Goal: Use online tool/utility: Utilize a website feature to perform a specific function

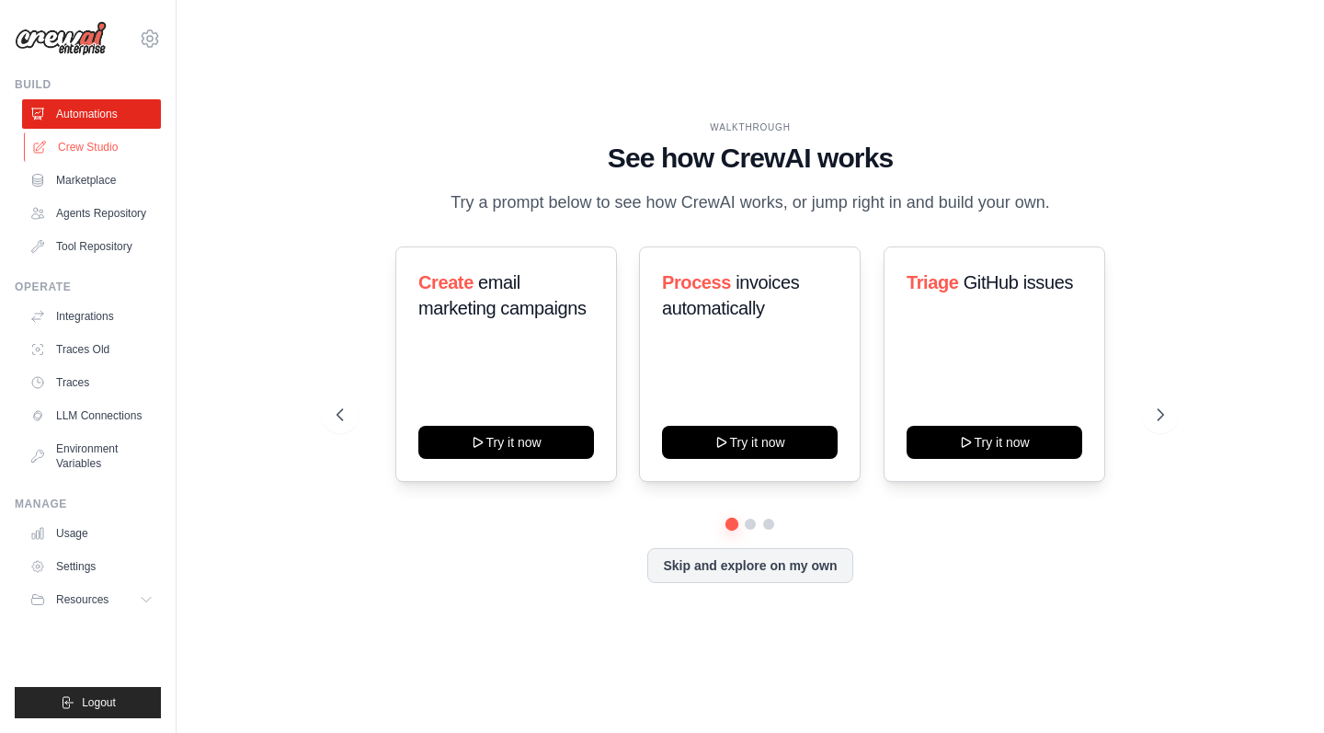
click at [99, 144] on link "Crew Studio" at bounding box center [93, 146] width 139 height 29
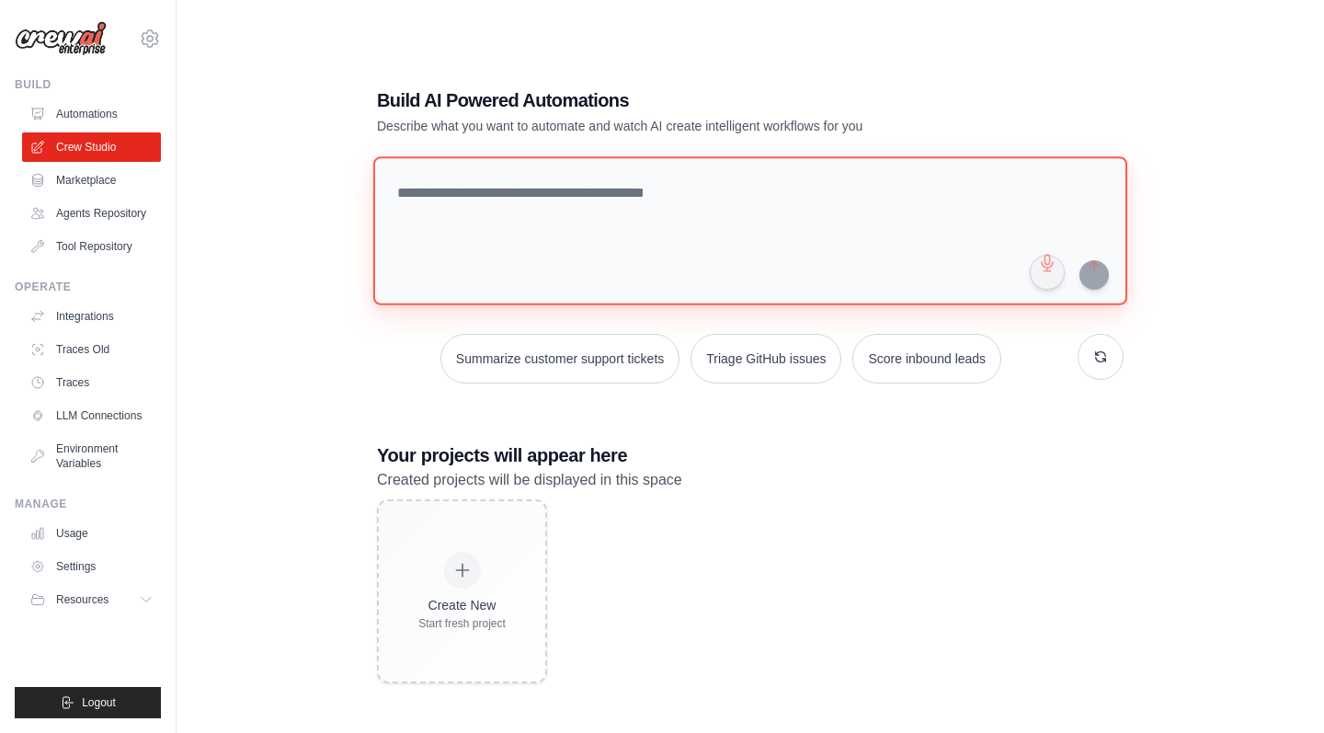
click at [782, 221] on textarea at bounding box center [750, 230] width 754 height 149
paste textarea "**********"
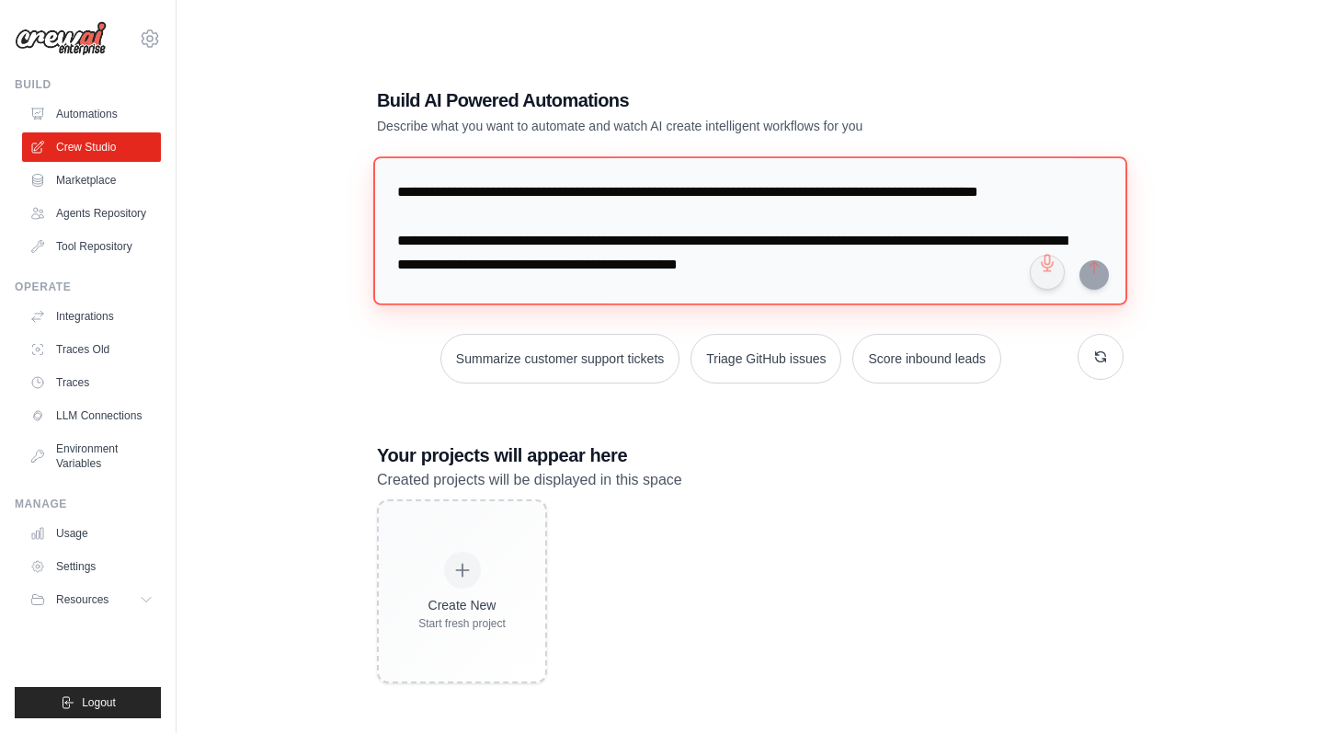
scroll to position [652, 0]
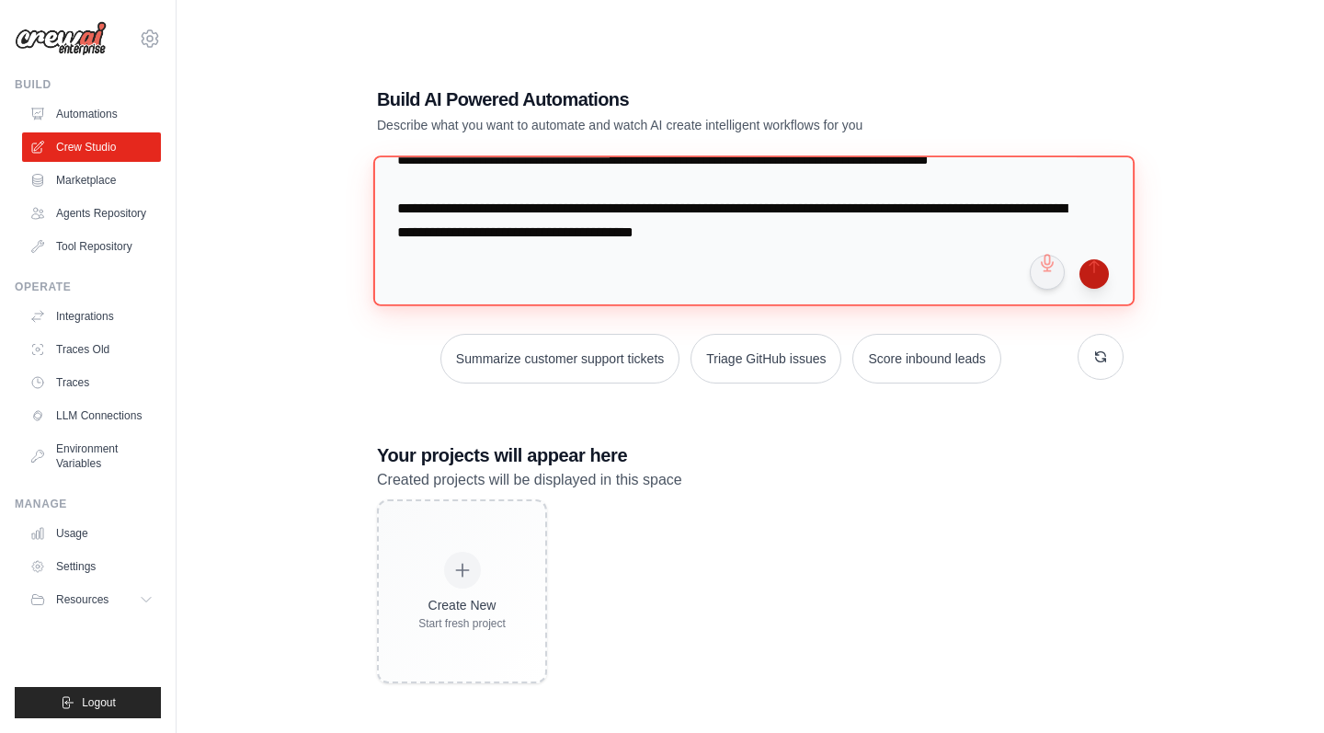
type textarea "**********"
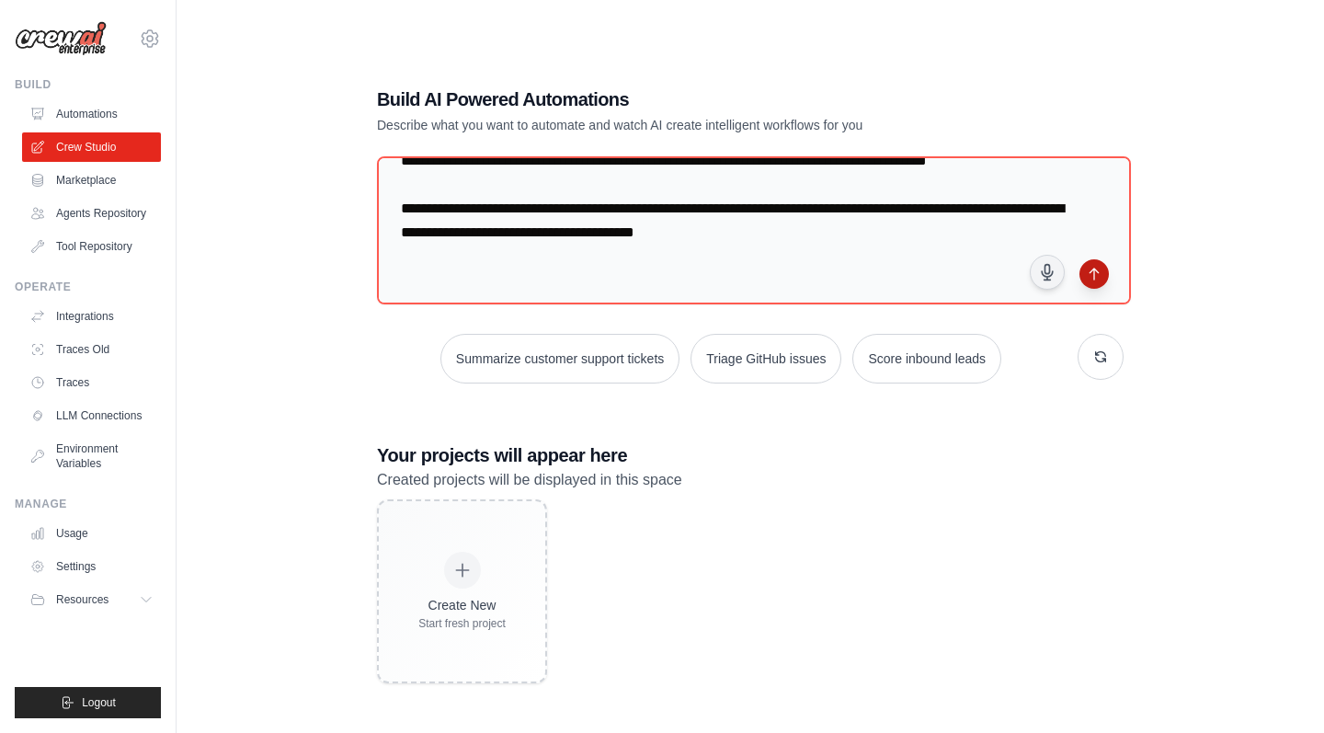
click at [1091, 277] on button "submit" at bounding box center [1093, 273] width 29 height 29
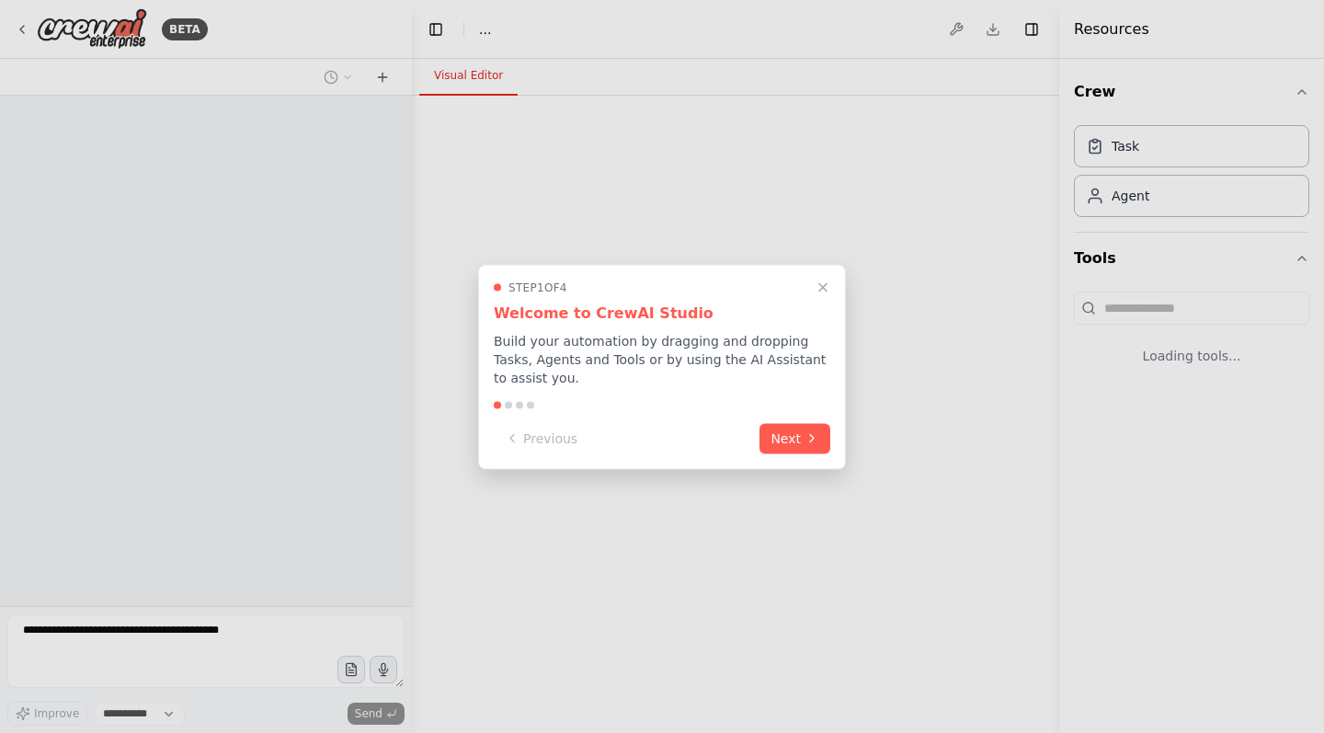
select select "****"
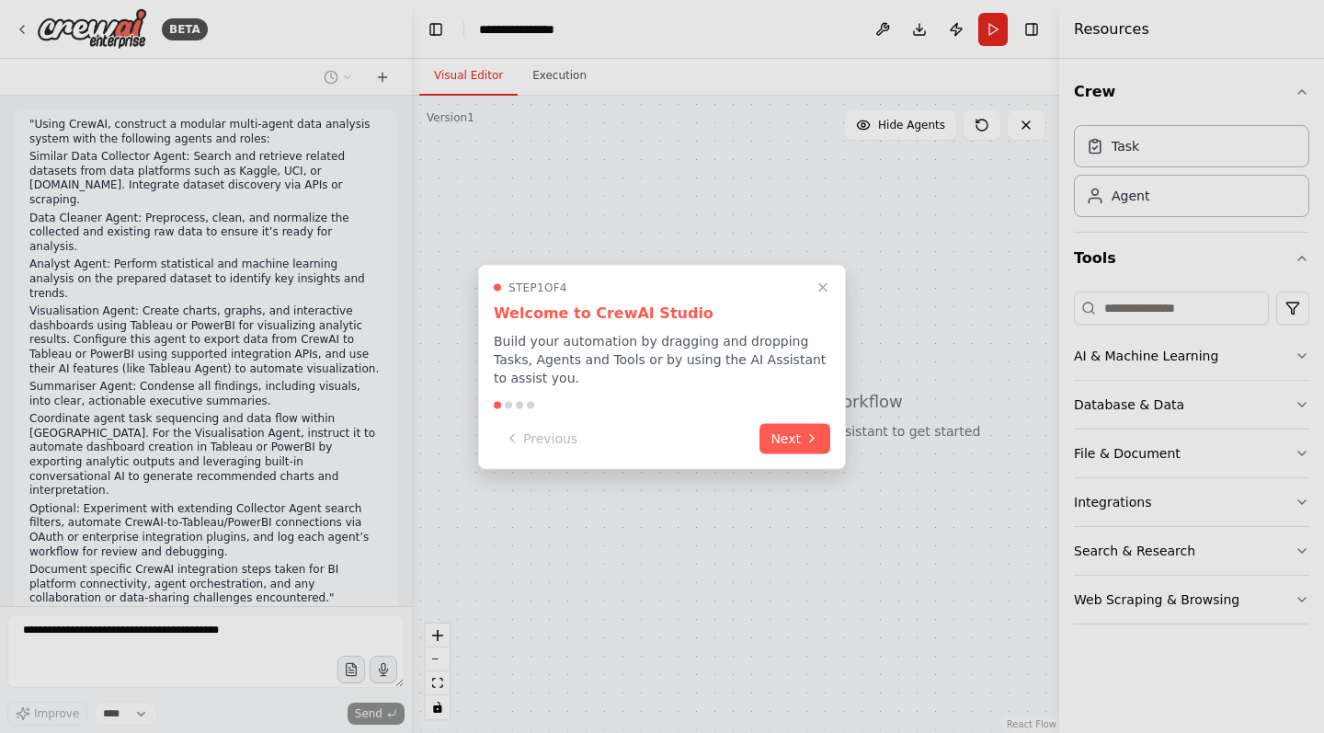
scroll to position [16, 0]
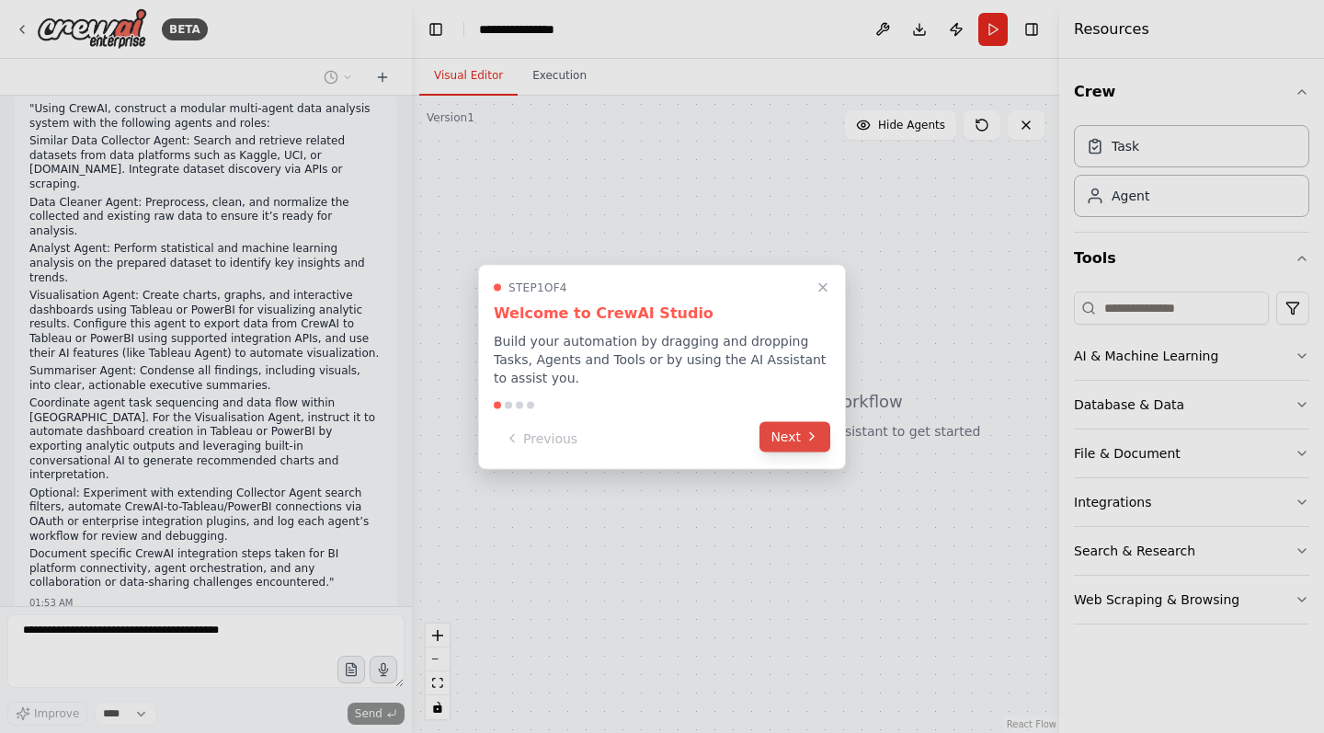
click at [786, 440] on button "Next" at bounding box center [794, 436] width 71 height 30
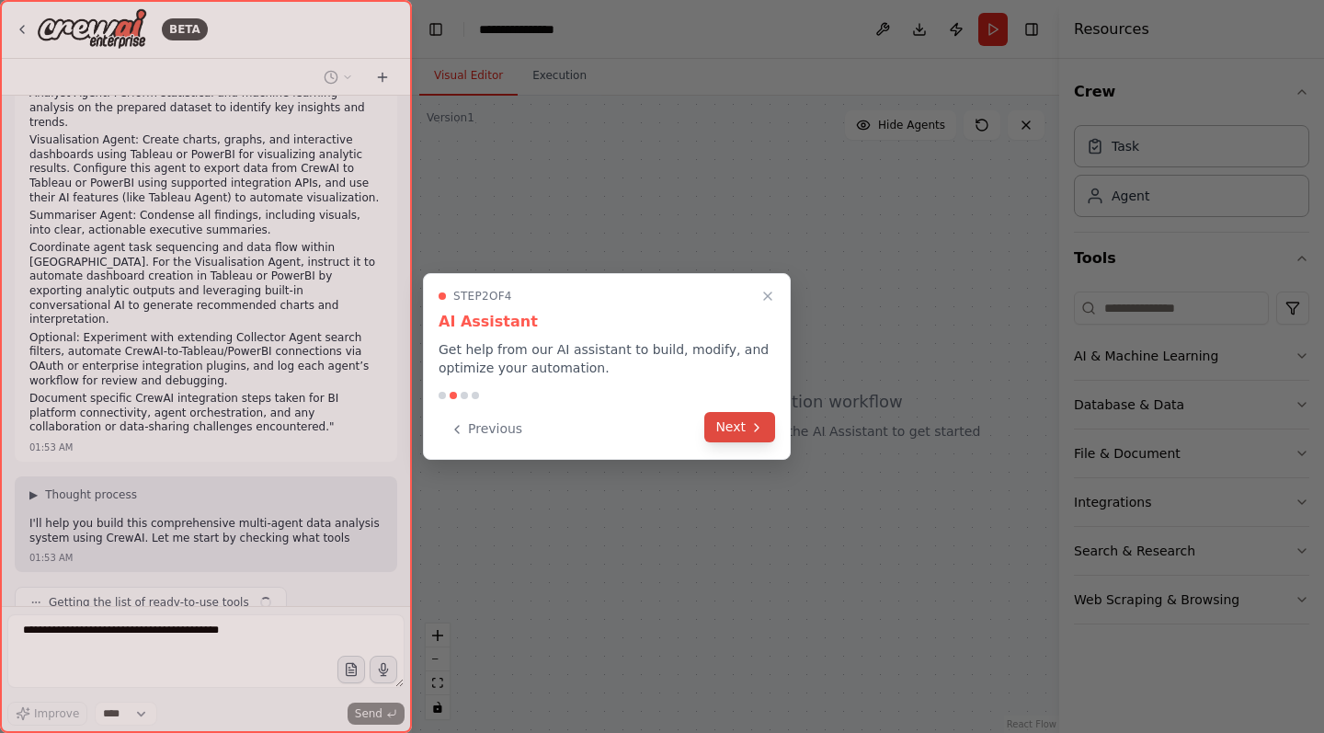
scroll to position [185, 0]
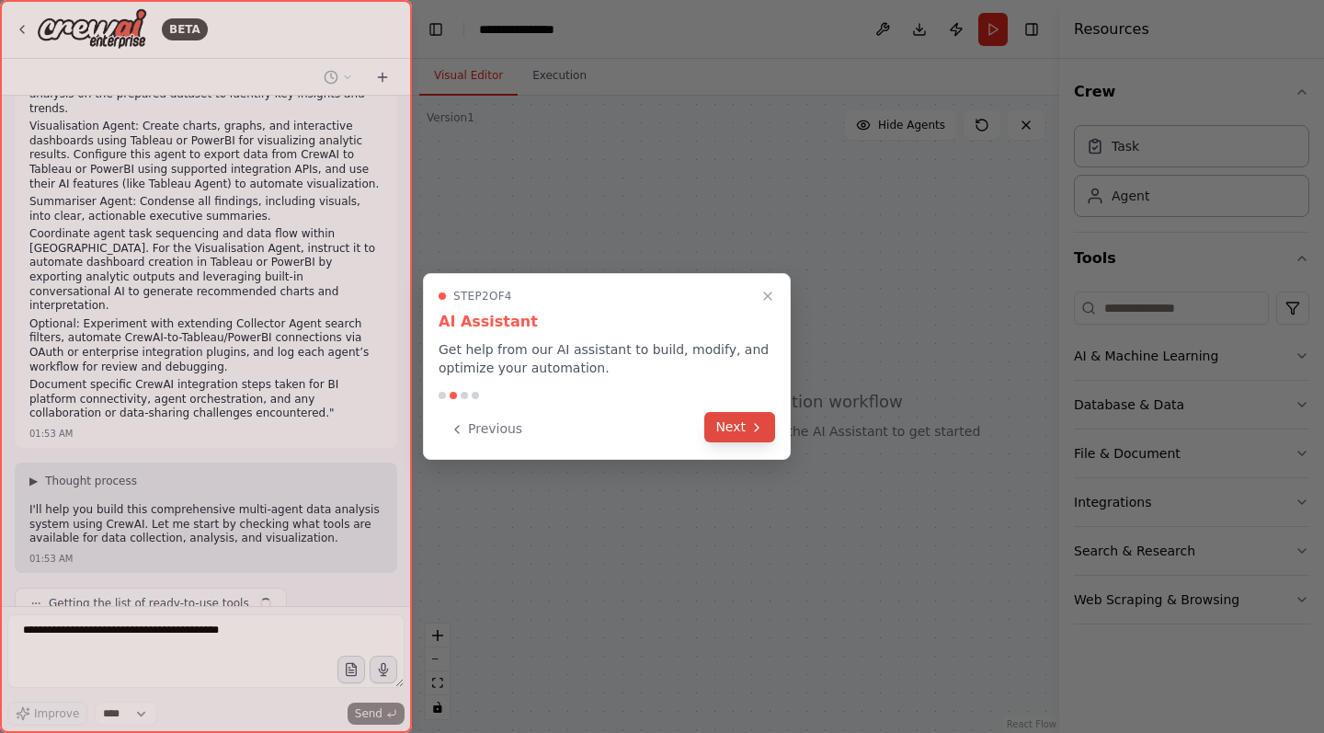
click at [759, 432] on icon at bounding box center [756, 427] width 15 height 15
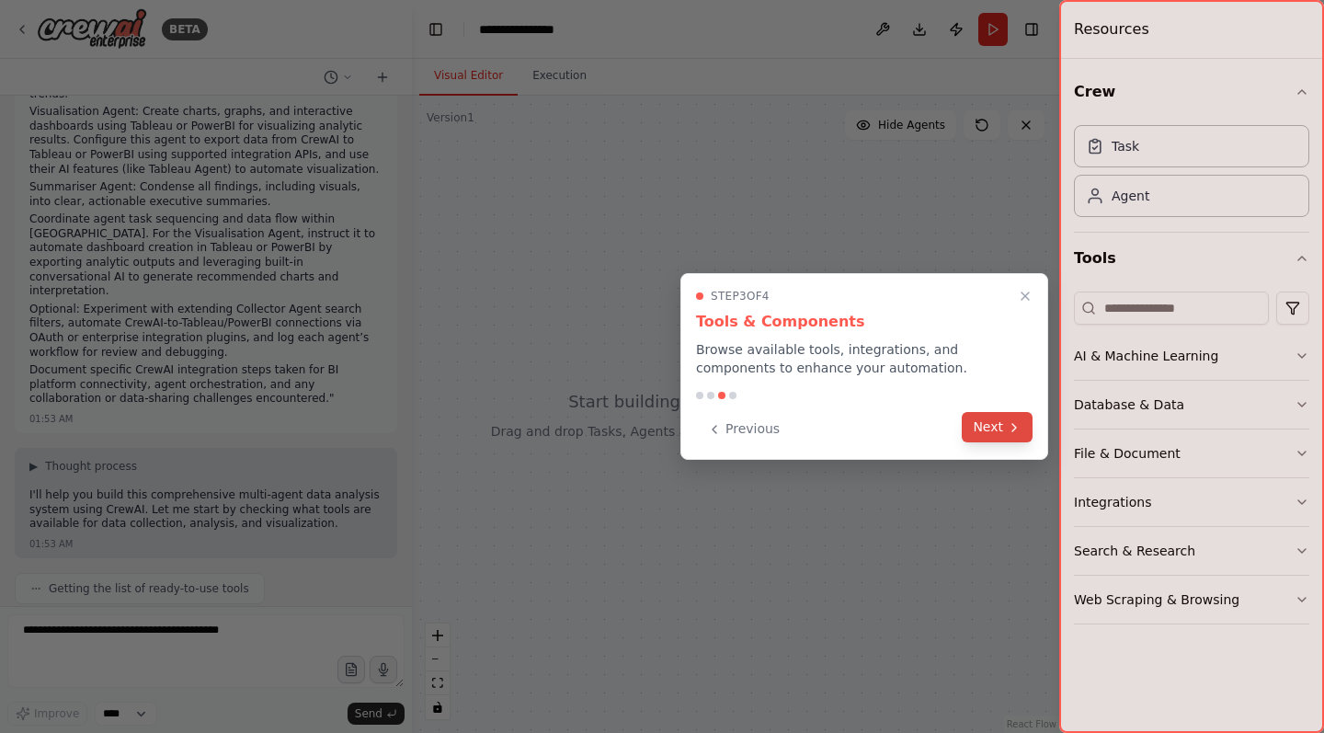
click at [980, 440] on button "Next" at bounding box center [997, 427] width 71 height 30
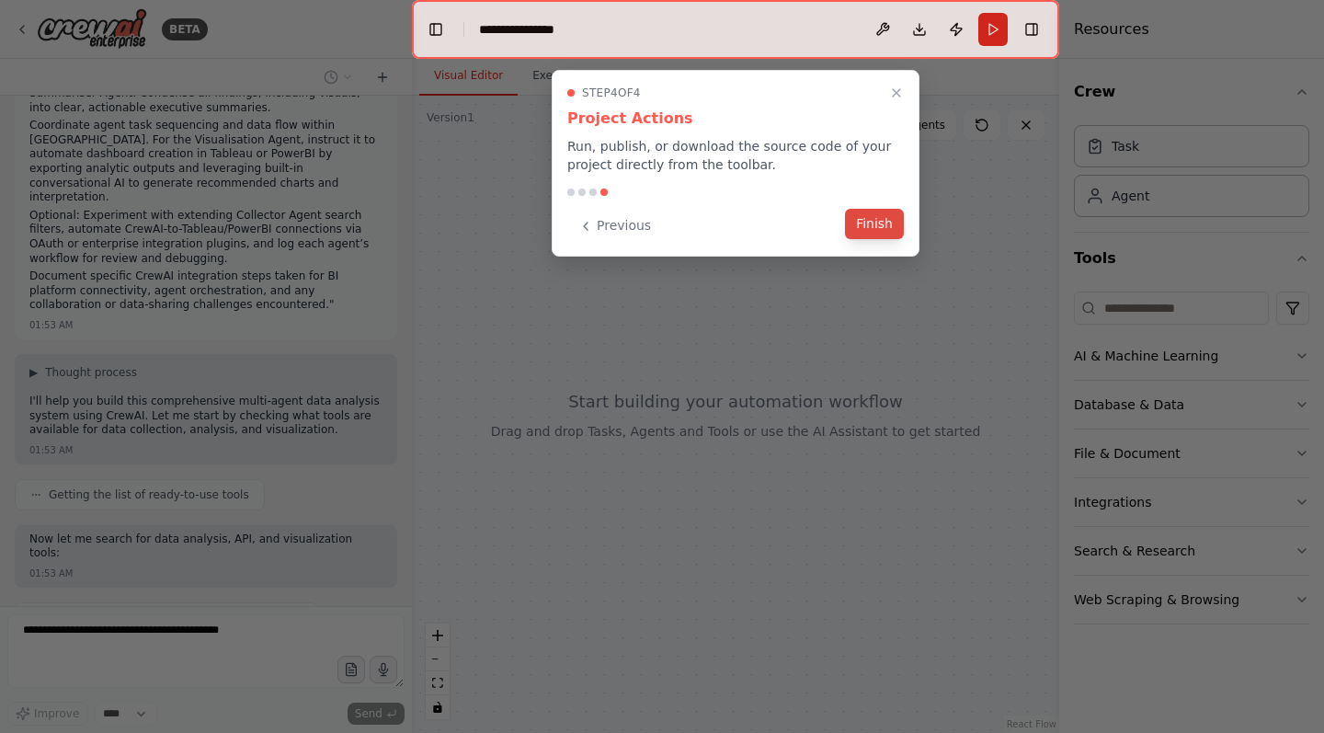
click at [888, 230] on button "Finish" at bounding box center [874, 224] width 59 height 30
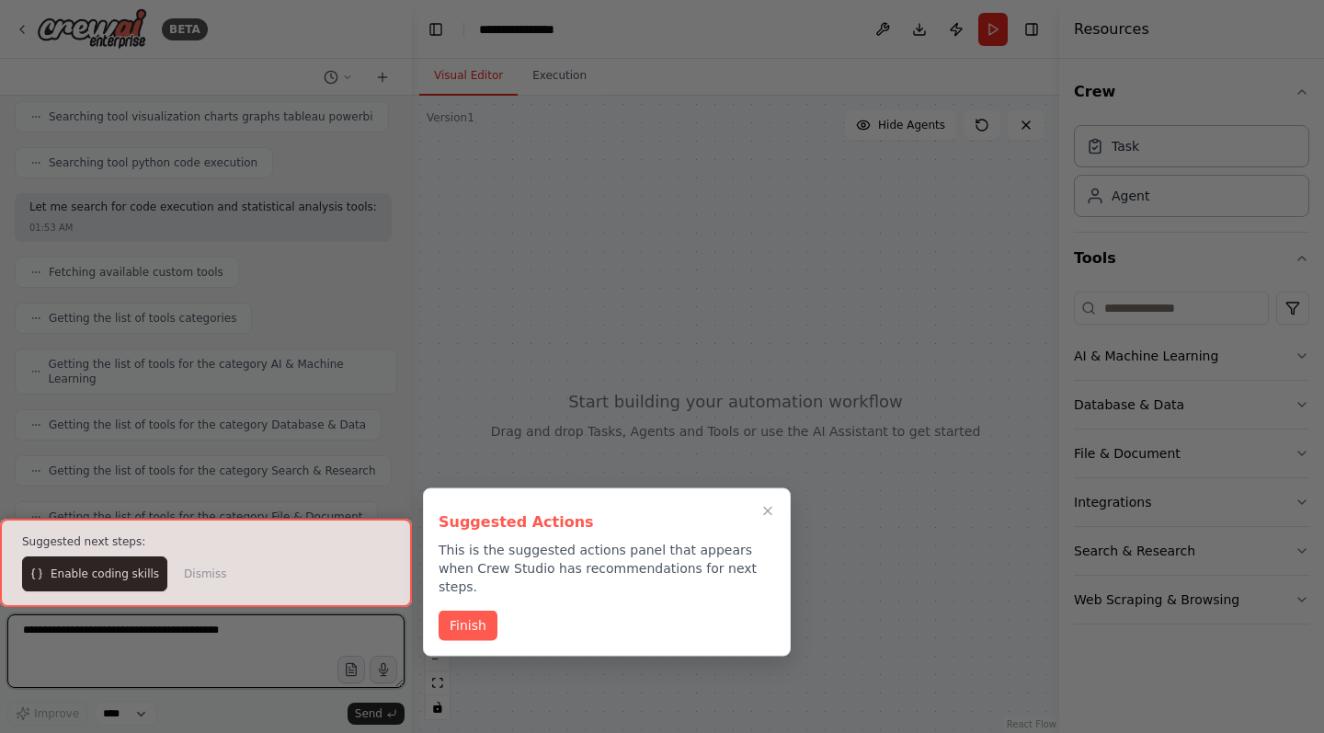
scroll to position [900, 0]
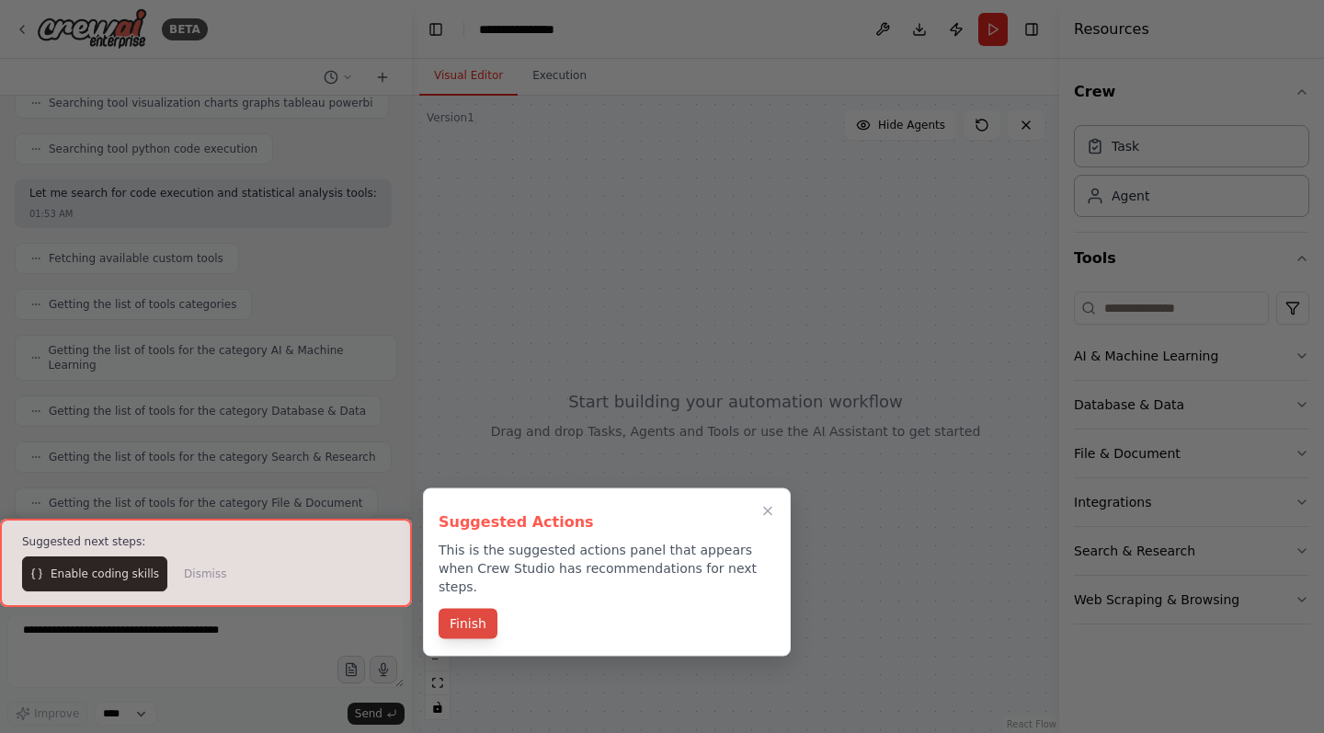
click at [459, 609] on button "Finish" at bounding box center [468, 624] width 59 height 30
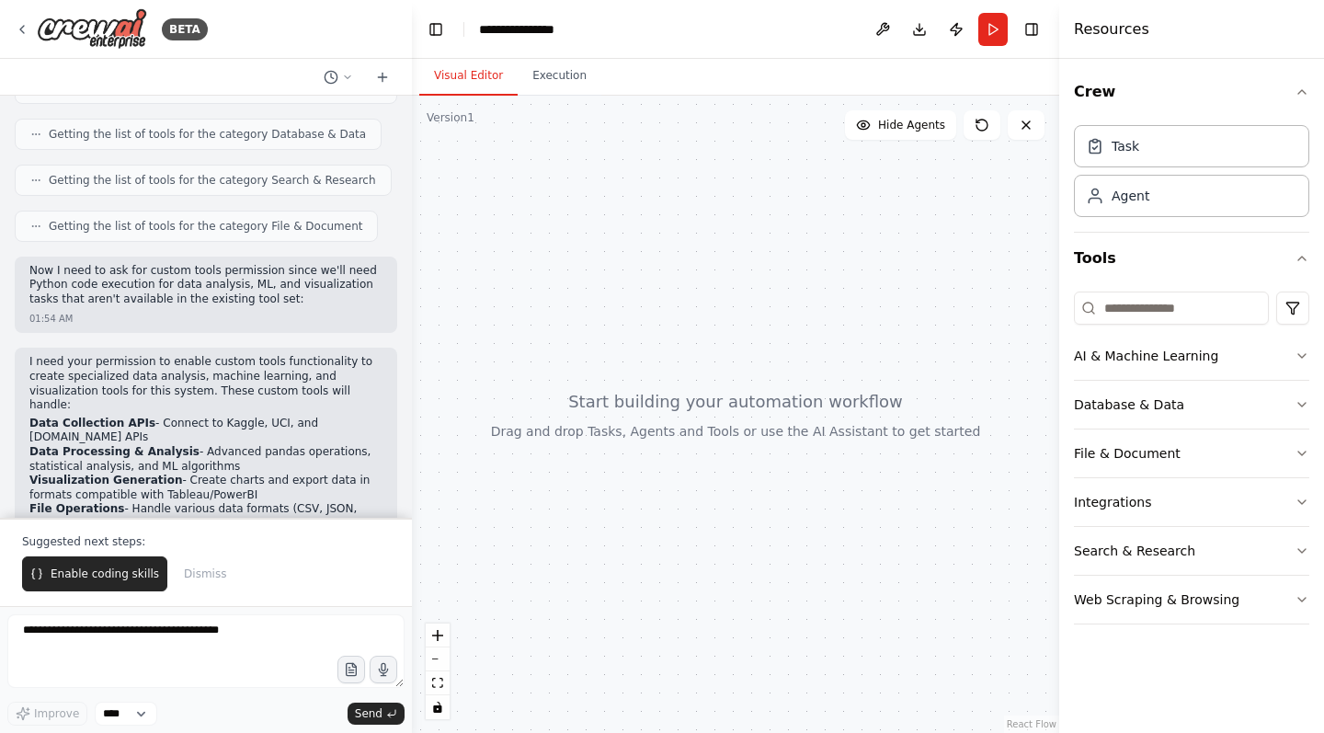
scroll to position [0, 0]
click at [130, 587] on button "Enable coding skills" at bounding box center [94, 573] width 145 height 35
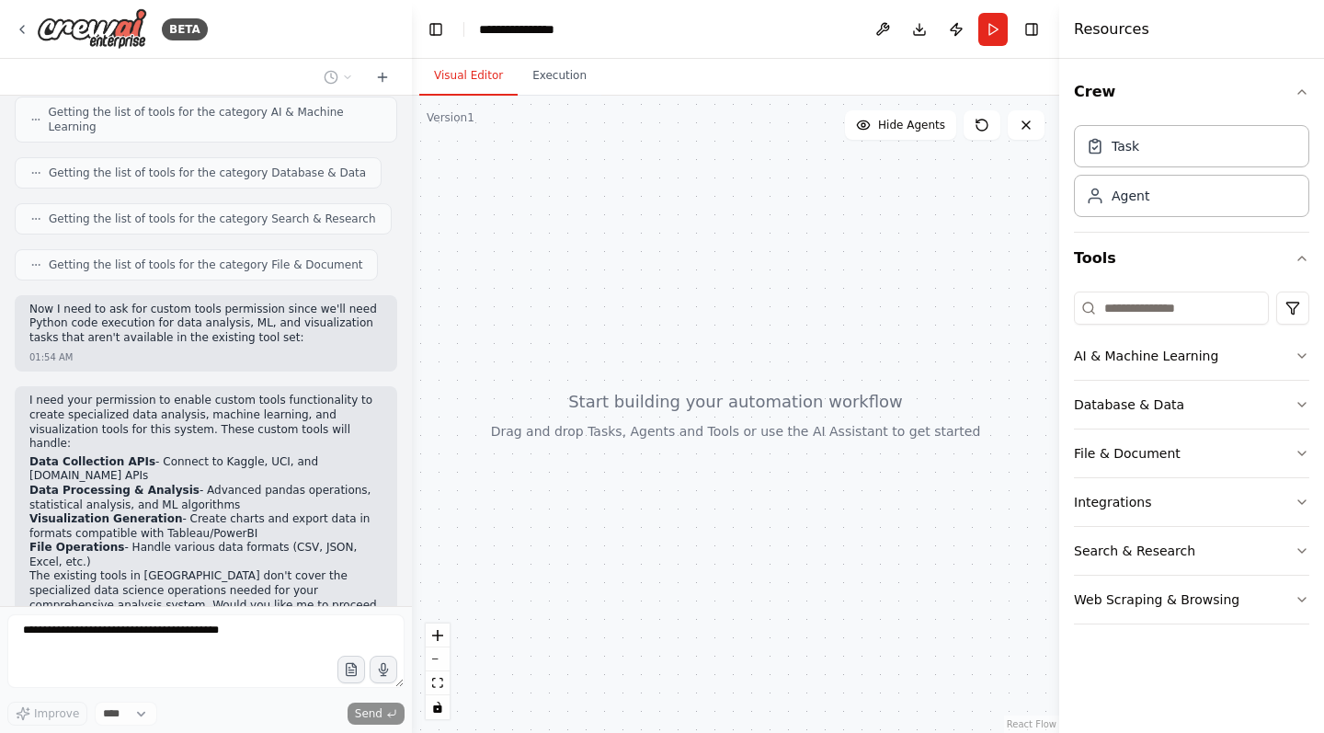
scroll to position [1130, 0]
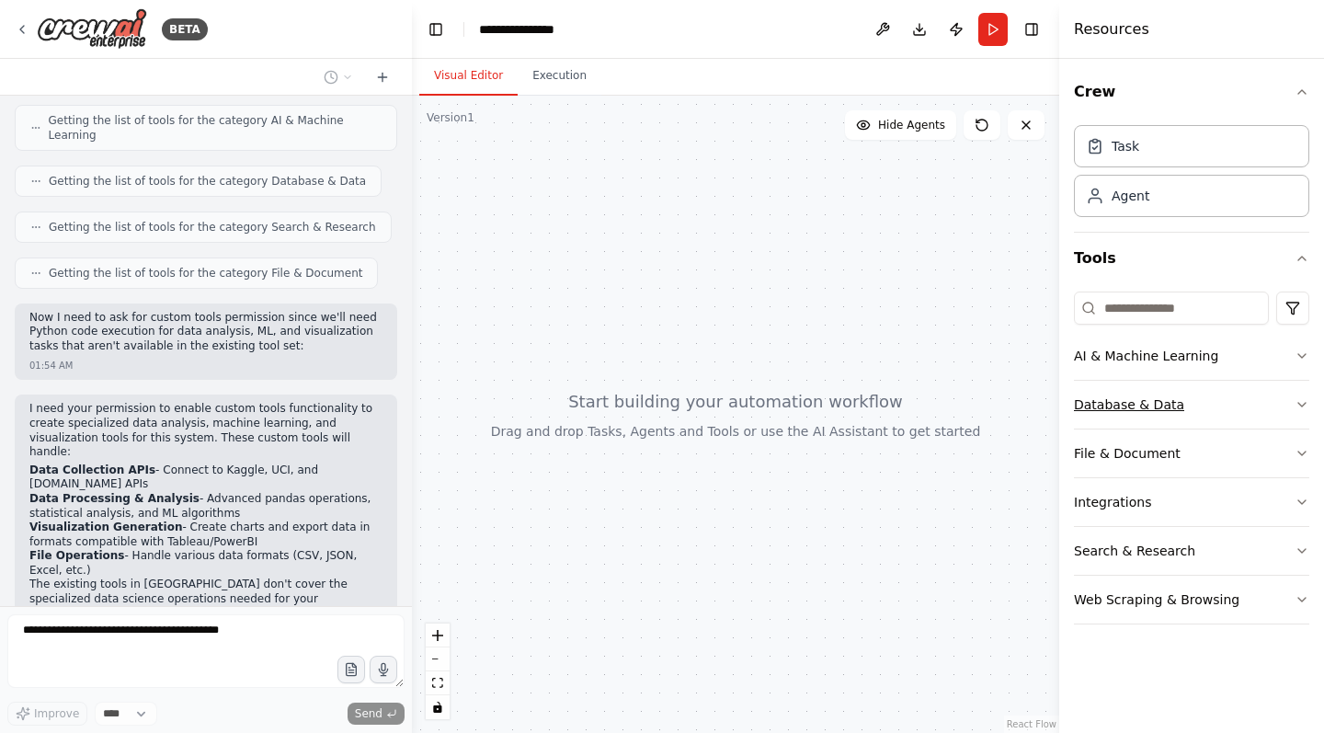
click at [1086, 416] on button "Database & Data" at bounding box center [1191, 405] width 235 height 48
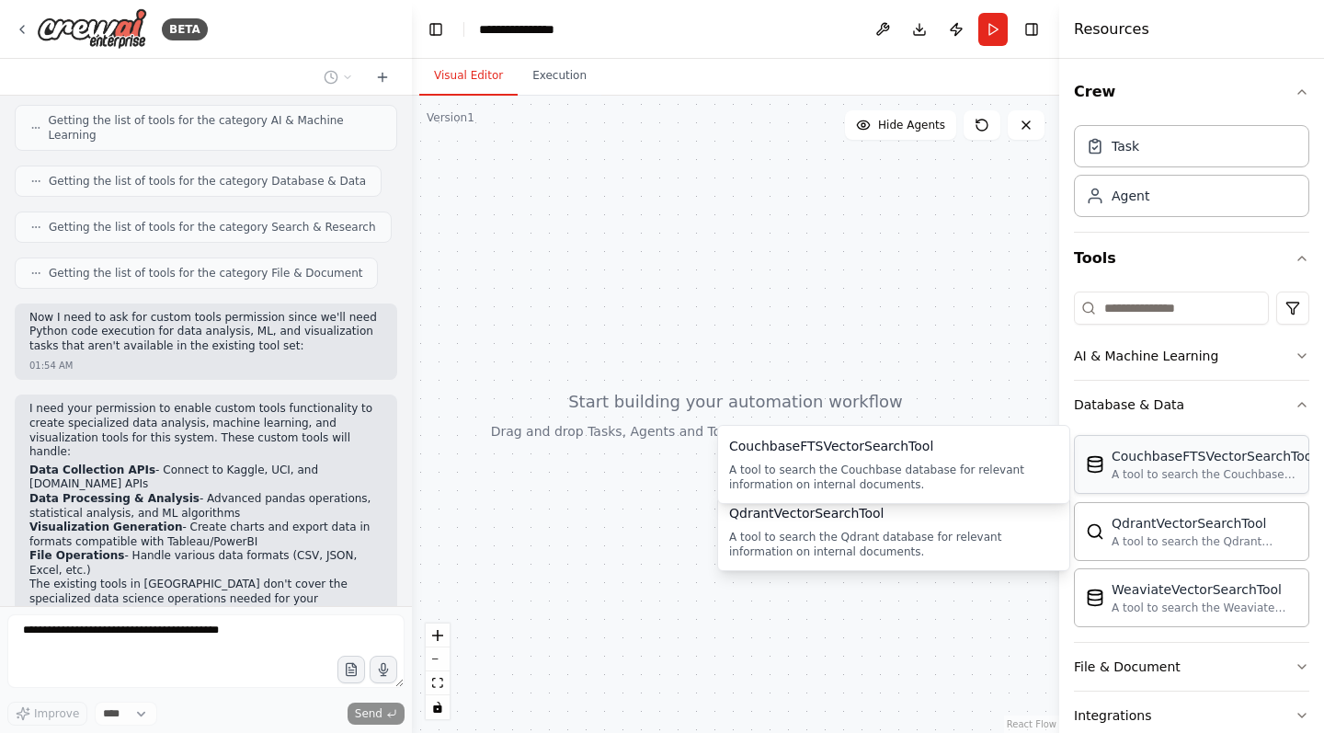
scroll to position [2298, 0]
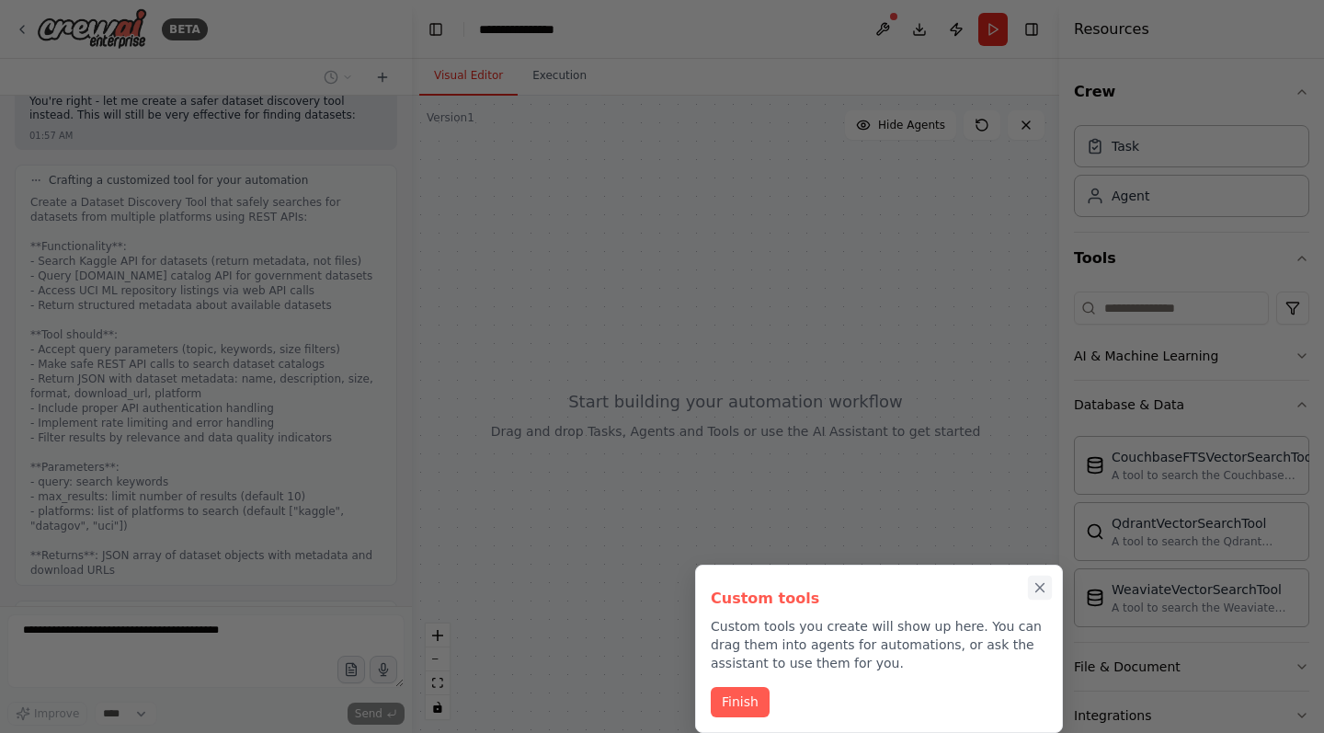
click at [1035, 583] on icon "Close walkthrough" at bounding box center [1040, 587] width 17 height 17
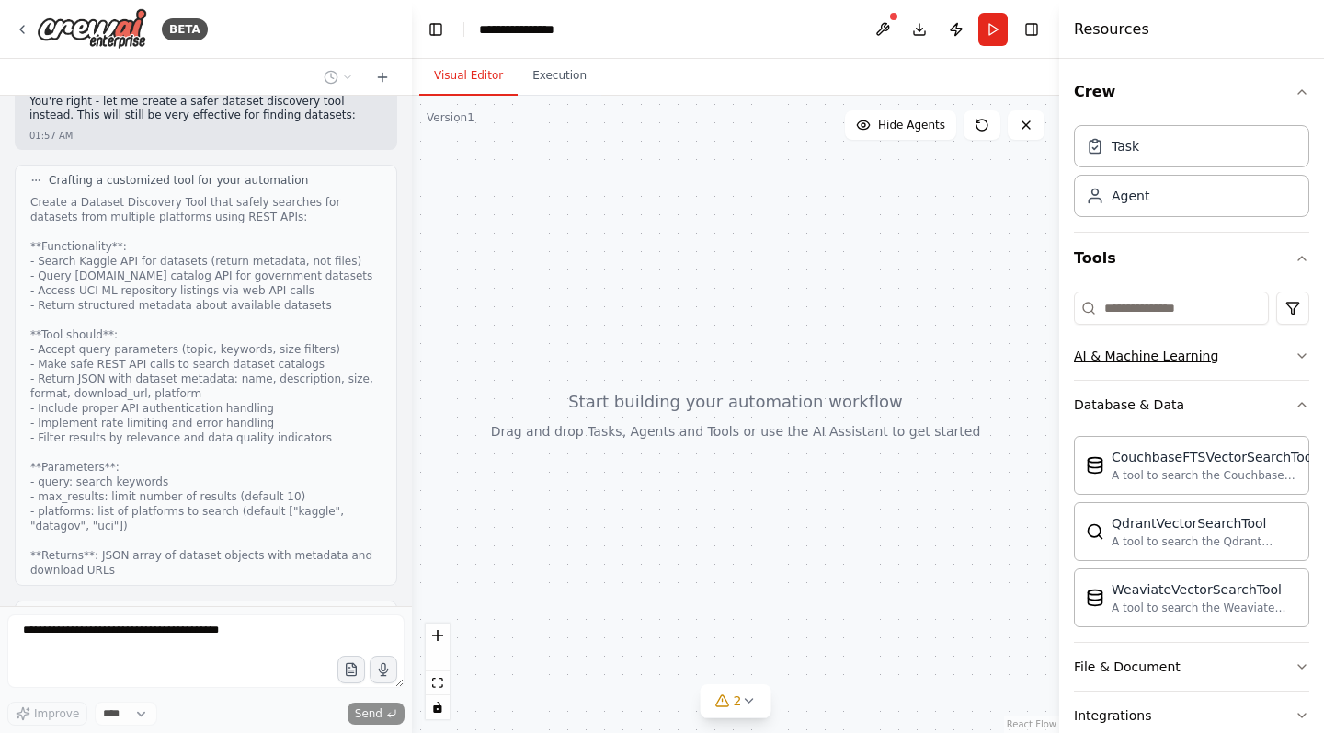
click at [1100, 348] on div "AI & Machine Learning" at bounding box center [1146, 356] width 144 height 18
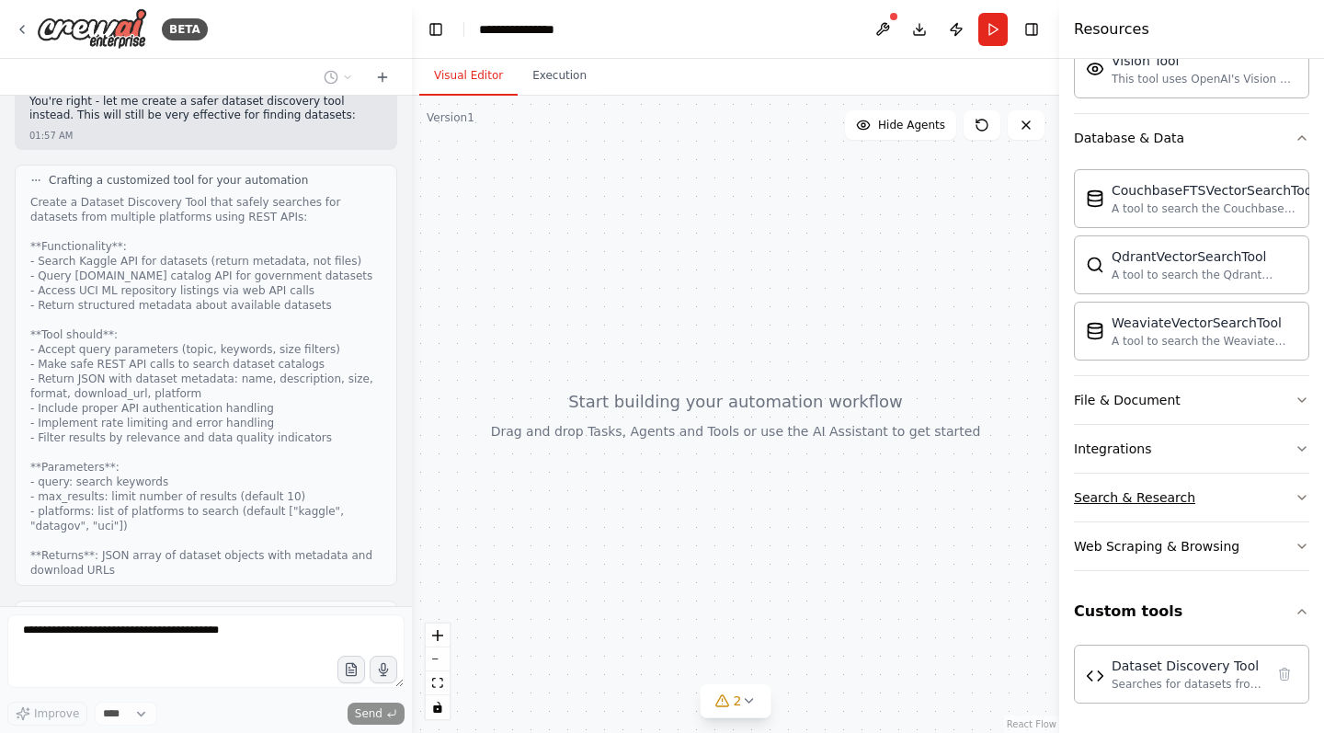
scroll to position [546, 0]
click at [1093, 459] on button "Integrations" at bounding box center [1191, 449] width 235 height 48
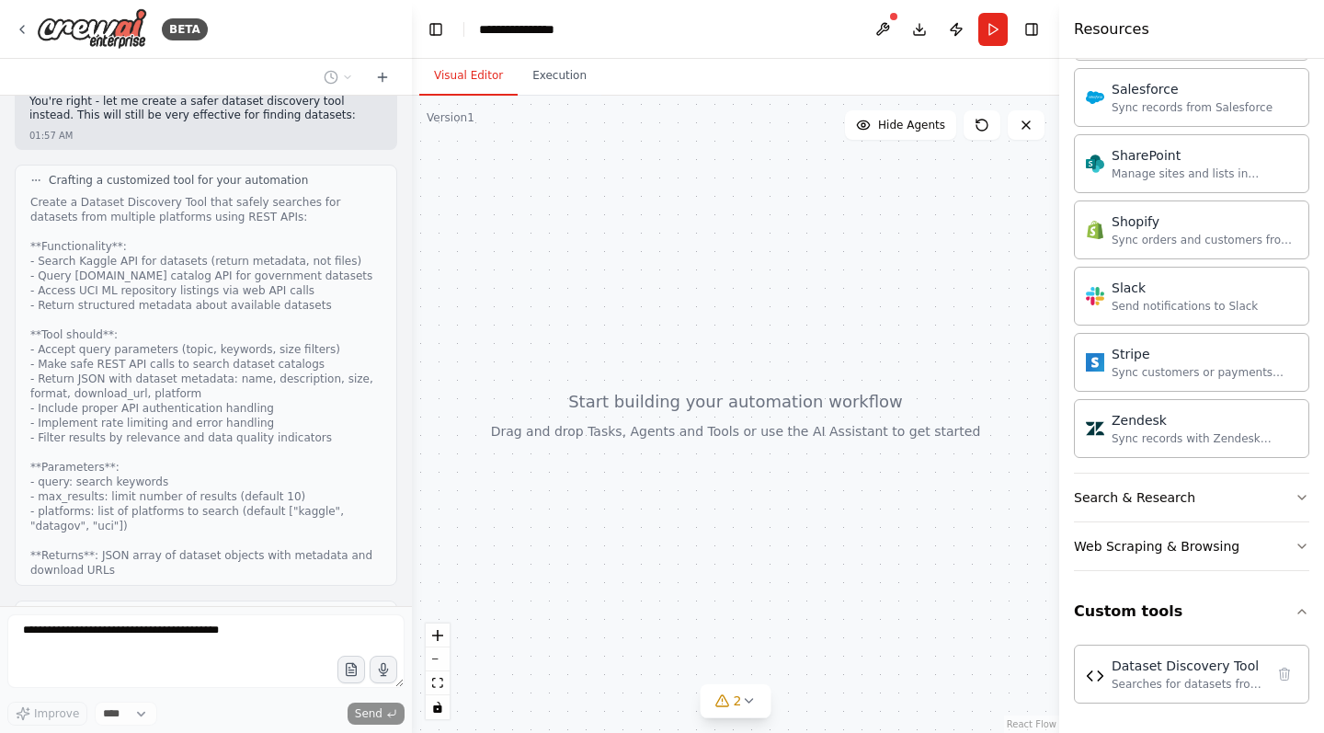
scroll to position [2017, 0]
click at [1111, 542] on div "Web Scraping & Browsing" at bounding box center [1156, 546] width 165 height 18
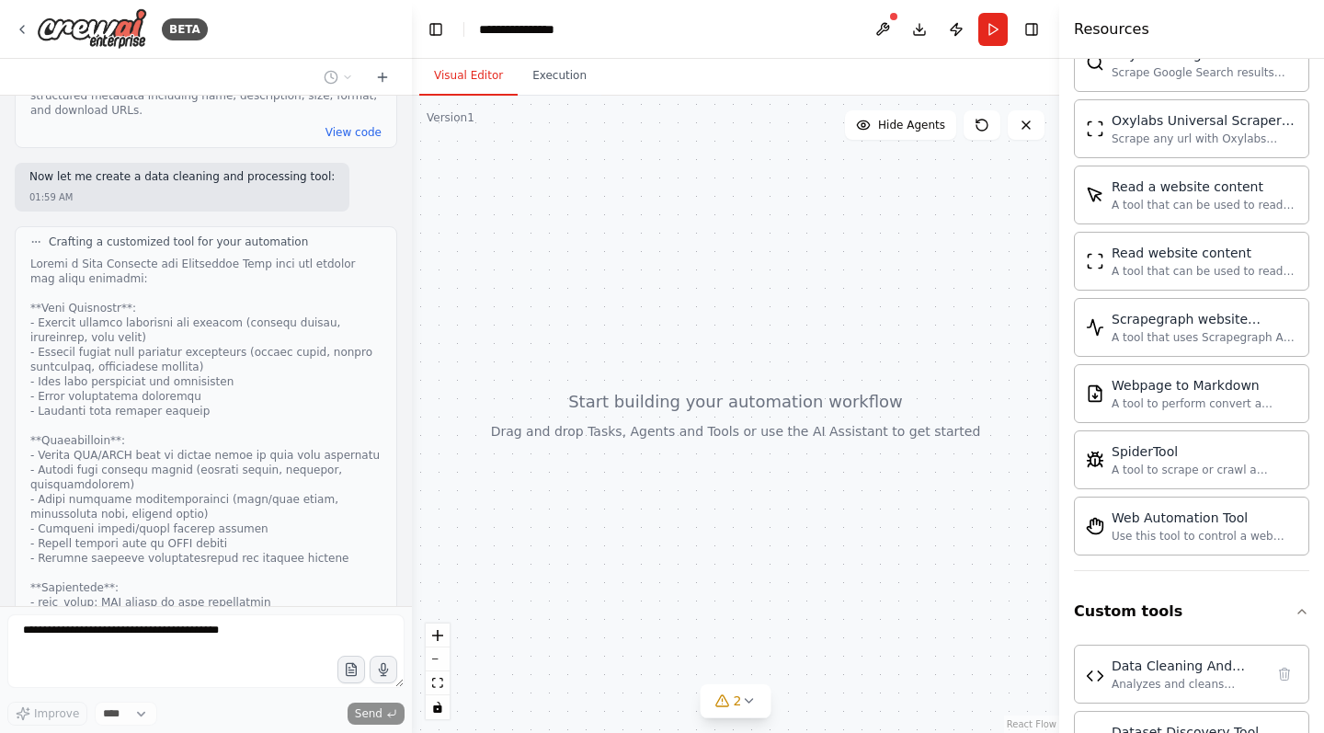
scroll to position [2989, 0]
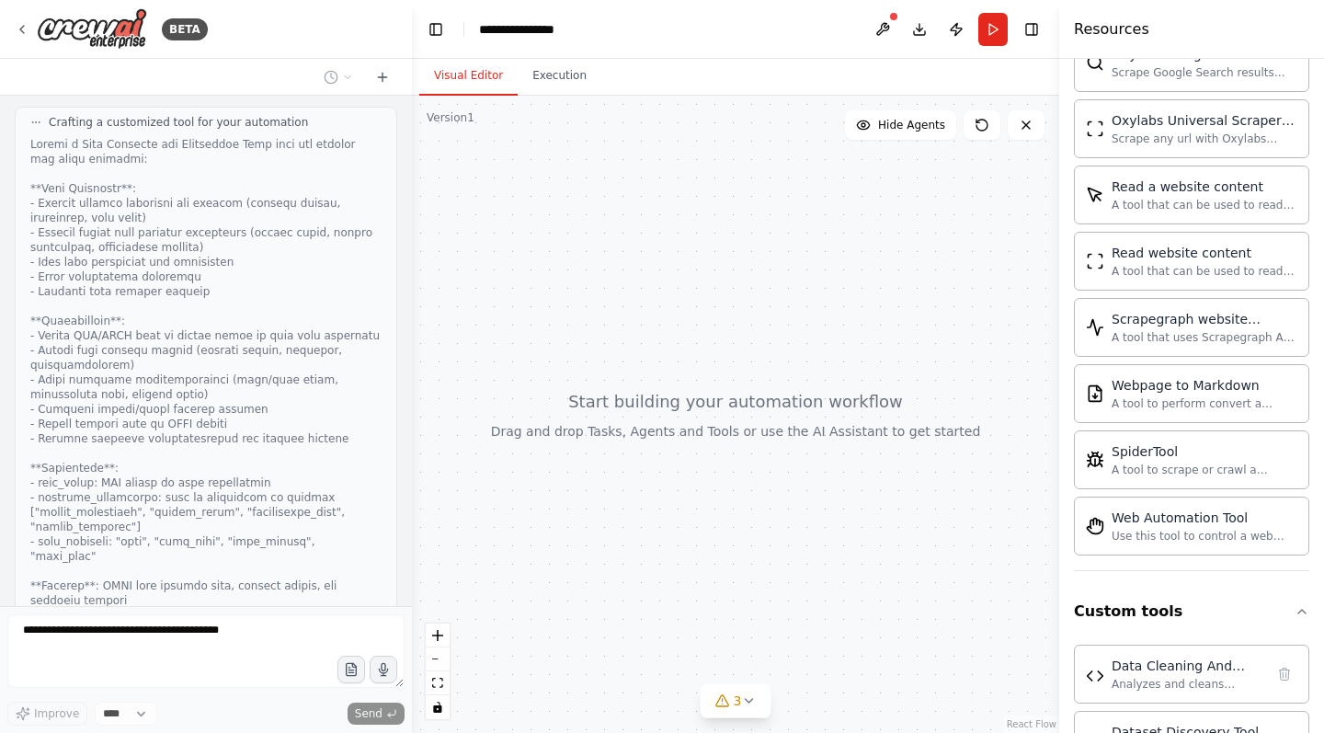
click at [345, 713] on button "View code" at bounding box center [353, 720] width 56 height 15
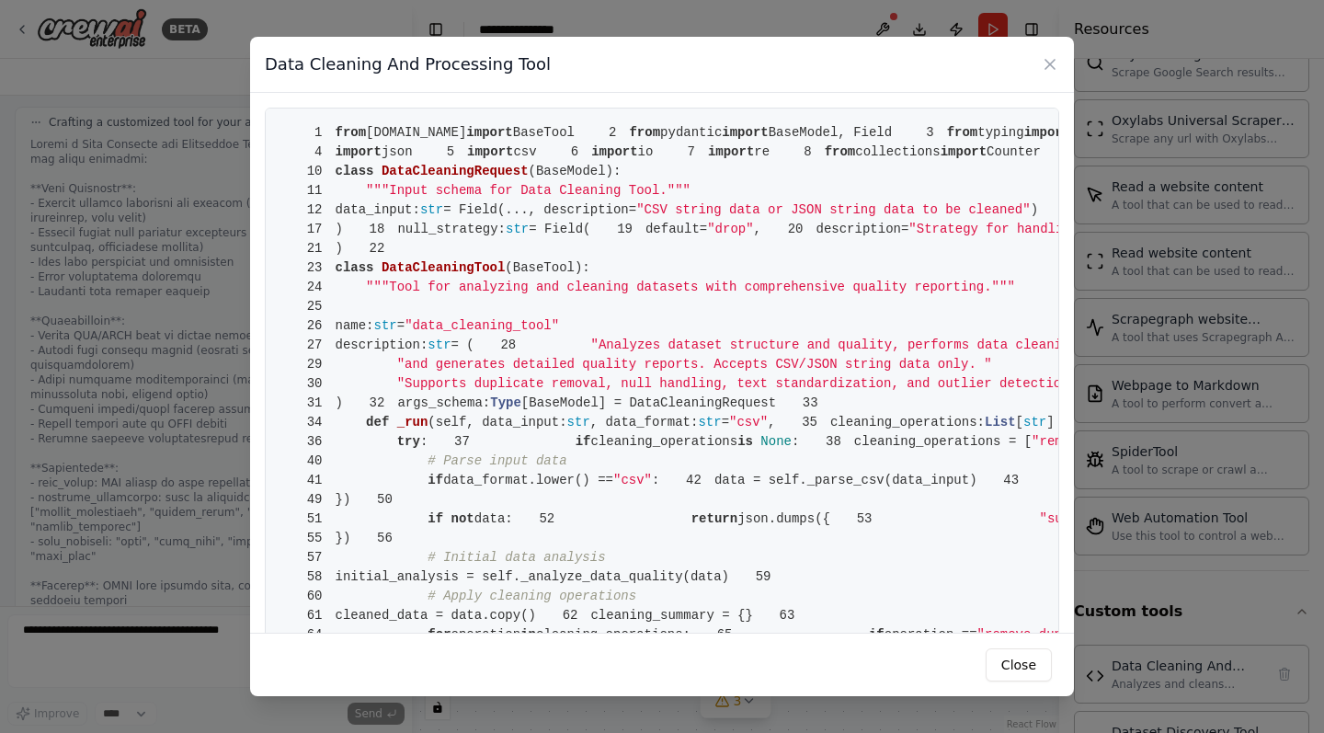
scroll to position [3590, 0]
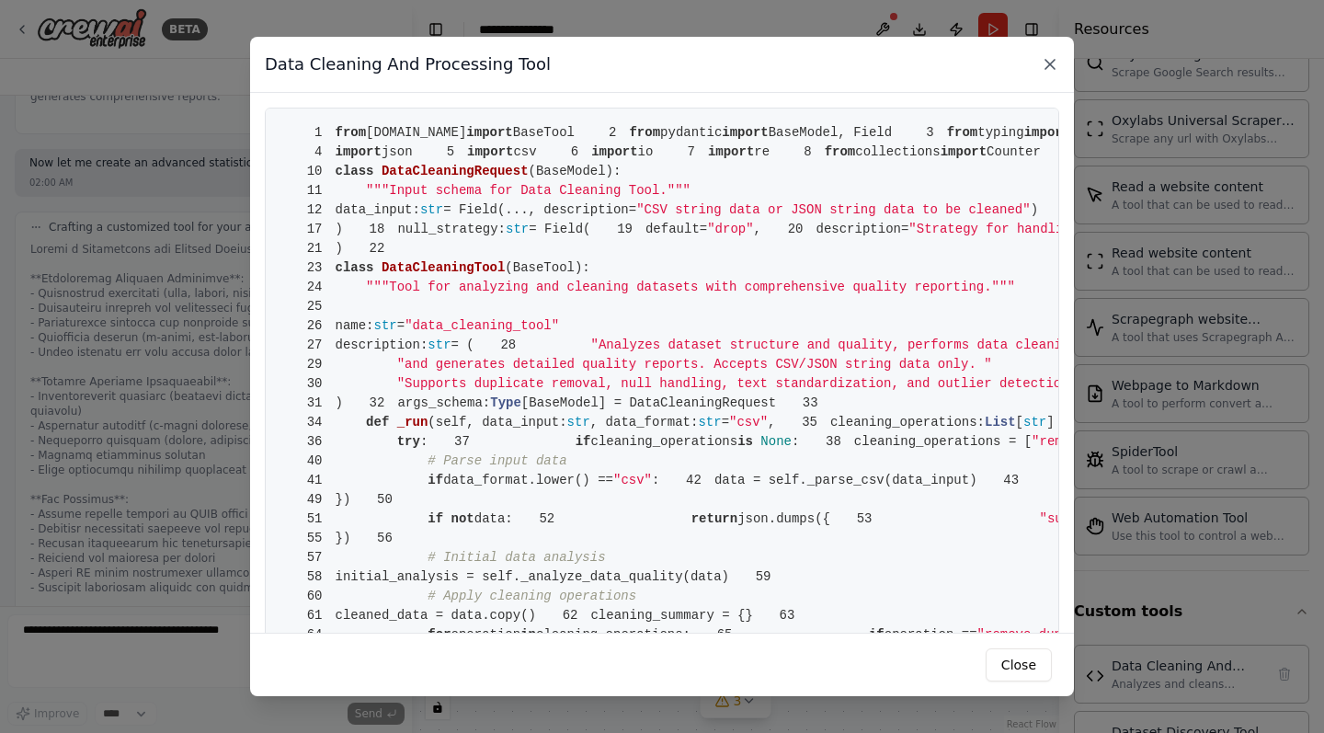
click at [1057, 62] on icon at bounding box center [1050, 64] width 18 height 18
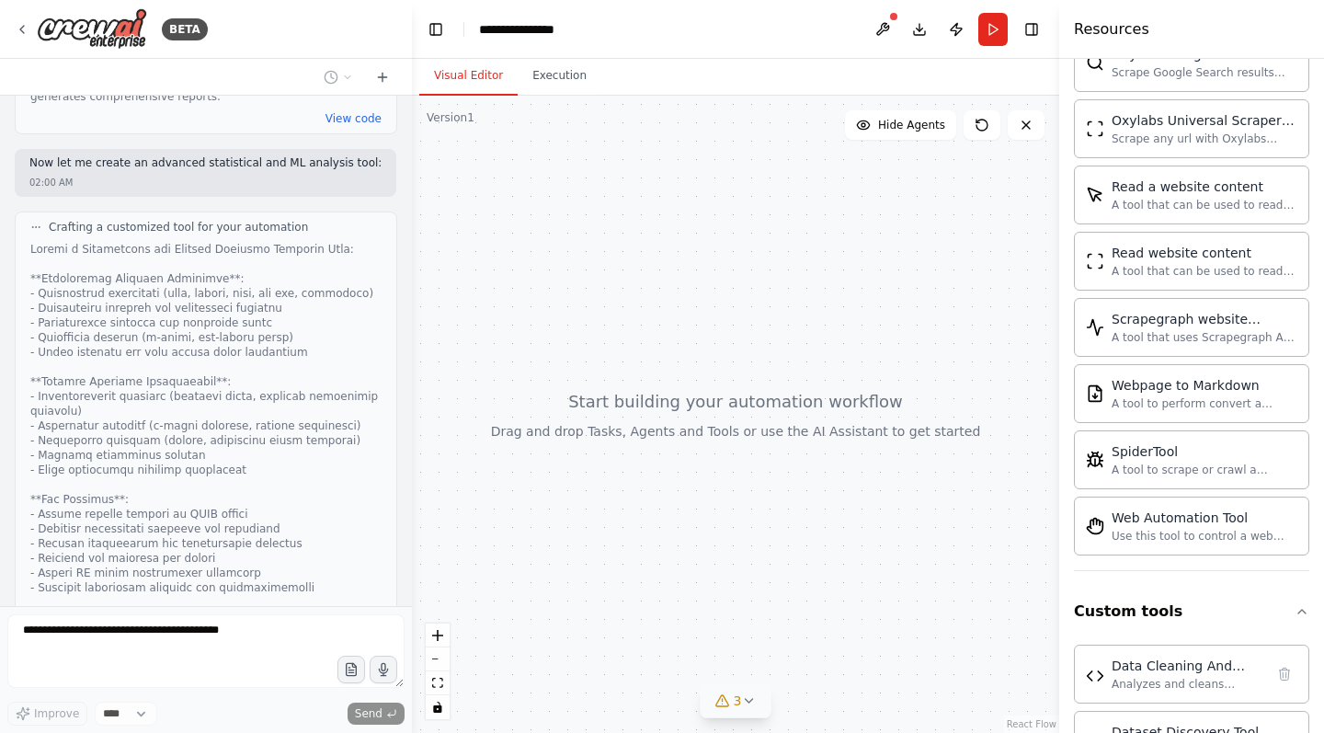
click at [736, 707] on span "3" at bounding box center [738, 700] width 8 height 18
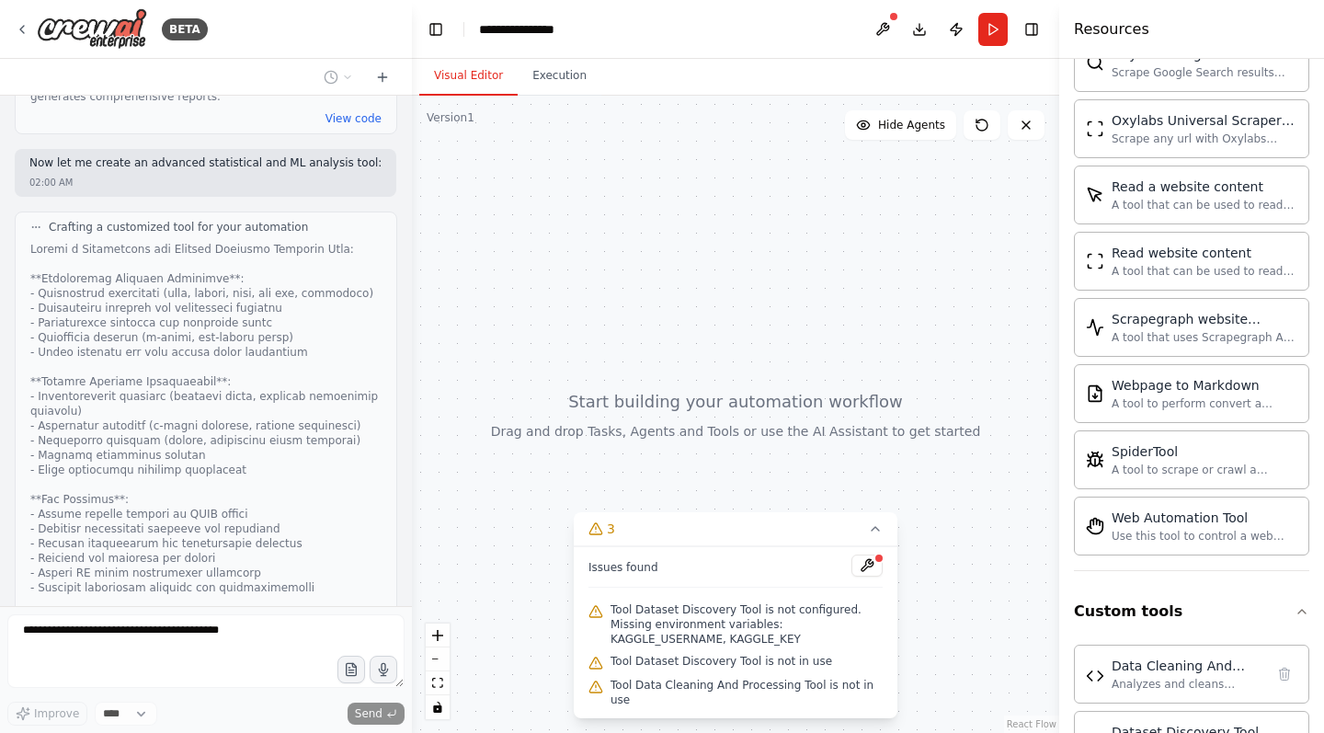
scroll to position [0, 0]
click at [862, 535] on button "3" at bounding box center [736, 529] width 324 height 34
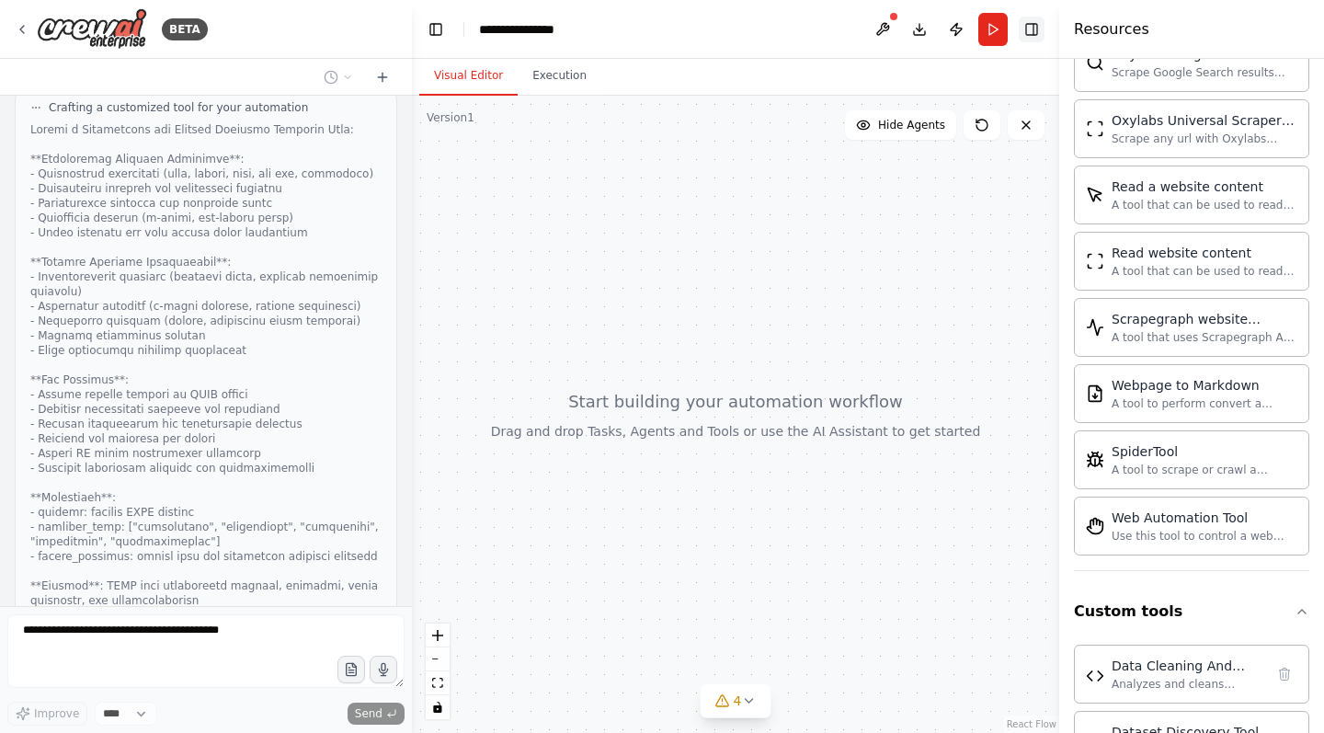
scroll to position [4326, 0]
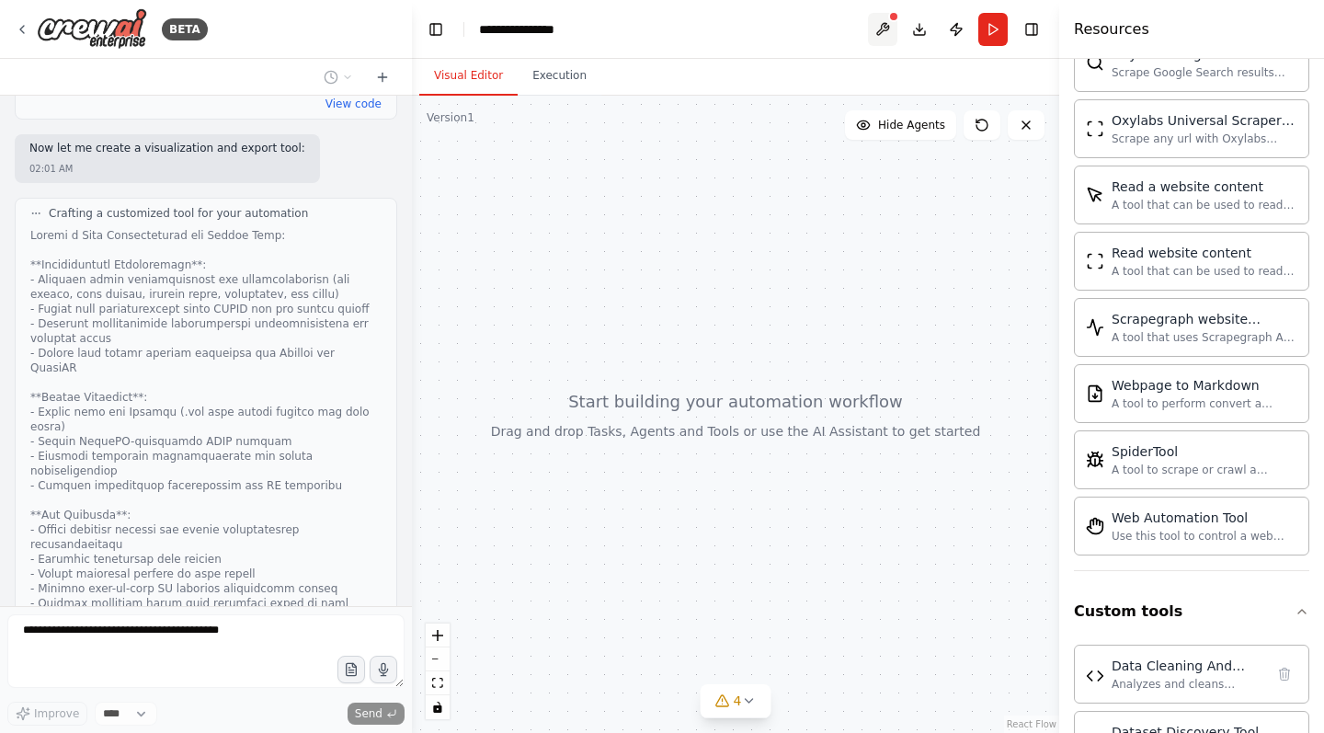
click at [891, 27] on button at bounding box center [882, 29] width 29 height 33
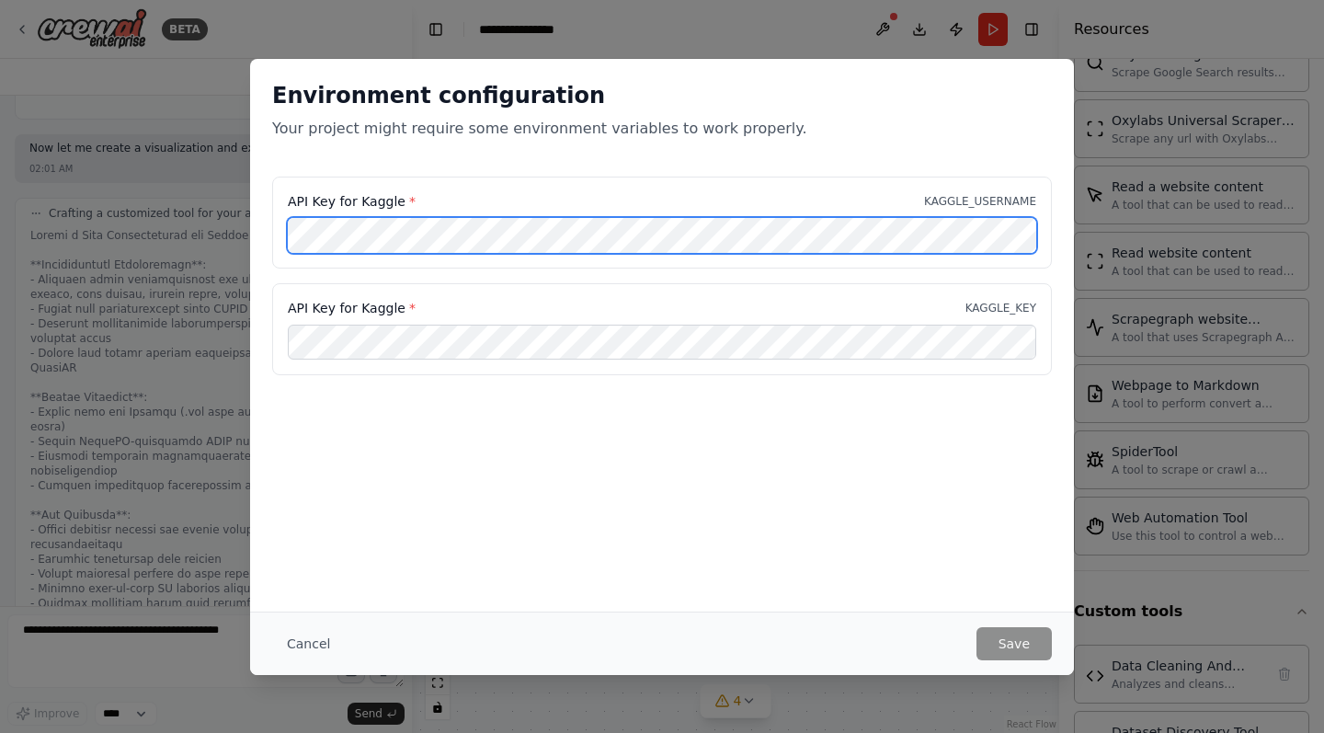
scroll to position [4278, 0]
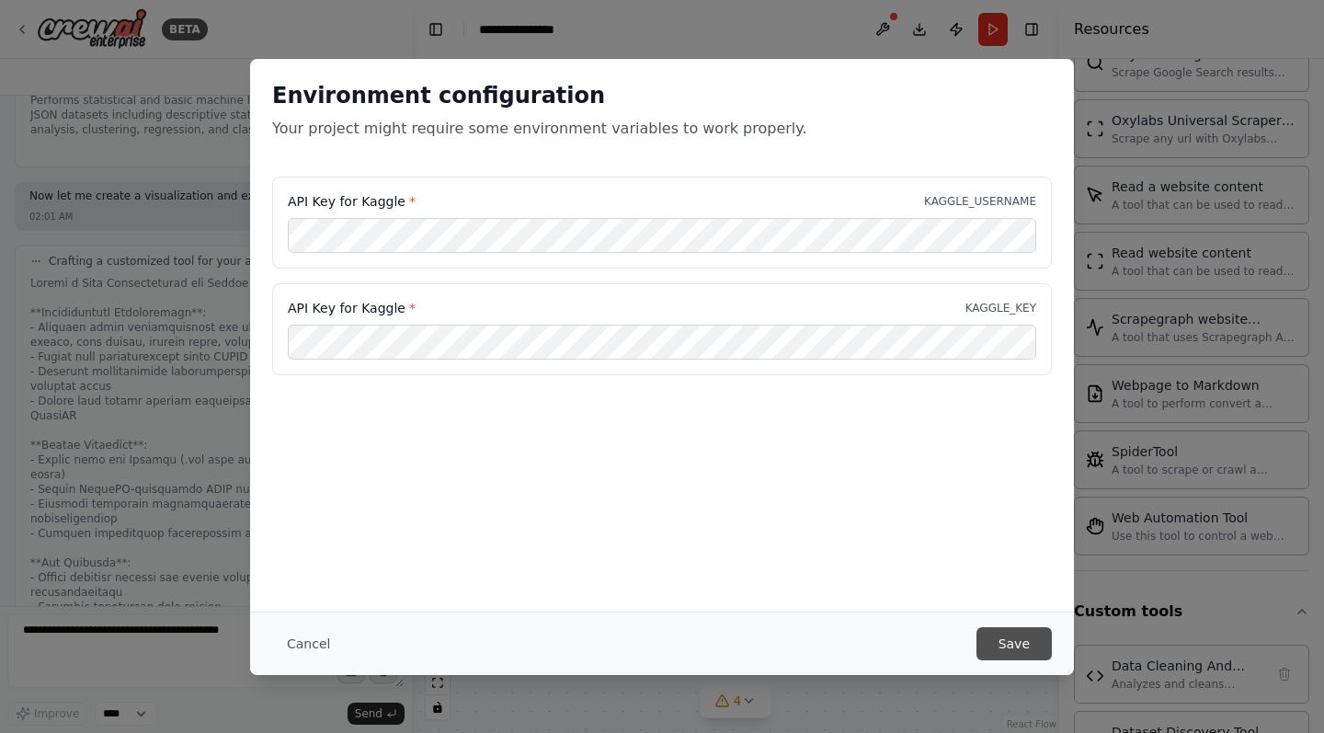
click at [984, 645] on button "Save" at bounding box center [1013, 643] width 75 height 33
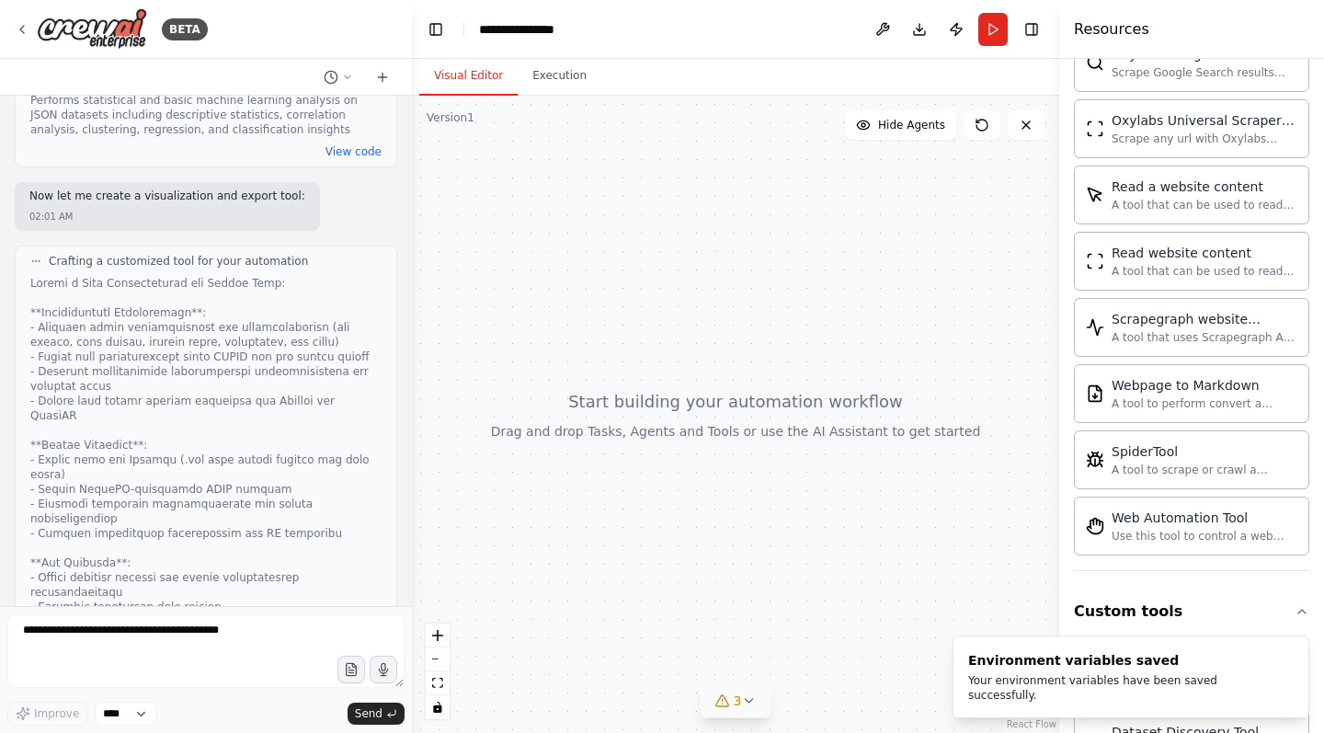
click at [702, 692] on button "3" at bounding box center [736, 701] width 71 height 34
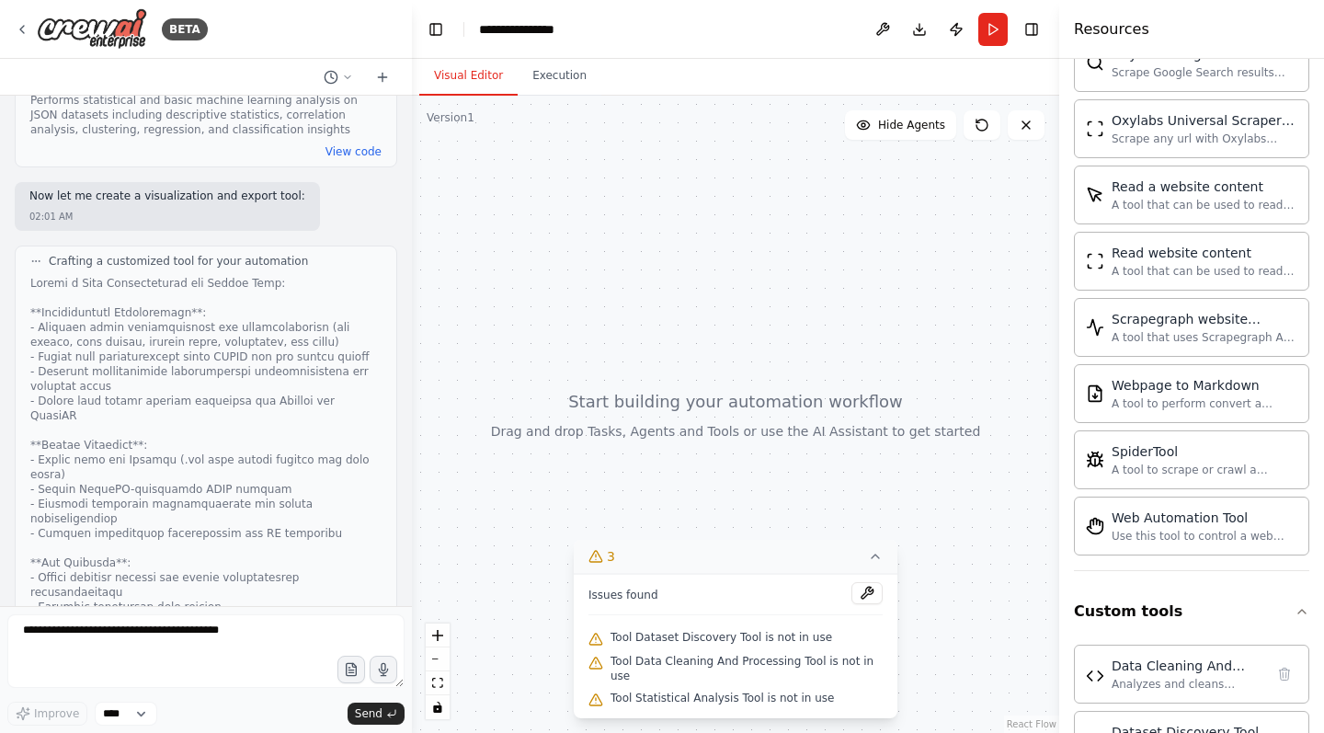
click at [875, 557] on icon at bounding box center [875, 556] width 15 height 15
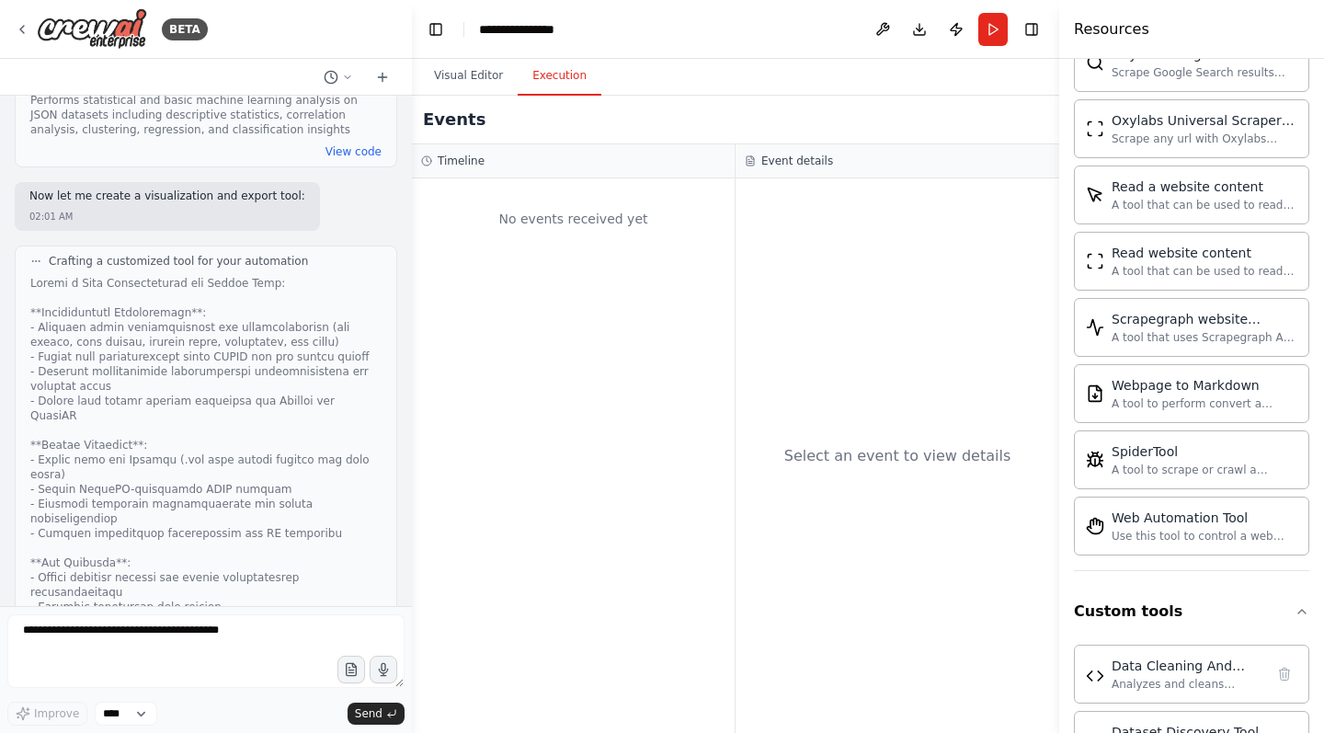
click at [572, 83] on button "Execution" at bounding box center [560, 76] width 84 height 39
click at [498, 71] on button "Visual Editor" at bounding box center [468, 76] width 98 height 39
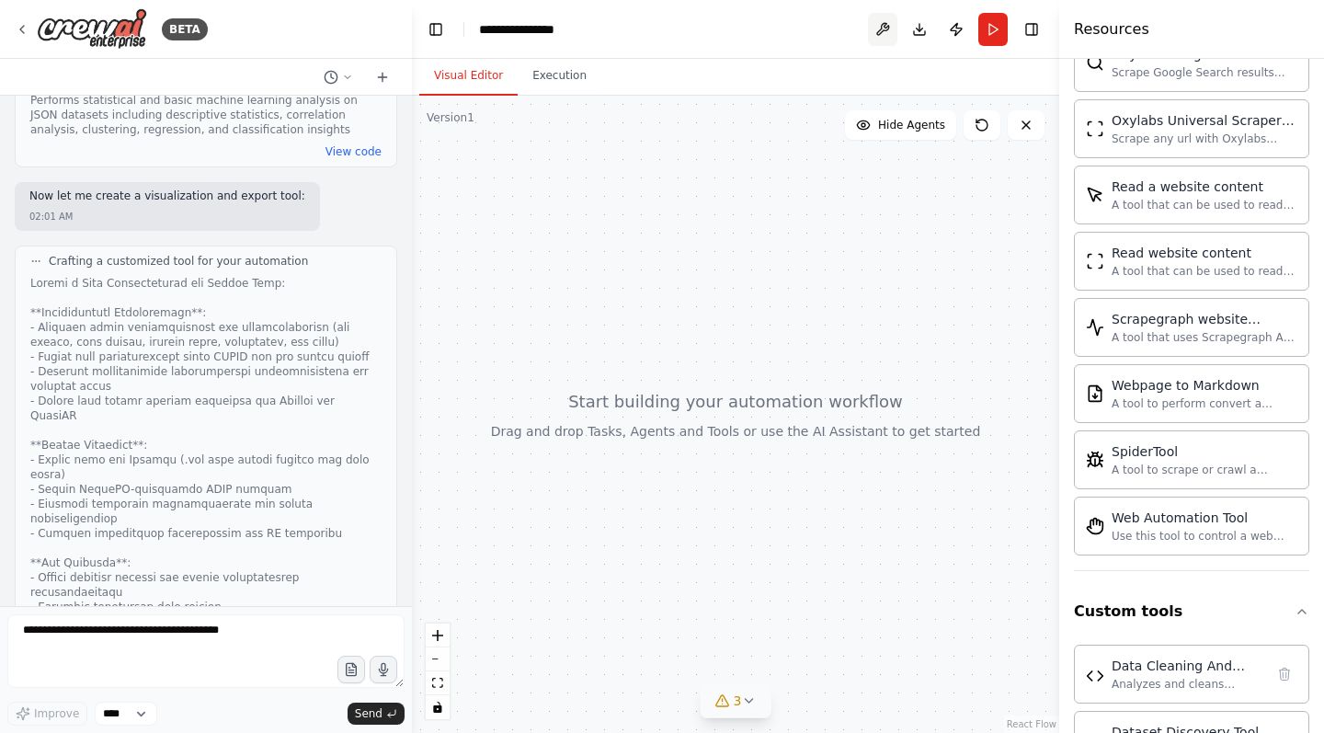
click at [880, 27] on button at bounding box center [882, 29] width 29 height 33
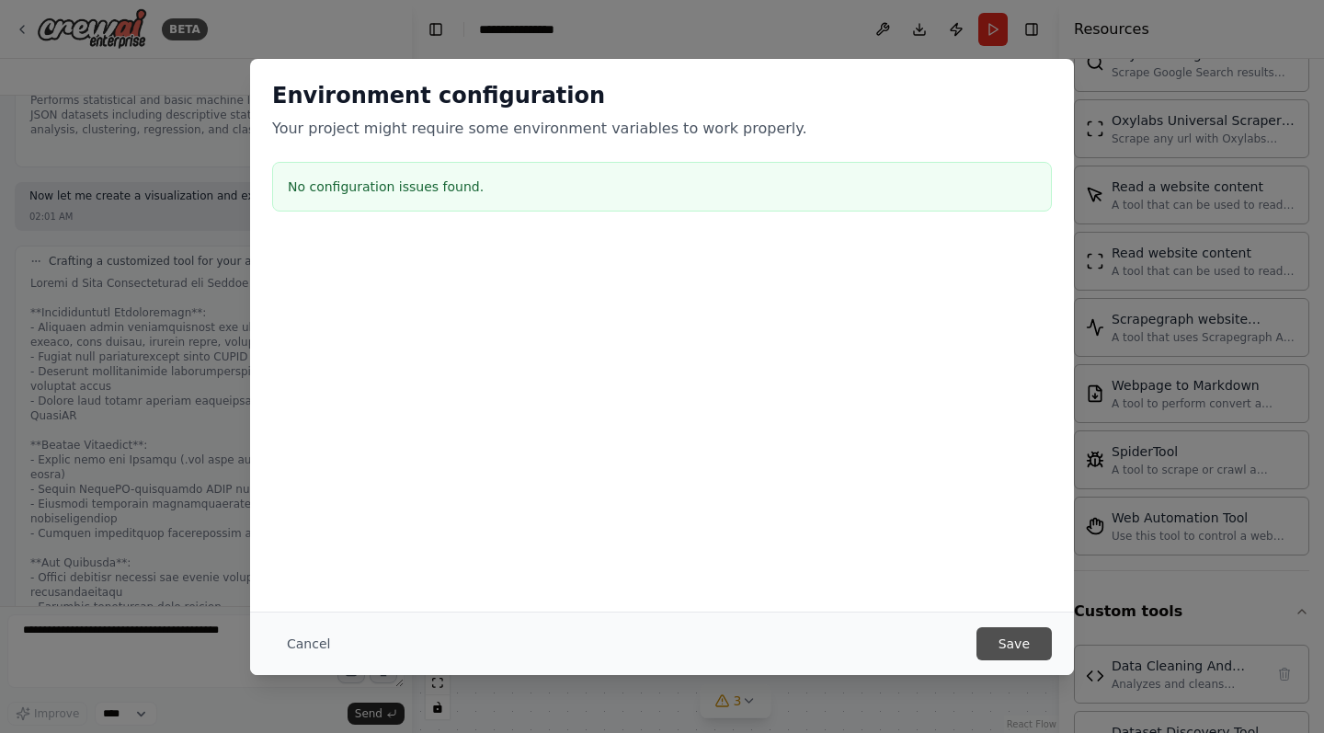
click at [1020, 641] on button "Save" at bounding box center [1013, 643] width 75 height 33
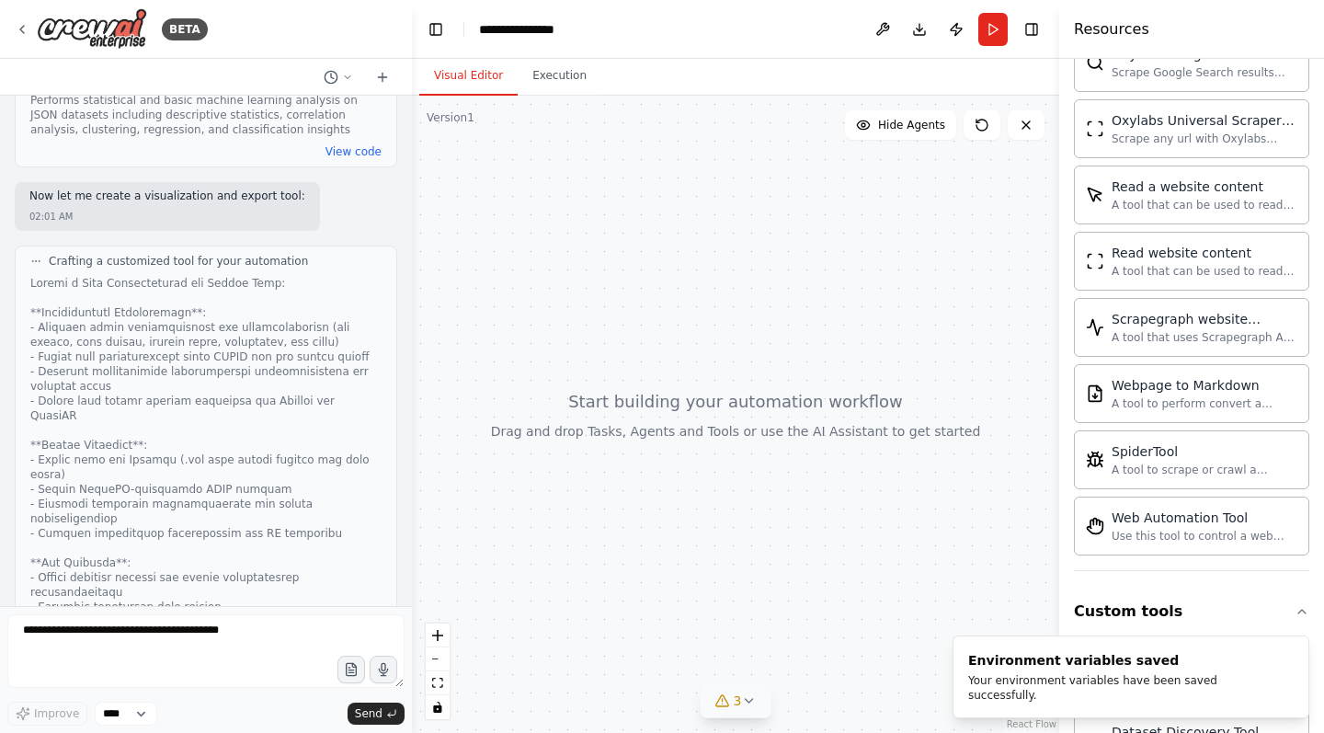
click at [743, 709] on button "3" at bounding box center [736, 701] width 71 height 34
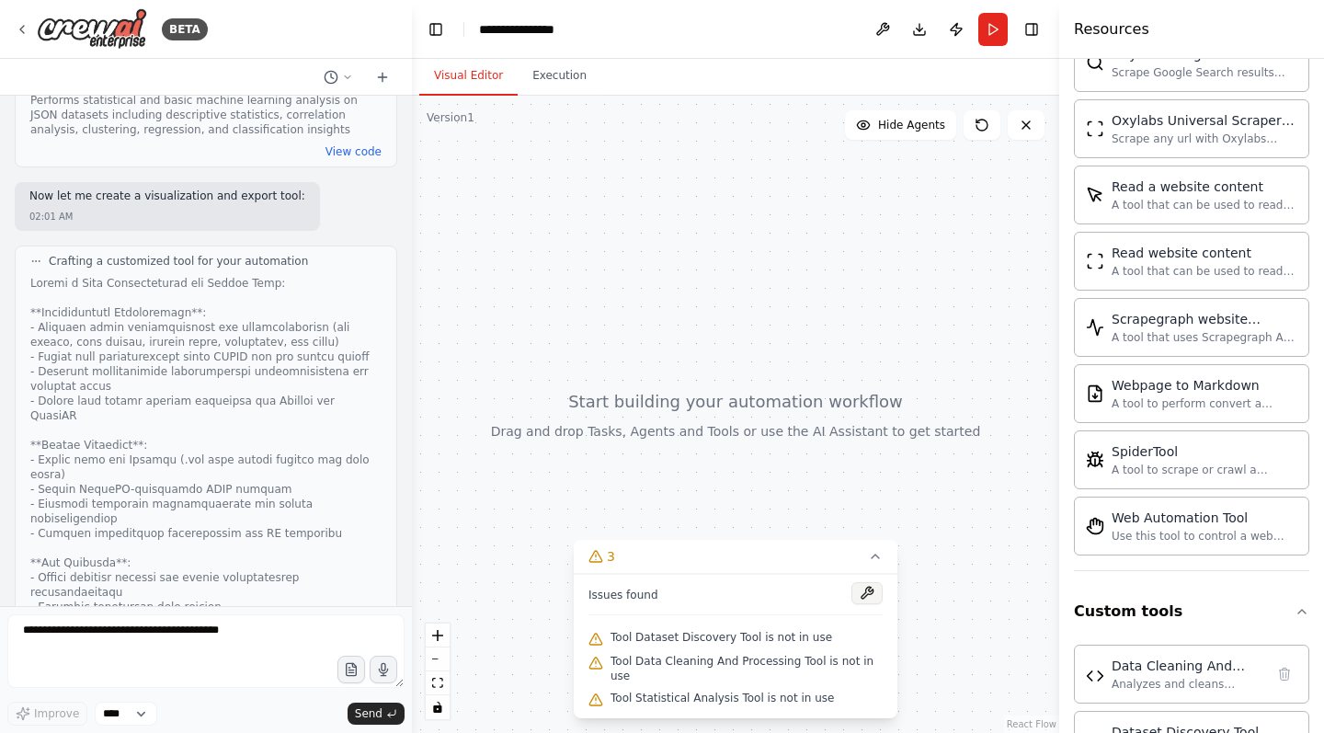
click at [861, 588] on button at bounding box center [866, 593] width 31 height 22
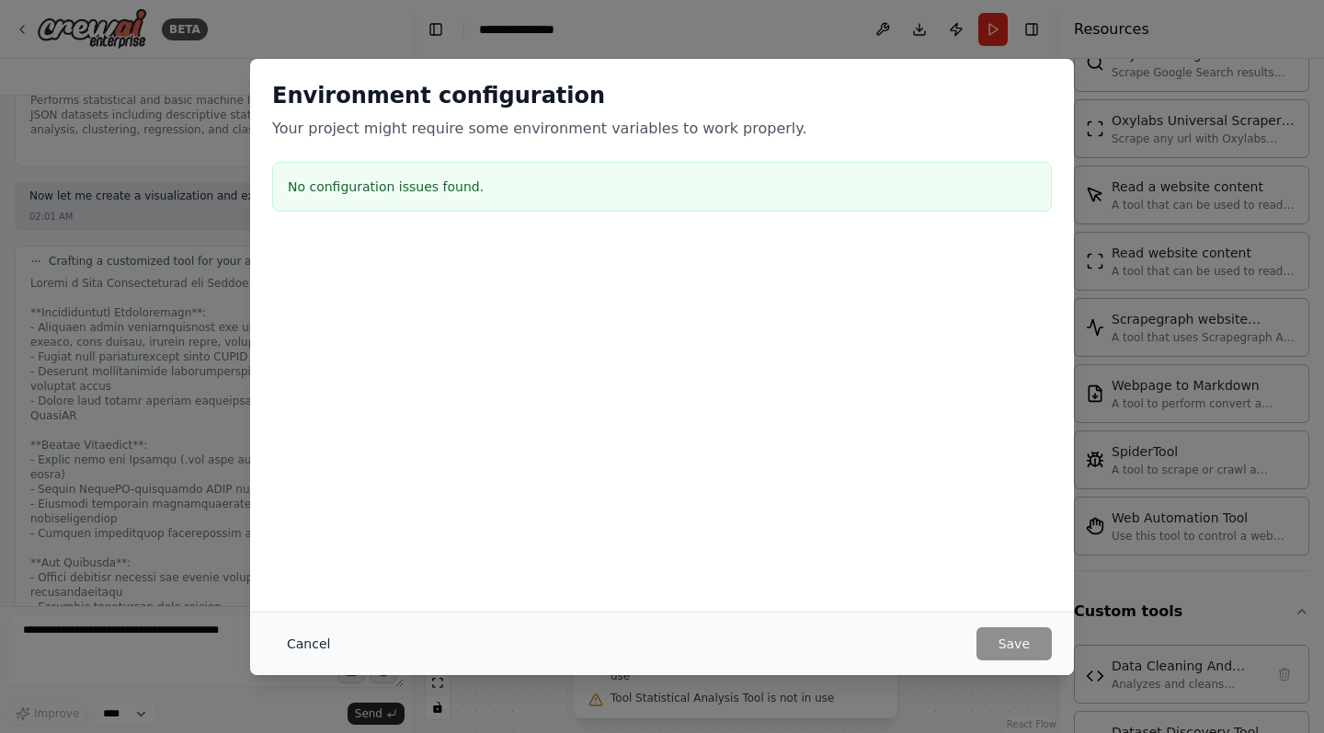
click at [324, 641] on button "Cancel" at bounding box center [308, 643] width 73 height 33
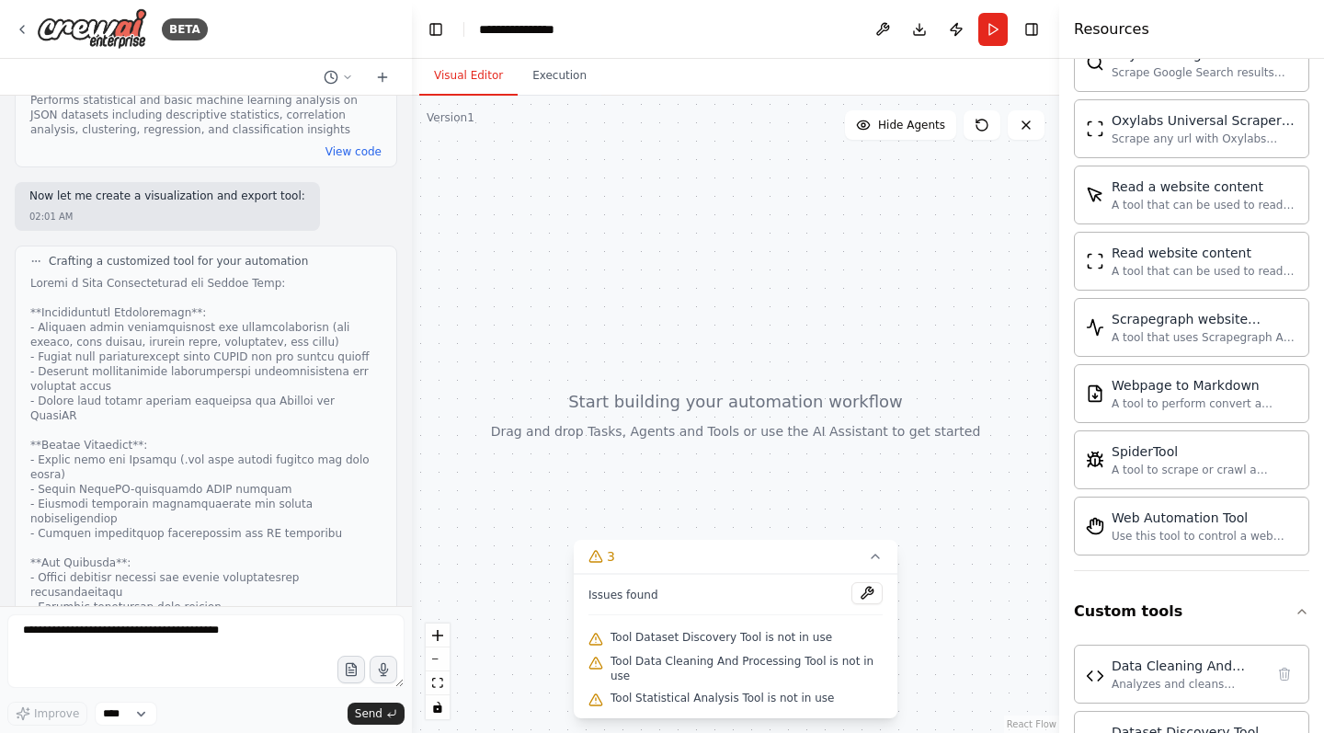
click at [691, 638] on span "Tool Dataset Discovery Tool is not in use" at bounding box center [721, 637] width 222 height 15
click at [628, 659] on span "Tool Data Cleaning And Processing Tool is not in use" at bounding box center [746, 668] width 272 height 29
click at [611, 677] on span "Tool Data Cleaning And Processing Tool is not in use" at bounding box center [746, 668] width 272 height 29
click at [651, 418] on div at bounding box center [735, 414] width 647 height 637
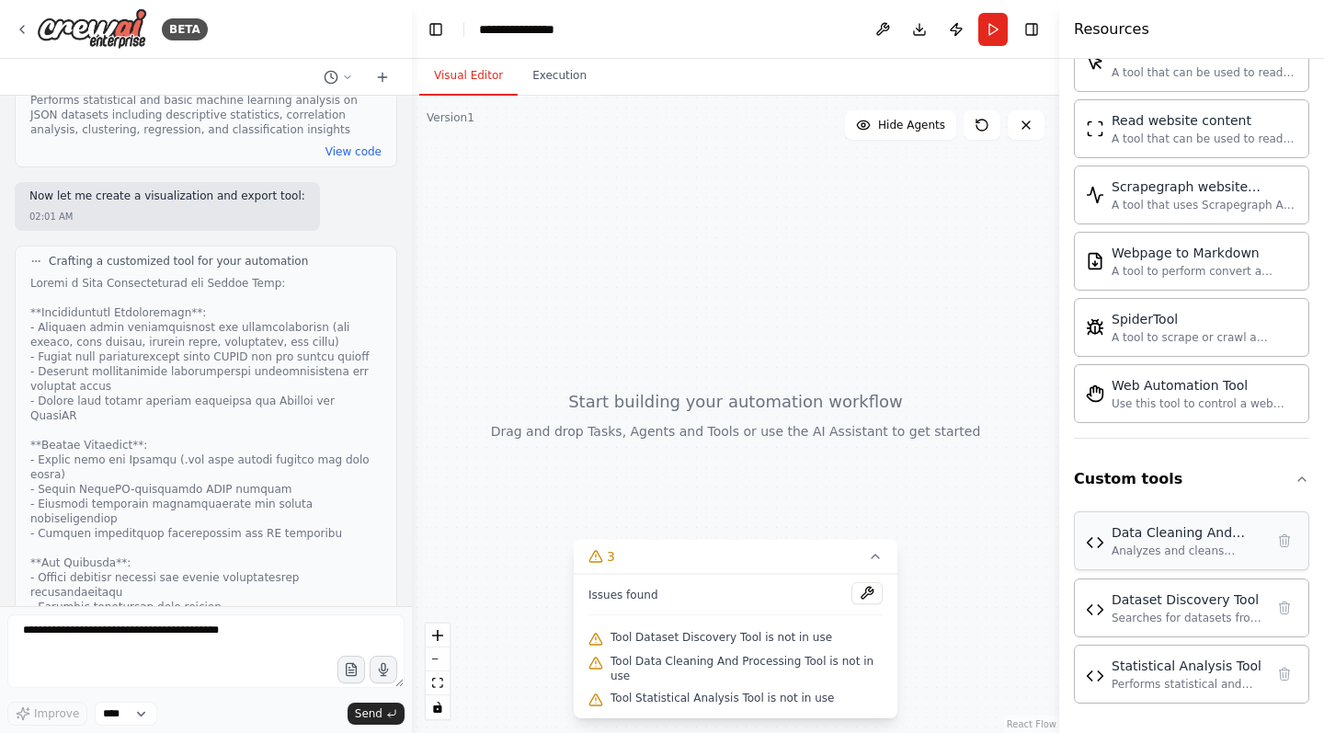
scroll to position [0, 0]
click at [1105, 542] on div "Data Cleaning And Processing Tool Analyzes and cleans datasets provided as CSV/…" at bounding box center [1191, 540] width 211 height 35
click at [884, 560] on button "3" at bounding box center [736, 557] width 324 height 34
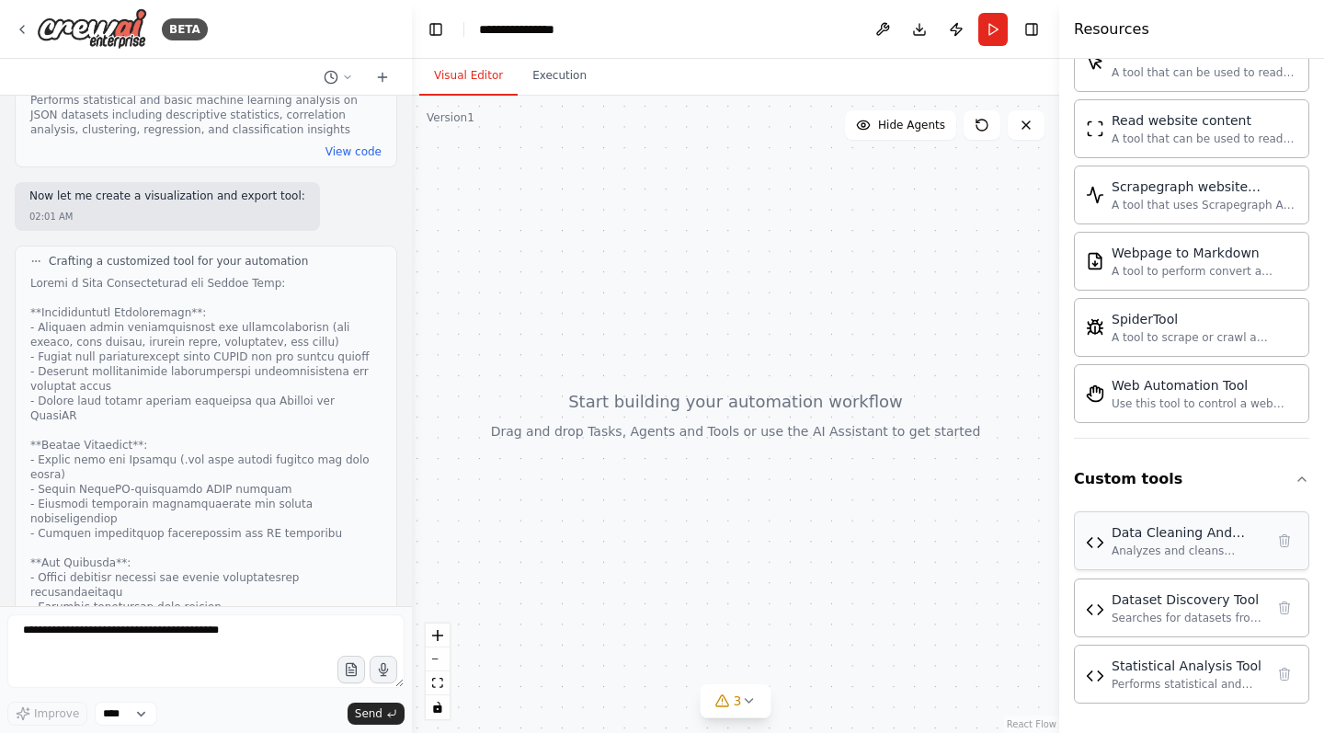
click at [1144, 548] on div "Analyzes and cleans datasets provided as CSV/JSON strings. Performs data qualit…" at bounding box center [1188, 550] width 153 height 15
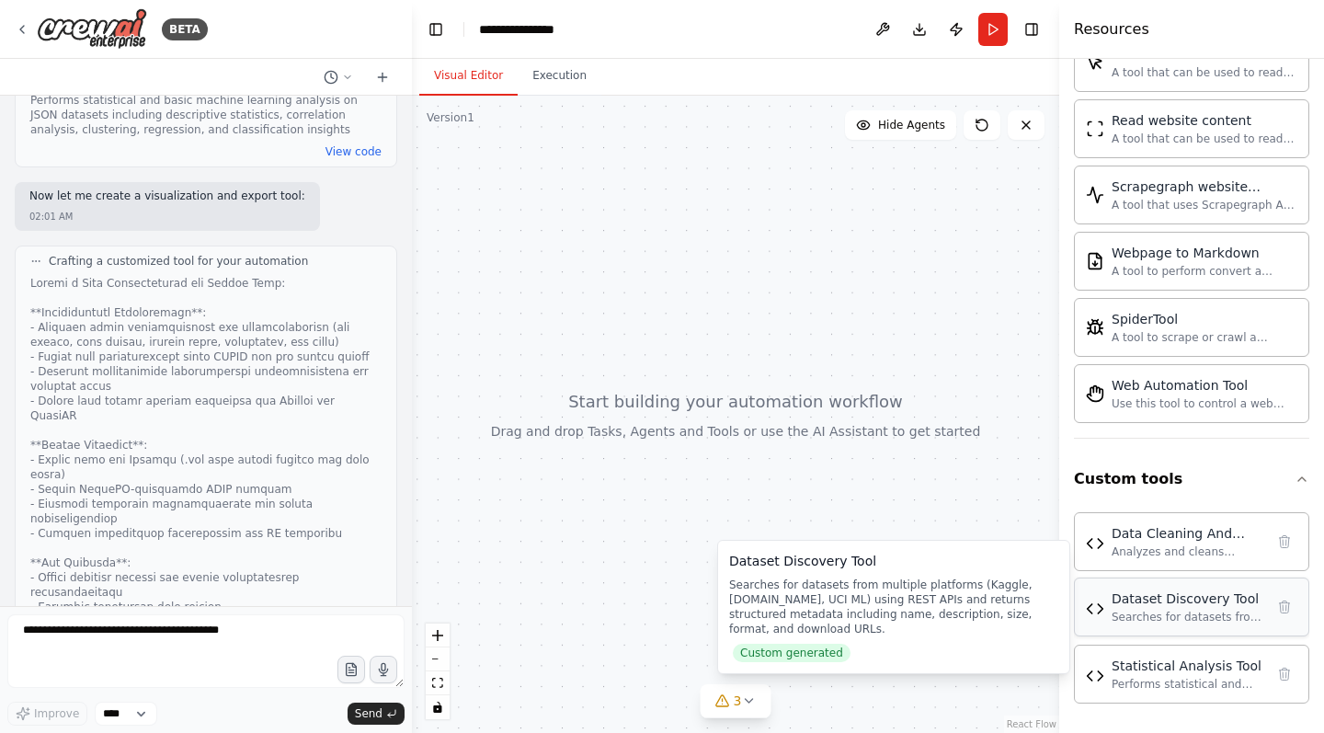
click at [1204, 604] on div "Dataset Discovery Tool" at bounding box center [1188, 598] width 153 height 18
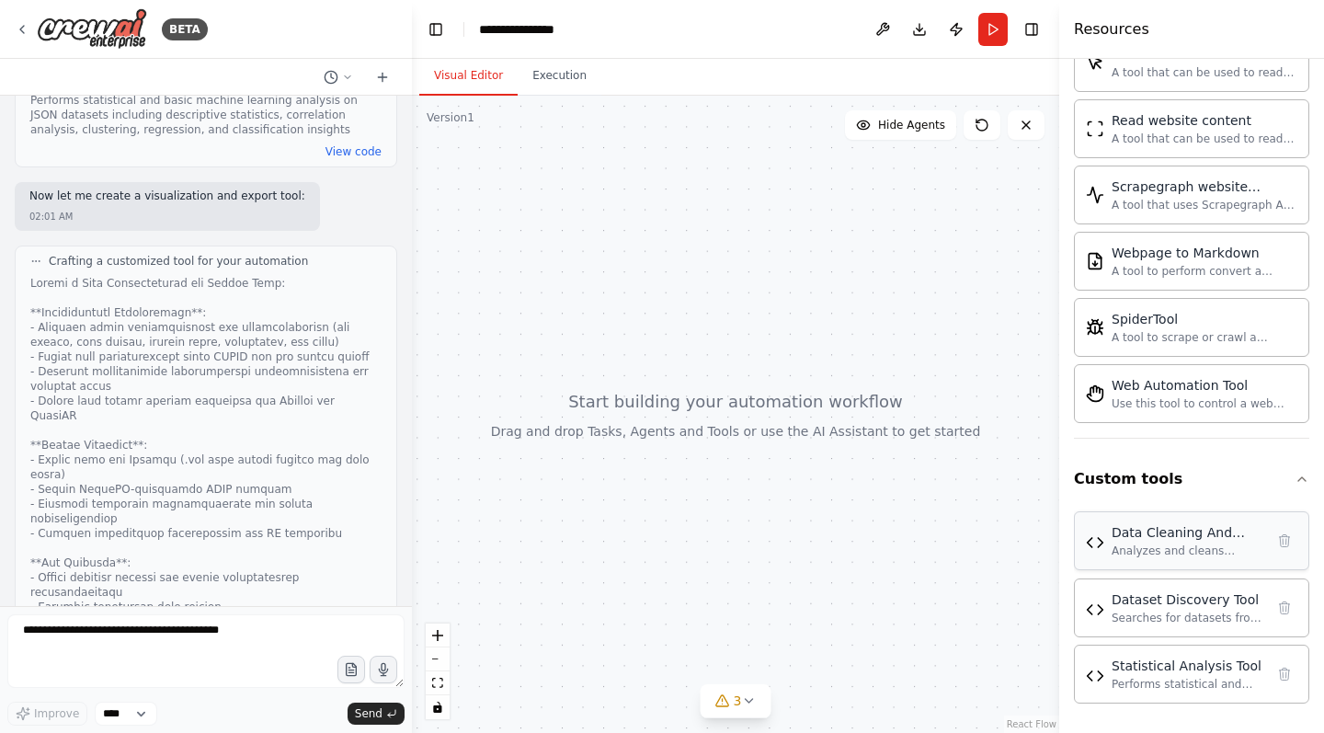
click at [1174, 554] on div "Analyzes and cleans datasets provided as CSV/JSON strings. Performs data qualit…" at bounding box center [1188, 550] width 153 height 15
click at [551, 71] on button "Execution" at bounding box center [560, 76] width 84 height 39
click at [473, 71] on button "Visual Editor" at bounding box center [468, 76] width 98 height 39
click at [439, 660] on button "zoom out" at bounding box center [438, 659] width 24 height 24
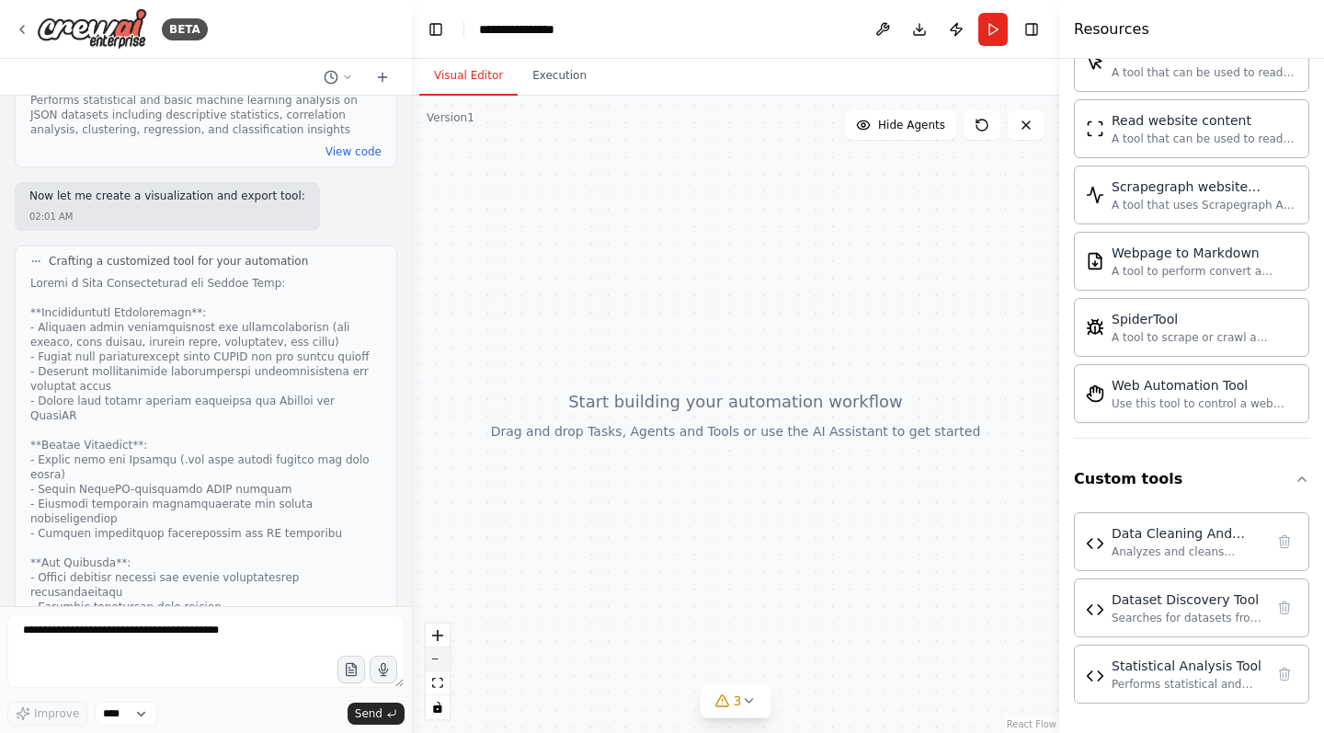
click at [439, 660] on button "zoom out" at bounding box center [438, 659] width 24 height 24
click at [440, 636] on icon "zoom in" at bounding box center [437, 635] width 11 height 11
click at [441, 683] on icon "fit view" at bounding box center [437, 683] width 11 height 10
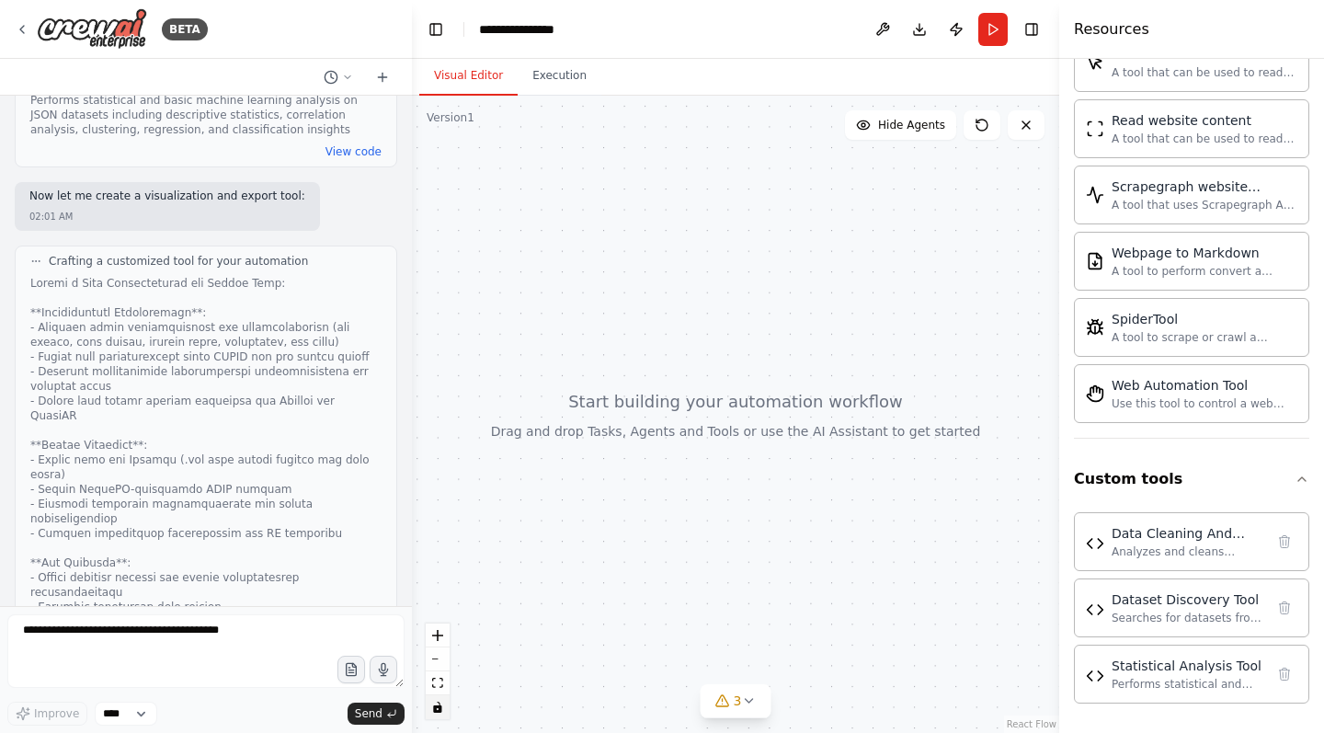
click at [441, 712] on icon "toggle interactivity" at bounding box center [437, 707] width 8 height 11
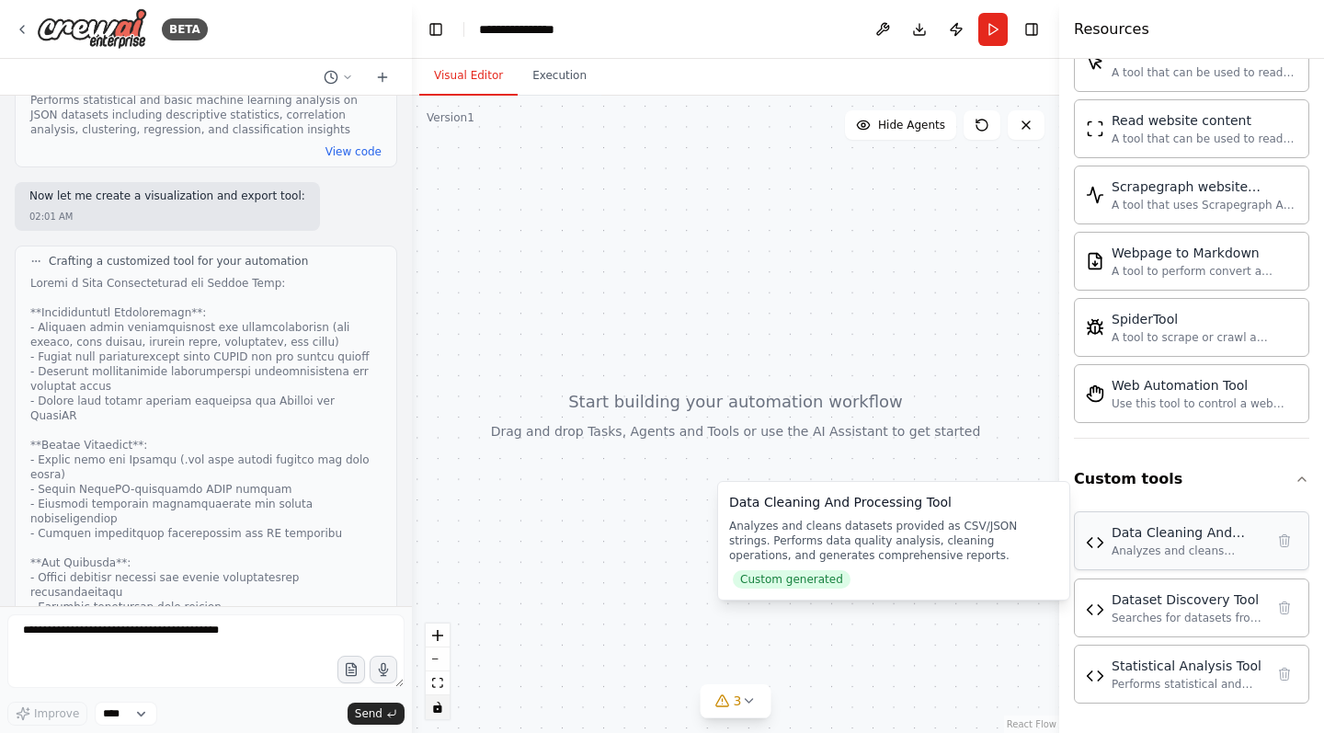
click at [1112, 551] on div "Analyzes and cleans datasets provided as CSV/JSON strings. Performs data qualit…" at bounding box center [1188, 550] width 153 height 15
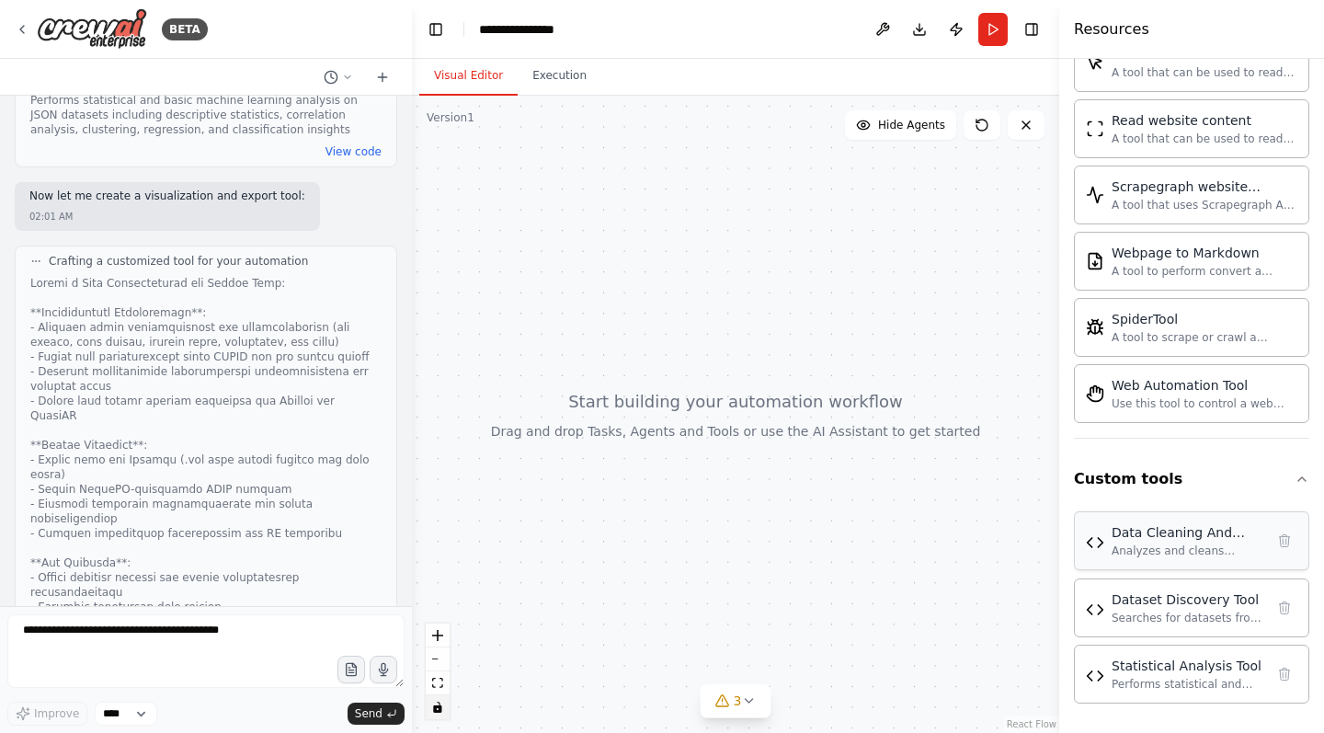
click at [1105, 547] on div "Data Cleaning And Processing Tool Analyzes and cleans datasets provided as CSV/…" at bounding box center [1191, 540] width 211 height 35
click at [1154, 529] on div "Data Cleaning And Processing Tool" at bounding box center [1188, 532] width 153 height 18
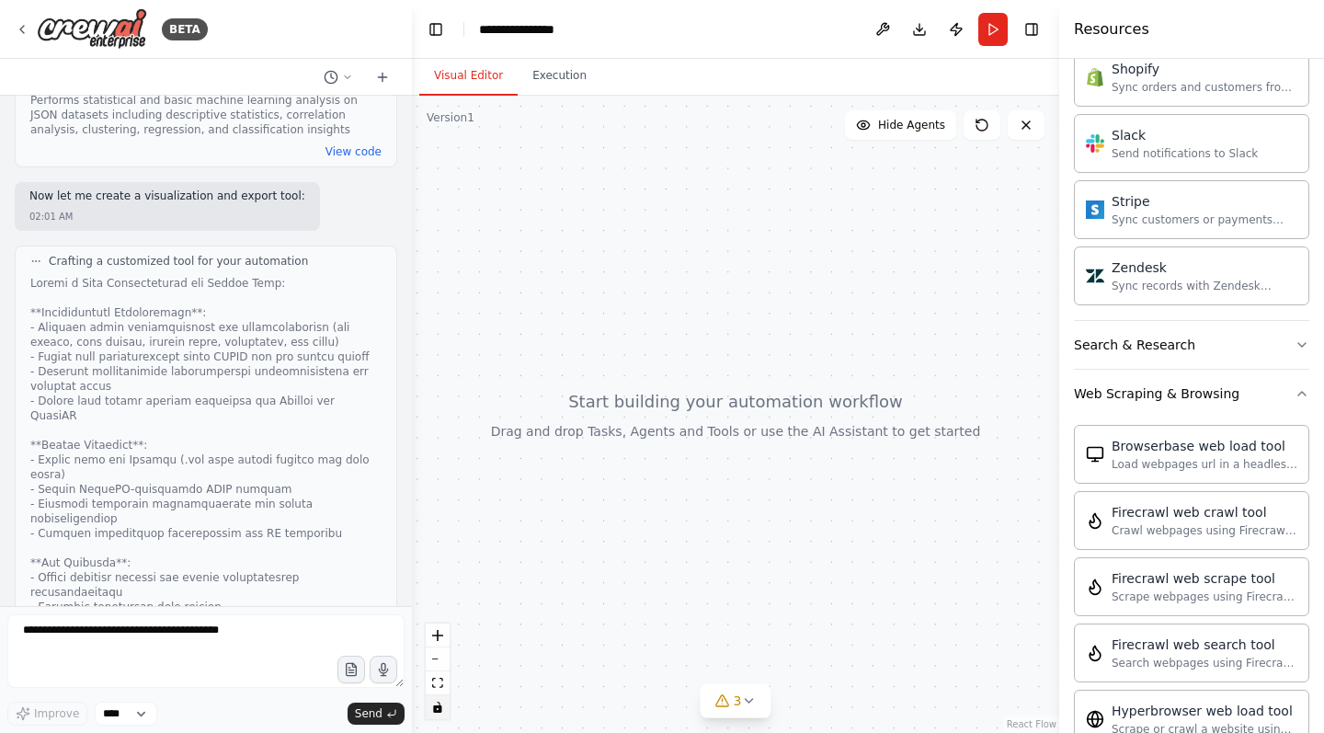
scroll to position [1950, 0]
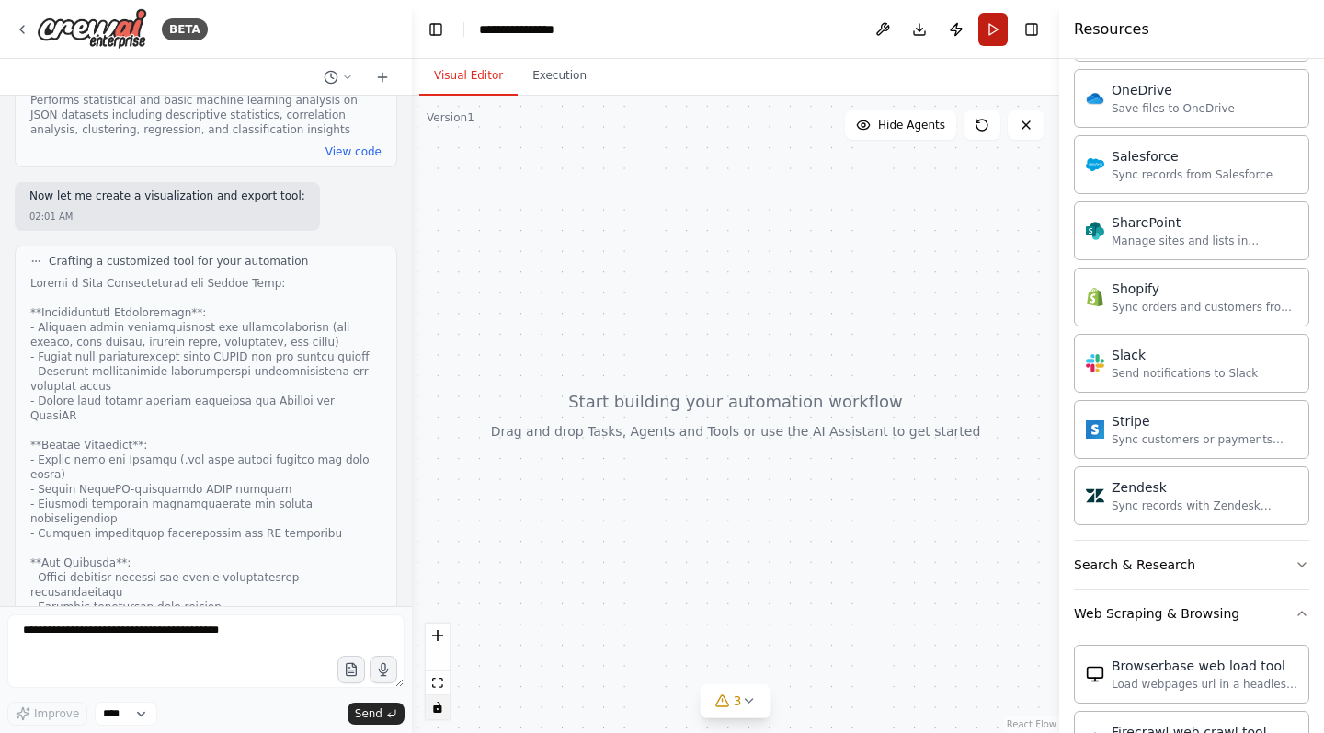
click at [996, 34] on button "Run" at bounding box center [992, 29] width 29 height 33
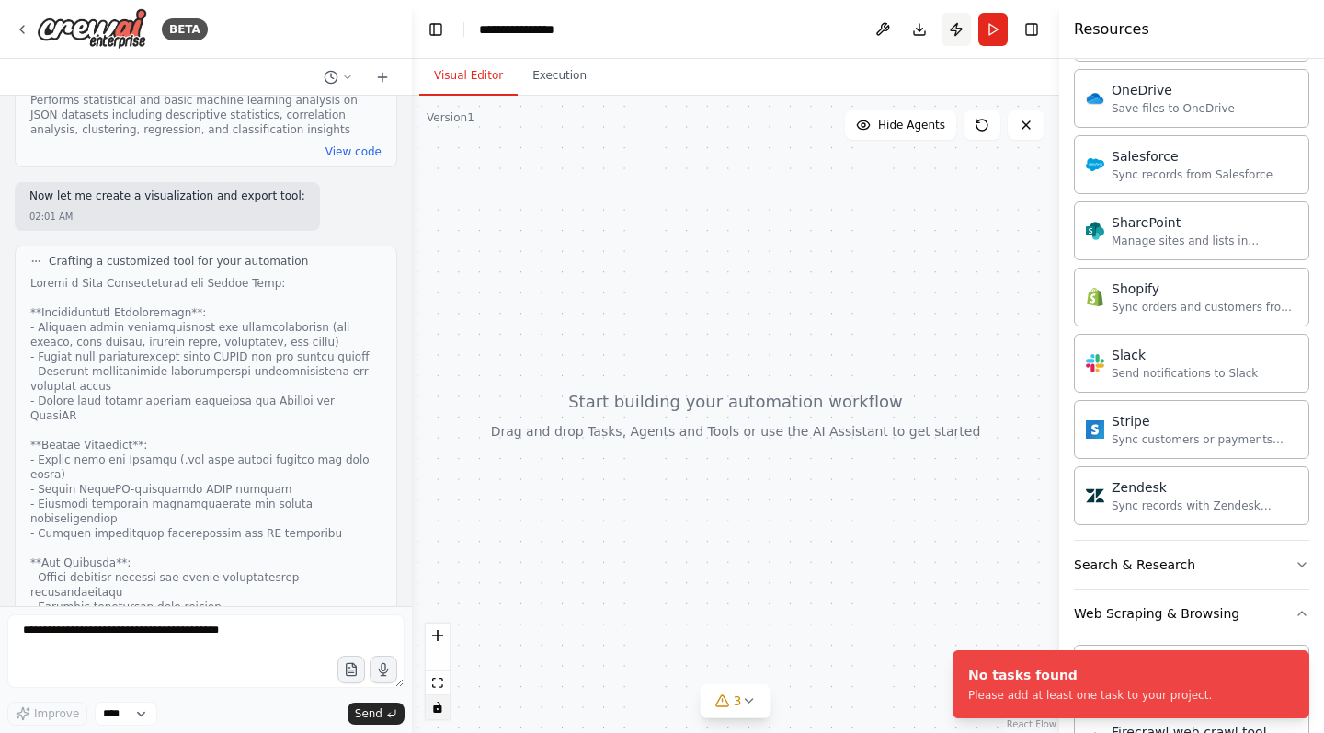
click at [953, 34] on button "Publish" at bounding box center [955, 29] width 29 height 33
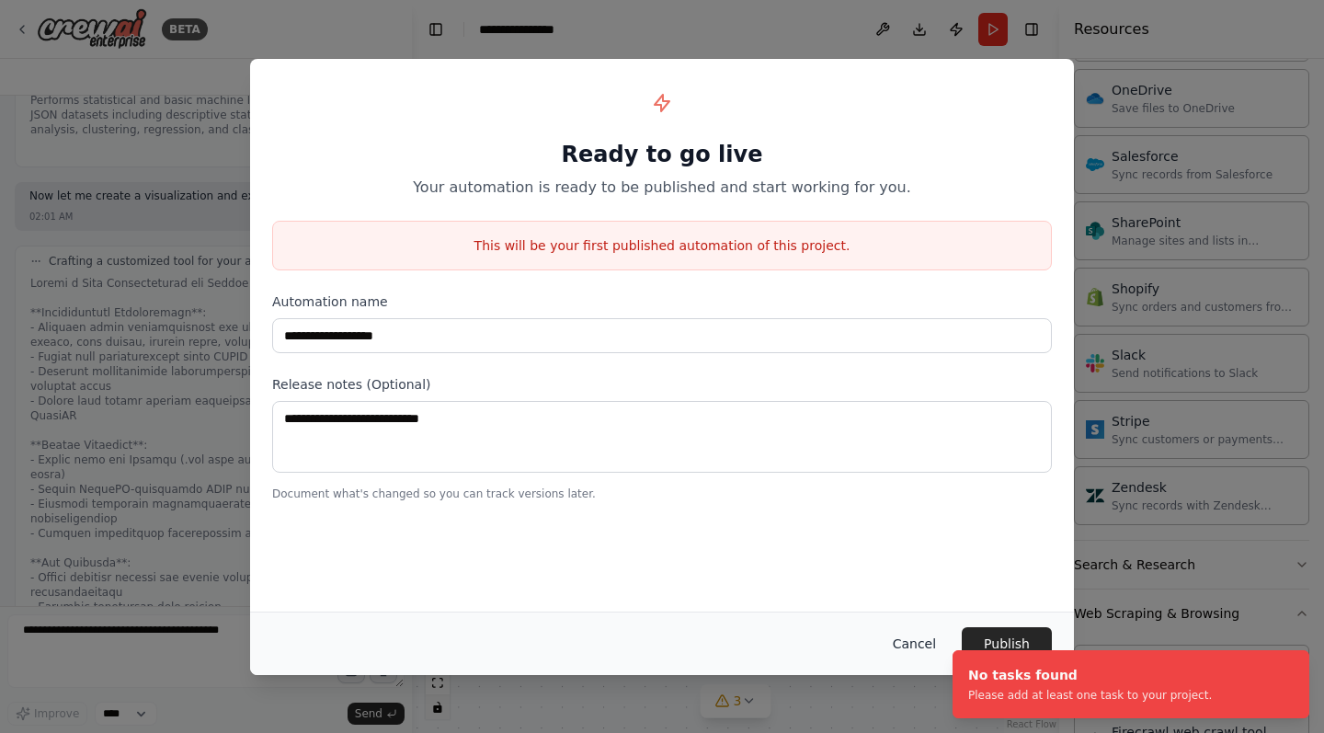
click at [920, 640] on button "Cancel" at bounding box center [914, 643] width 73 height 33
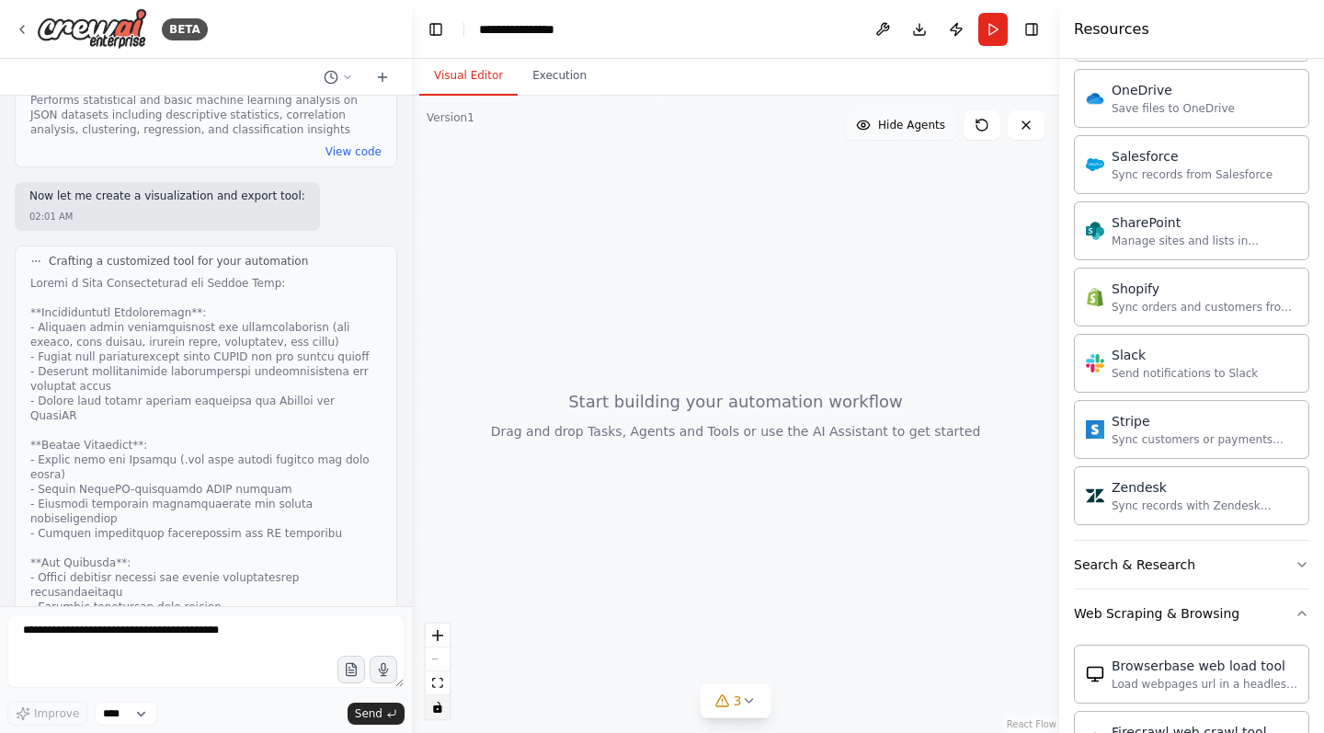
click at [940, 134] on button "Hide Agents" at bounding box center [900, 124] width 111 height 29
click at [940, 134] on button "Show Agents" at bounding box center [898, 124] width 116 height 29
click at [976, 132] on button at bounding box center [982, 124] width 37 height 29
click at [1020, 123] on icon at bounding box center [1026, 125] width 15 height 15
click at [1029, 138] on button at bounding box center [1026, 124] width 37 height 29
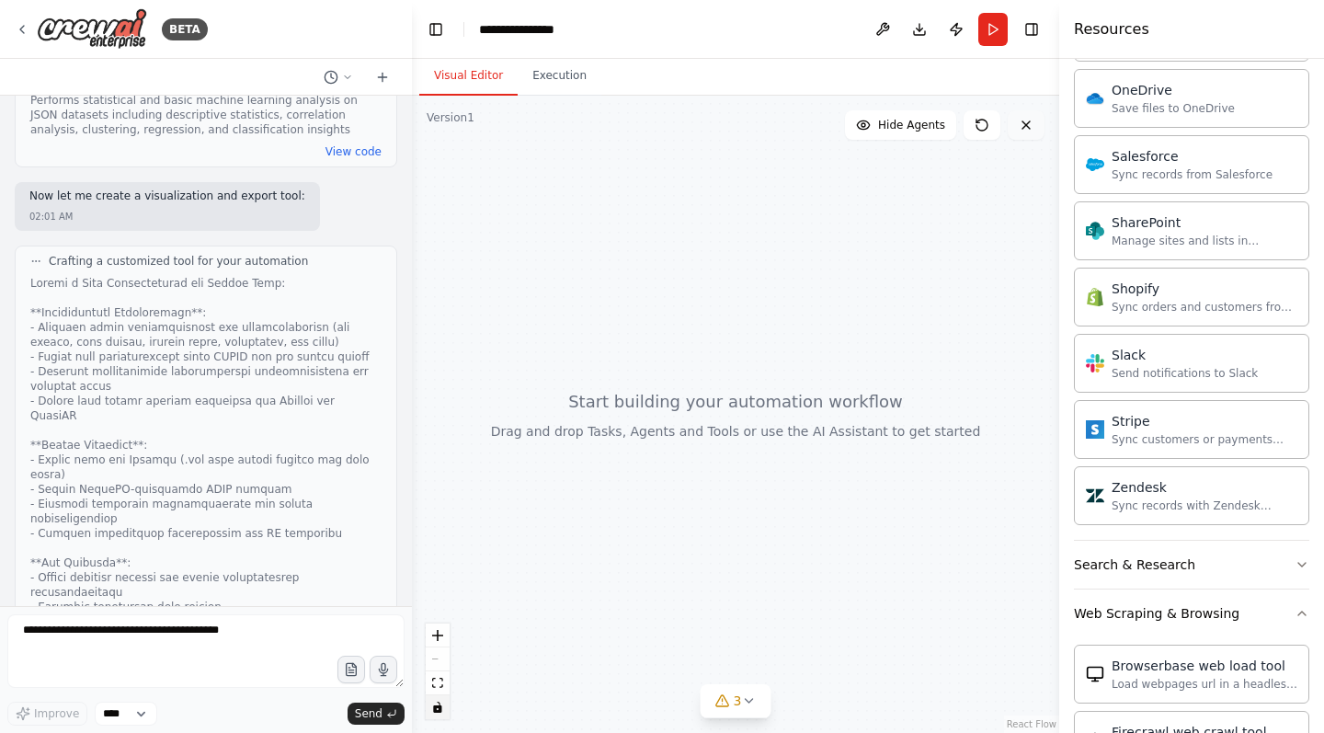
click at [1029, 138] on button at bounding box center [1026, 124] width 37 height 29
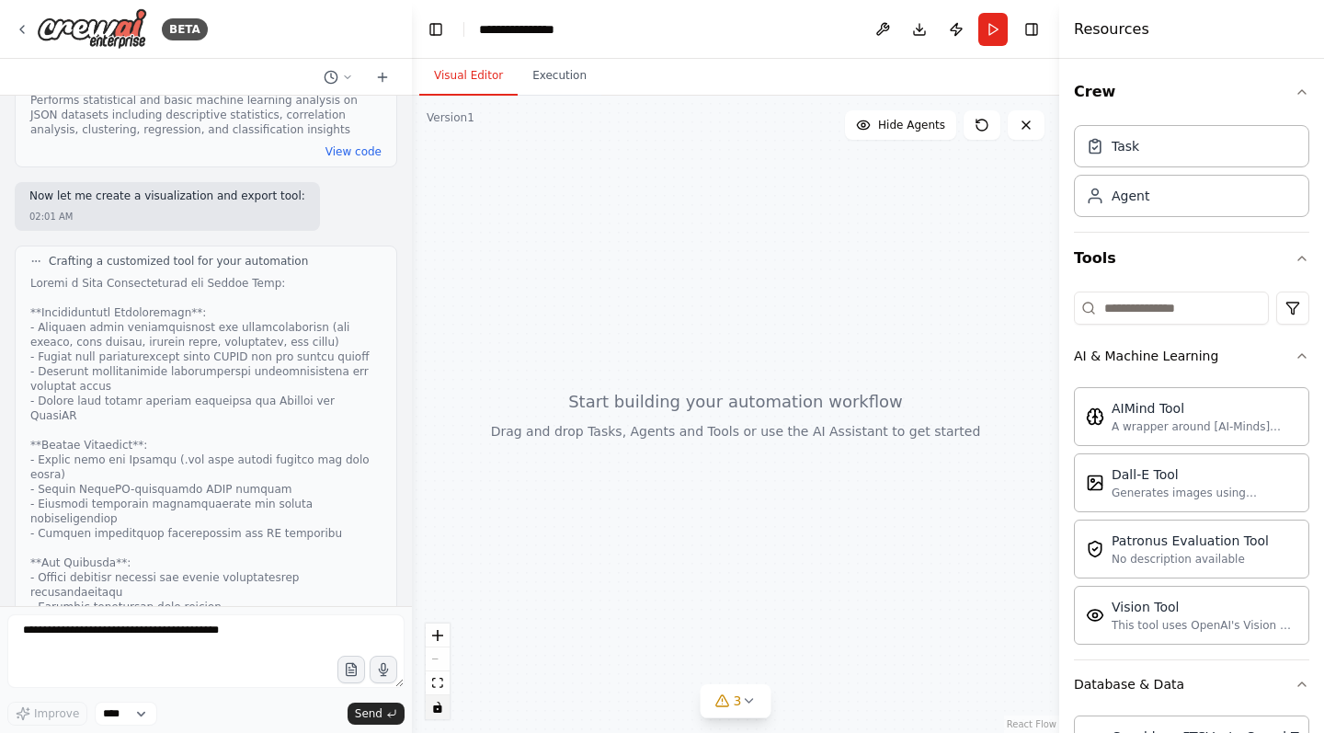
scroll to position [0, 0]
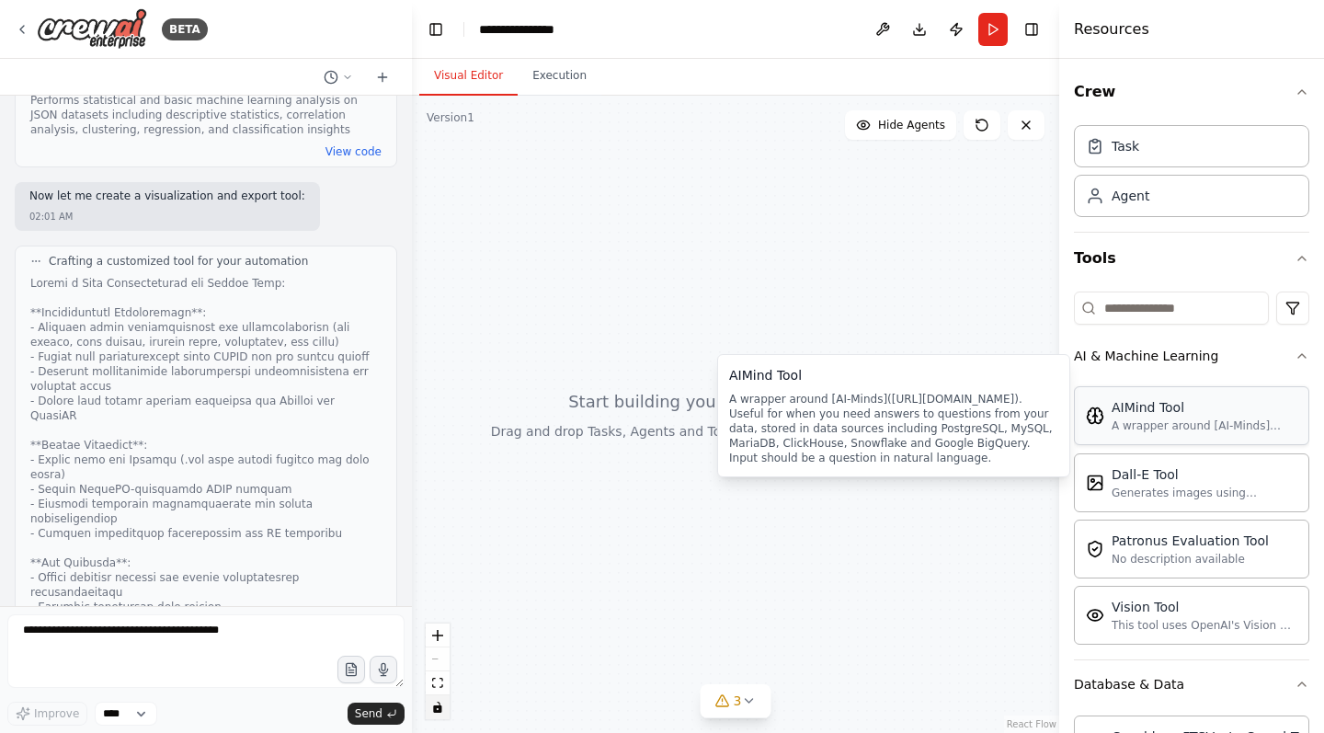
click at [1199, 413] on div "AIMind Tool" at bounding box center [1205, 407] width 186 height 18
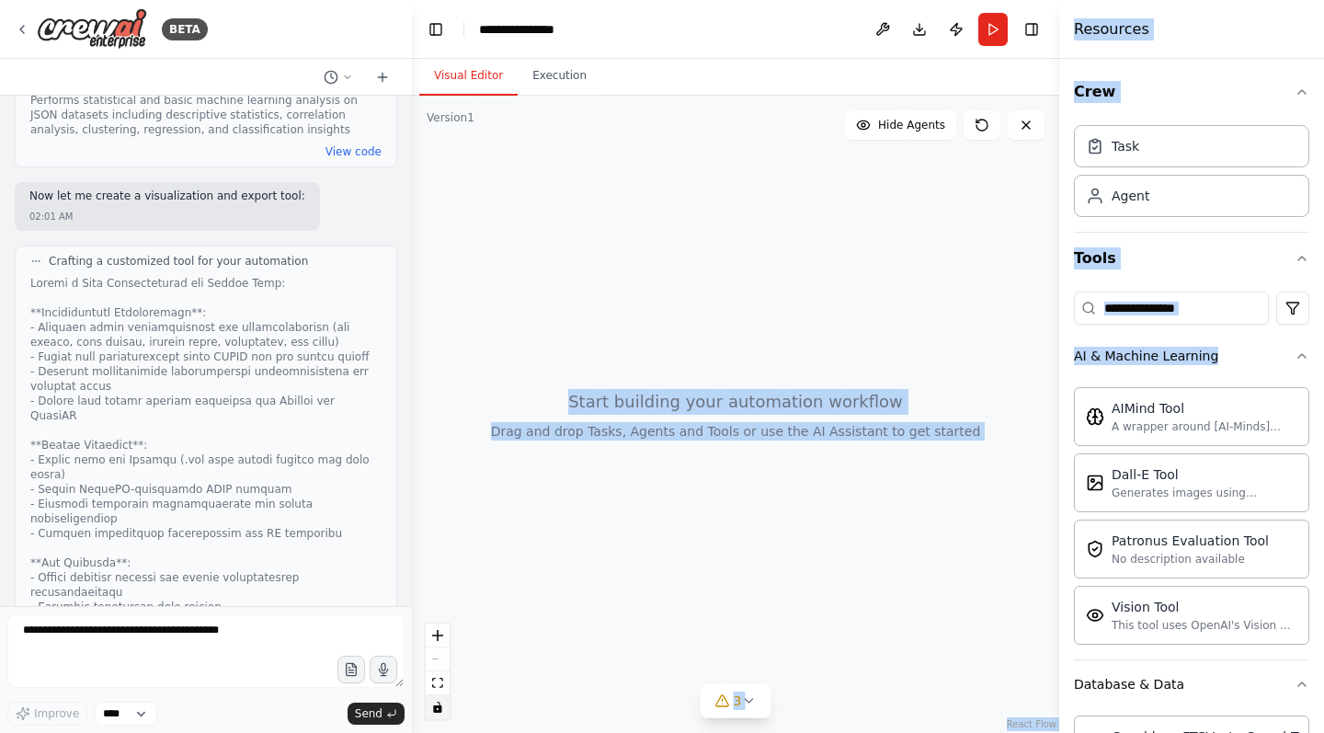
drag, startPoint x: 1199, startPoint y: 413, endPoint x: 631, endPoint y: 260, distance: 588.3
click at [631, 260] on div "BETA "Using CrewAI, construct a modular multi-agent data analysis system with t…" at bounding box center [662, 366] width 1324 height 733
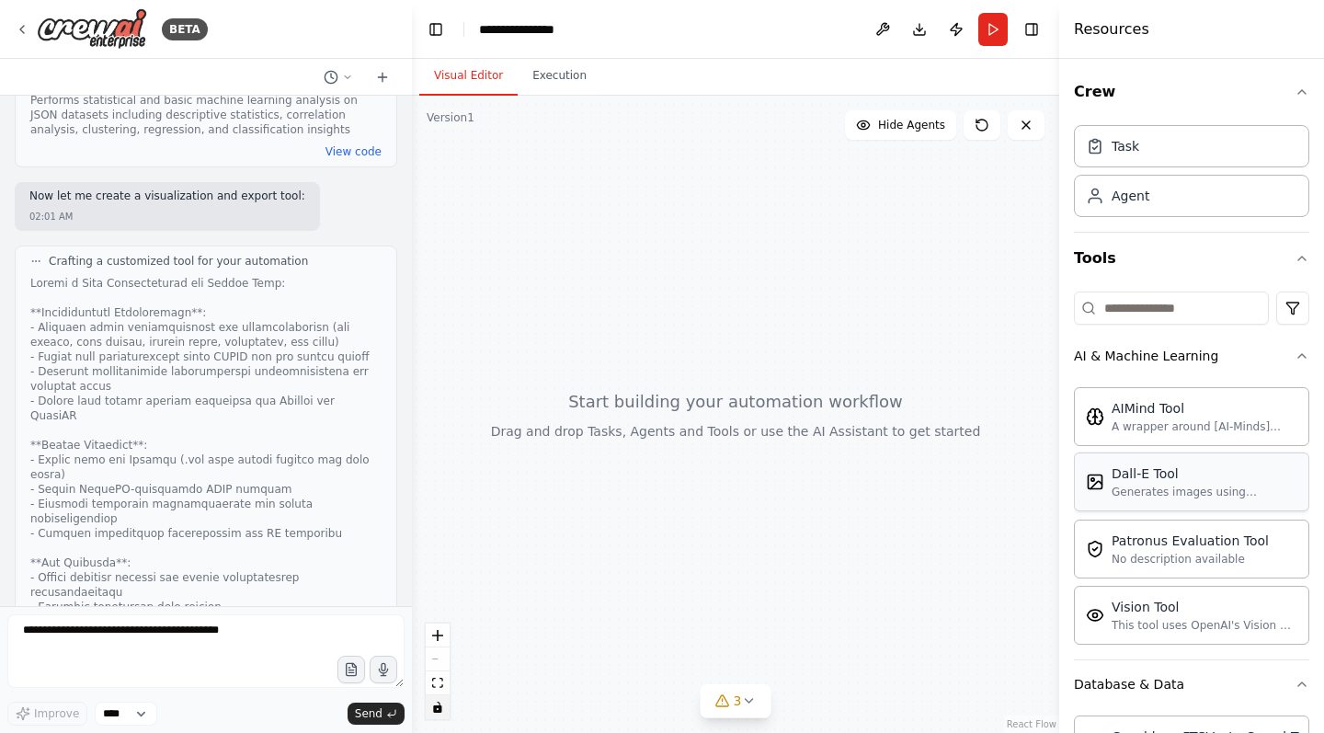
click at [1124, 491] on div "Generates images using OpenAI's Dall-E model." at bounding box center [1205, 492] width 186 height 15
click at [1163, 199] on div "Agent" at bounding box center [1191, 195] width 235 height 42
click at [1151, 157] on div "Task" at bounding box center [1191, 145] width 235 height 42
click at [1157, 195] on div "Agent" at bounding box center [1191, 195] width 235 height 42
drag, startPoint x: 1152, startPoint y: 192, endPoint x: 1142, endPoint y: 192, distance: 10.1
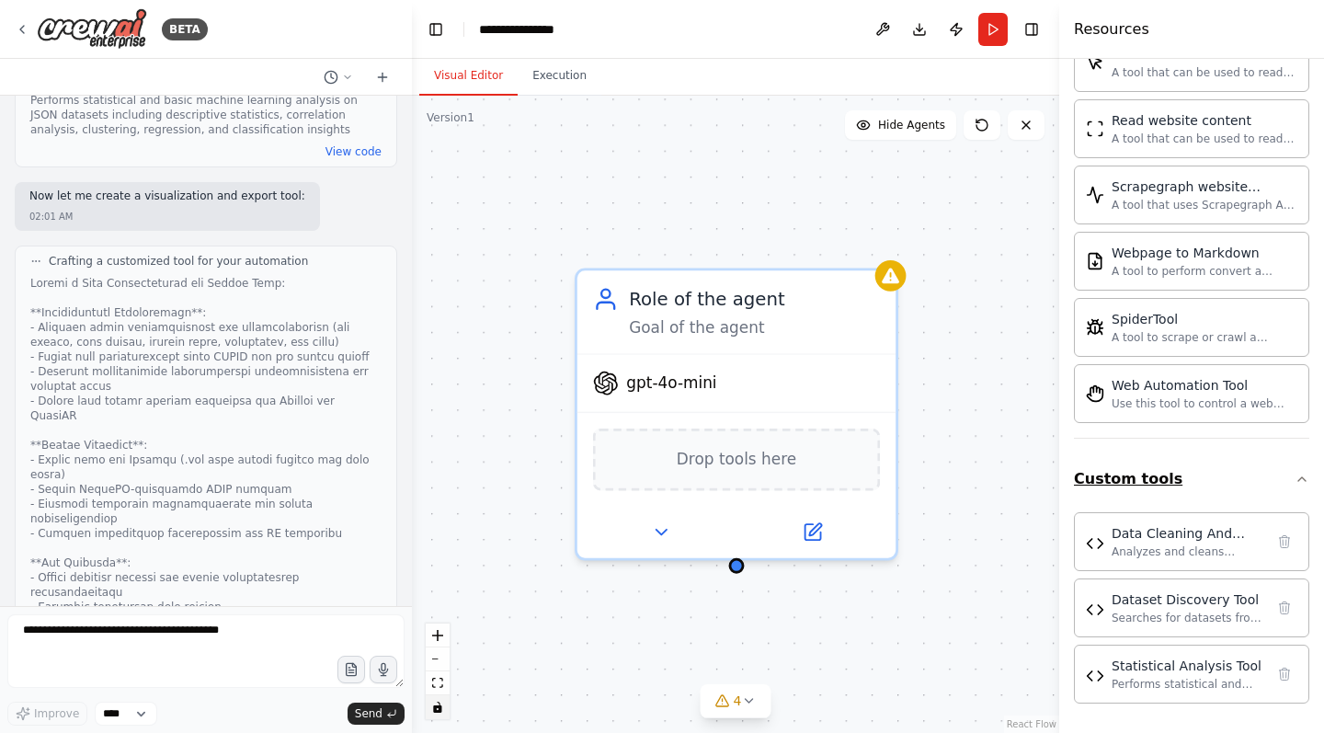
scroll to position [3157, 0]
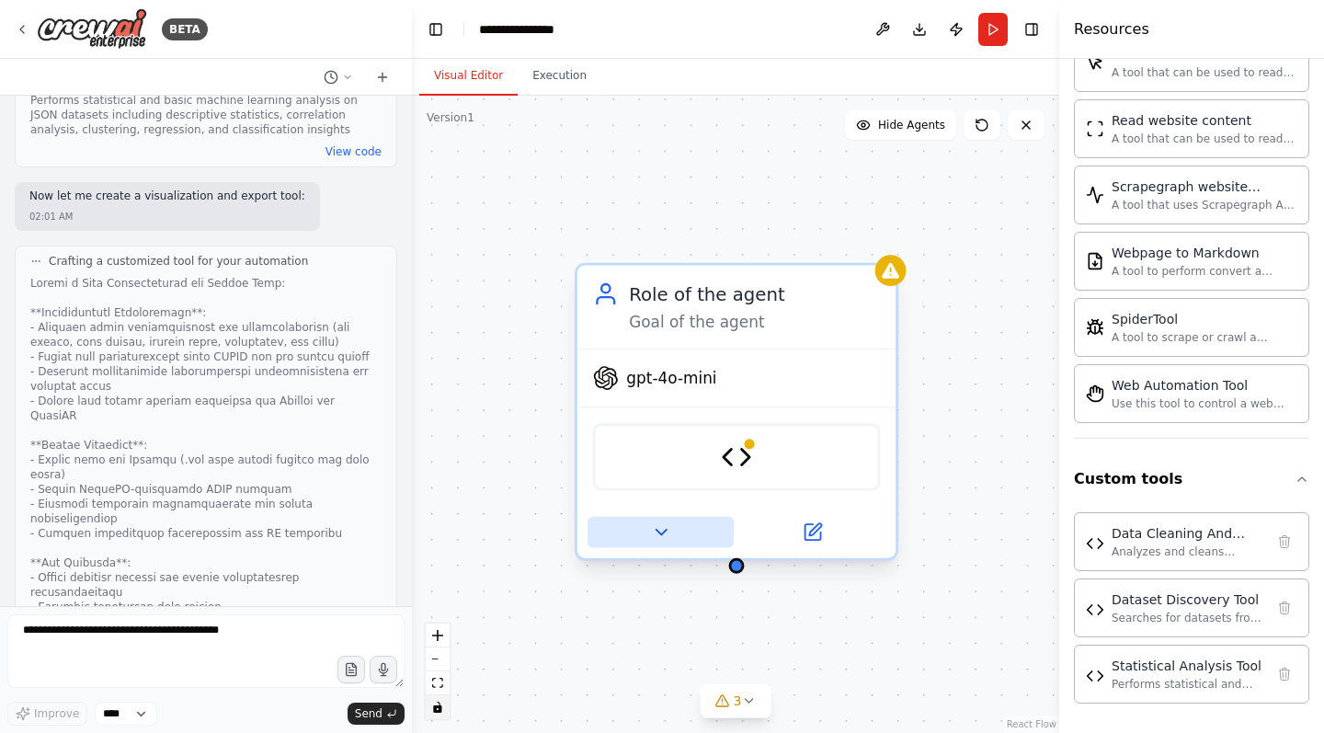
click at [670, 527] on icon at bounding box center [660, 531] width 21 height 21
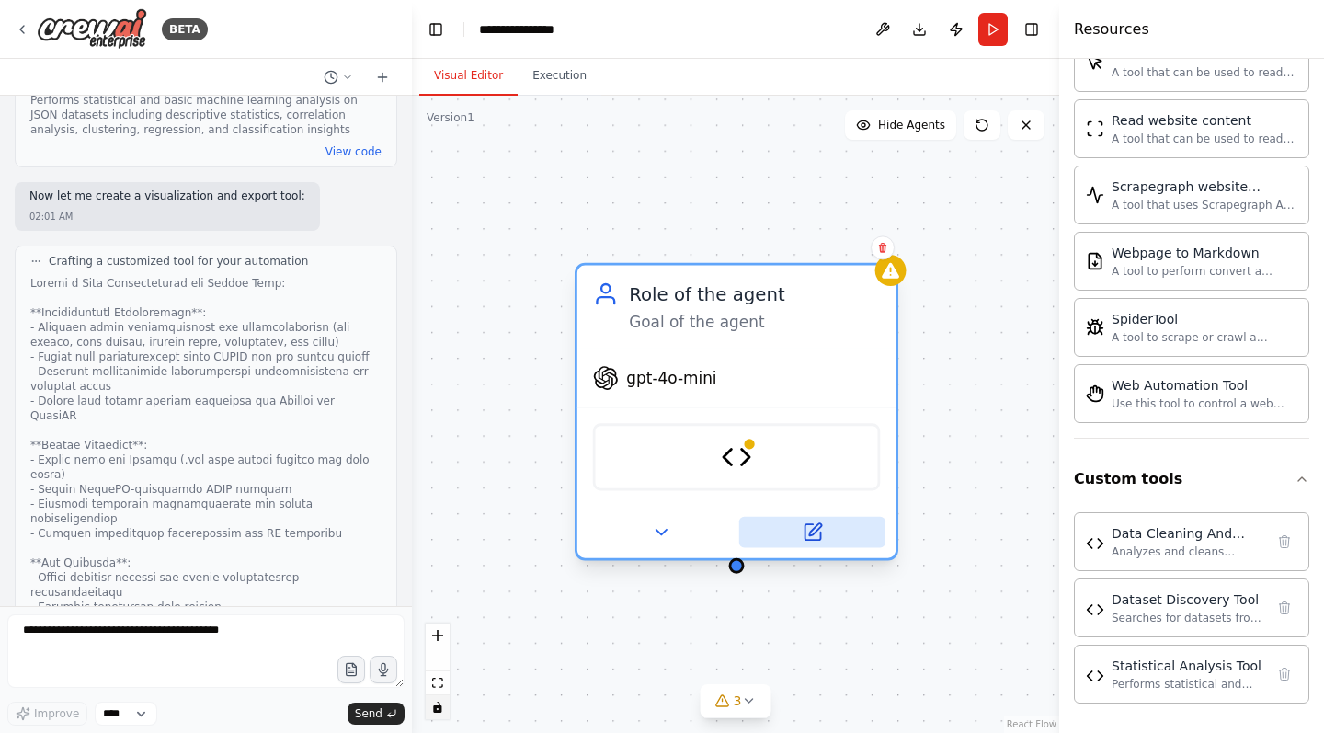
click at [802, 528] on icon at bounding box center [812, 531] width 21 height 21
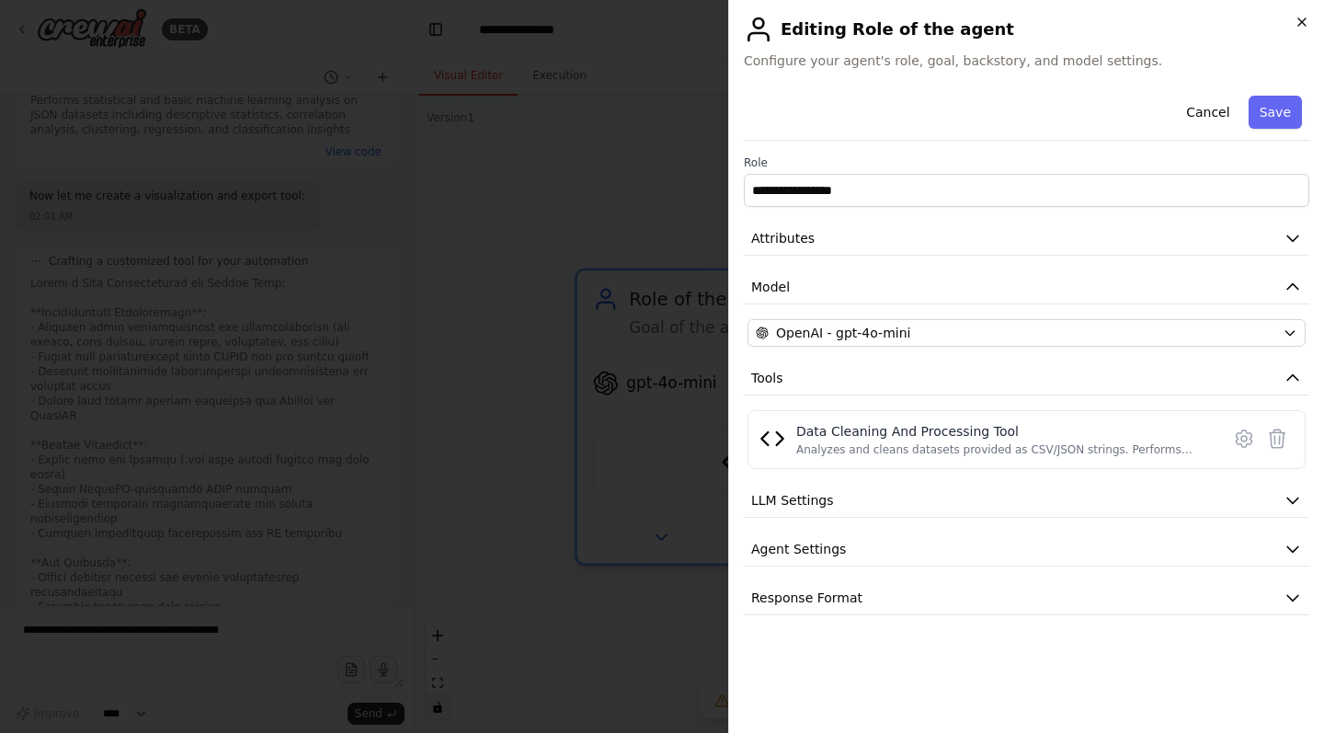
click at [1305, 17] on icon "button" at bounding box center [1302, 22] width 15 height 15
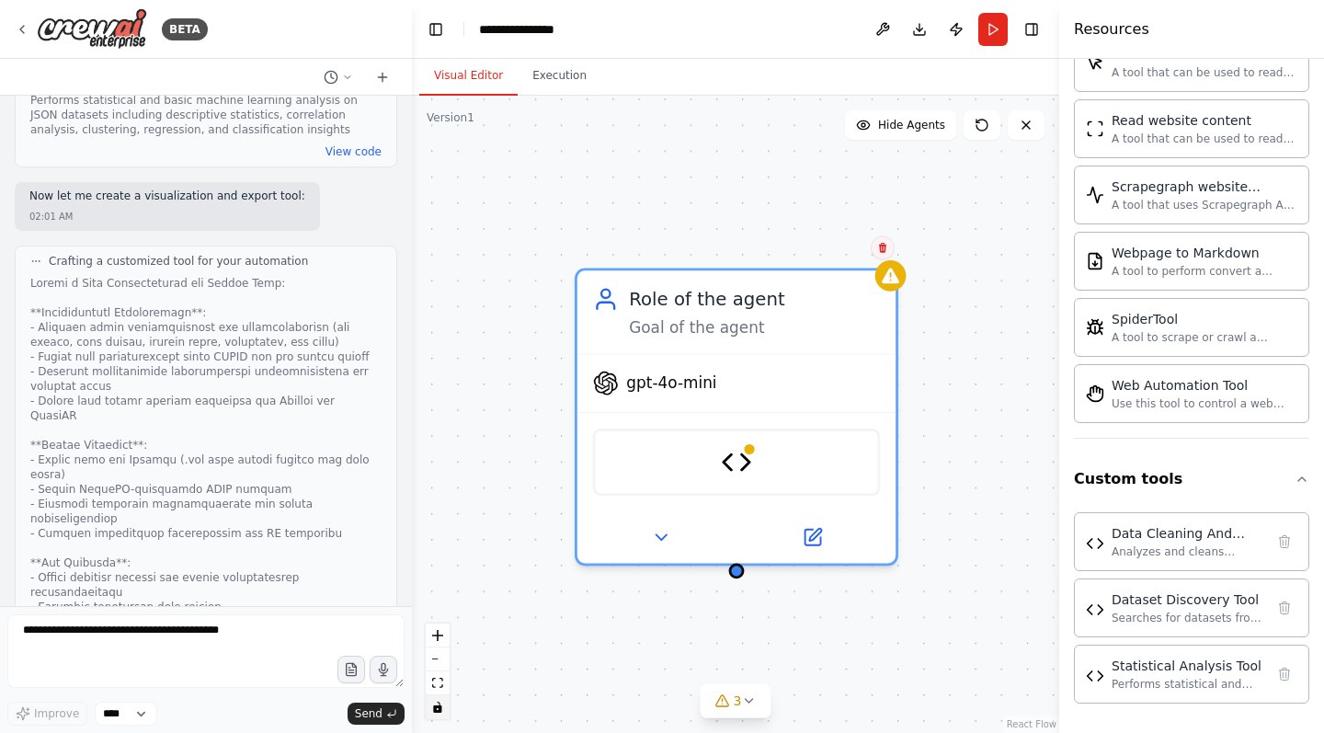
click at [884, 245] on icon at bounding box center [882, 248] width 7 height 10
click at [858, 257] on button "Confirm" at bounding box center [830, 247] width 65 height 22
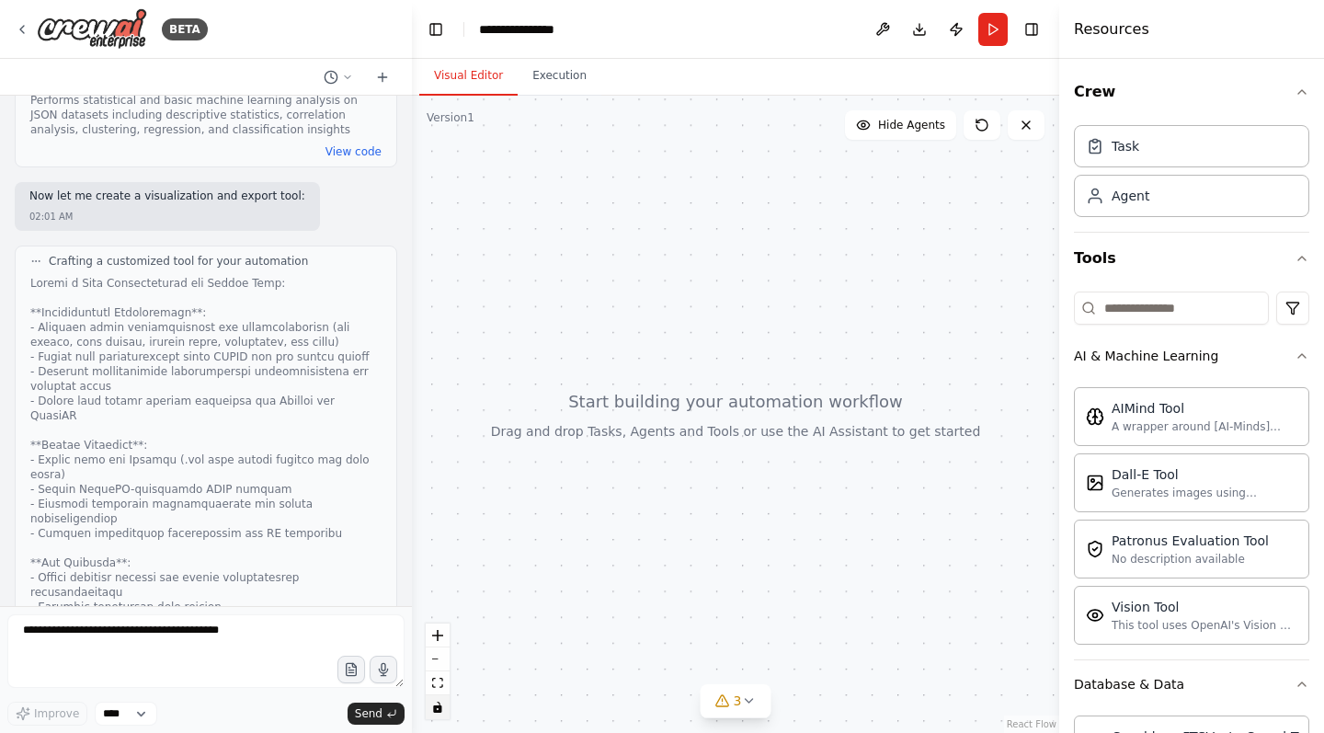
scroll to position [0, 0]
click at [1136, 157] on div "Task" at bounding box center [1191, 145] width 235 height 42
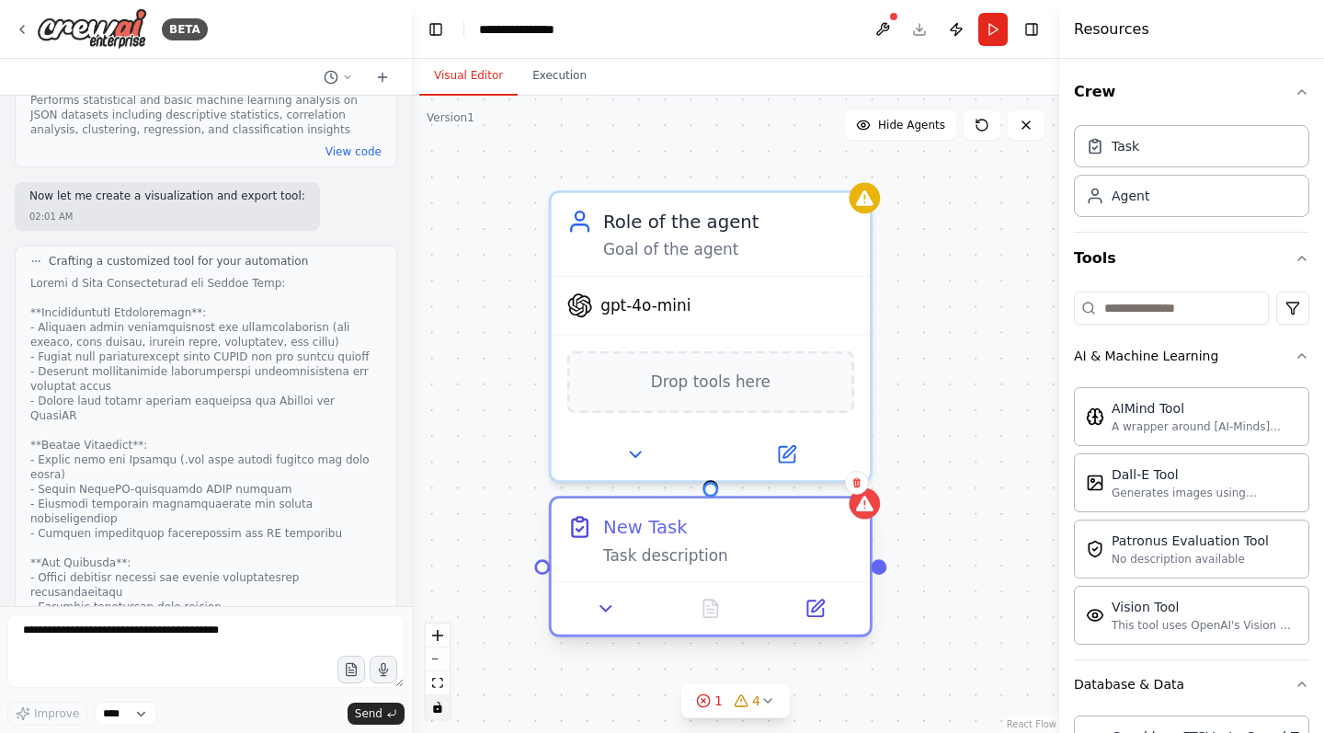
drag, startPoint x: 918, startPoint y: 320, endPoint x: 824, endPoint y: 561, distance: 258.8
click at [824, 561] on div "Task description" at bounding box center [728, 555] width 251 height 21
click at [712, 489] on div at bounding box center [710, 490] width 16 height 16
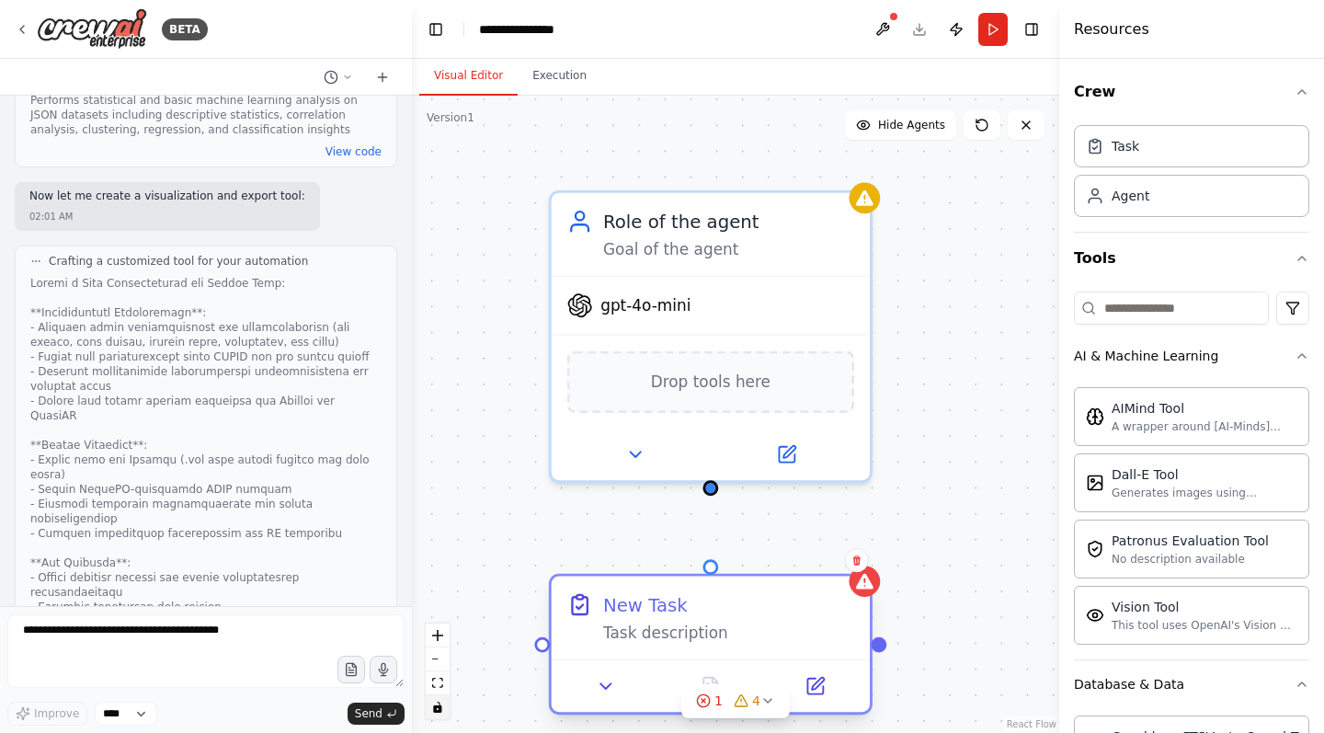
drag, startPoint x: 717, startPoint y: 515, endPoint x: 717, endPoint y: 581, distance: 66.2
click at [717, 581] on div "New Task Task description" at bounding box center [711, 617] width 318 height 83
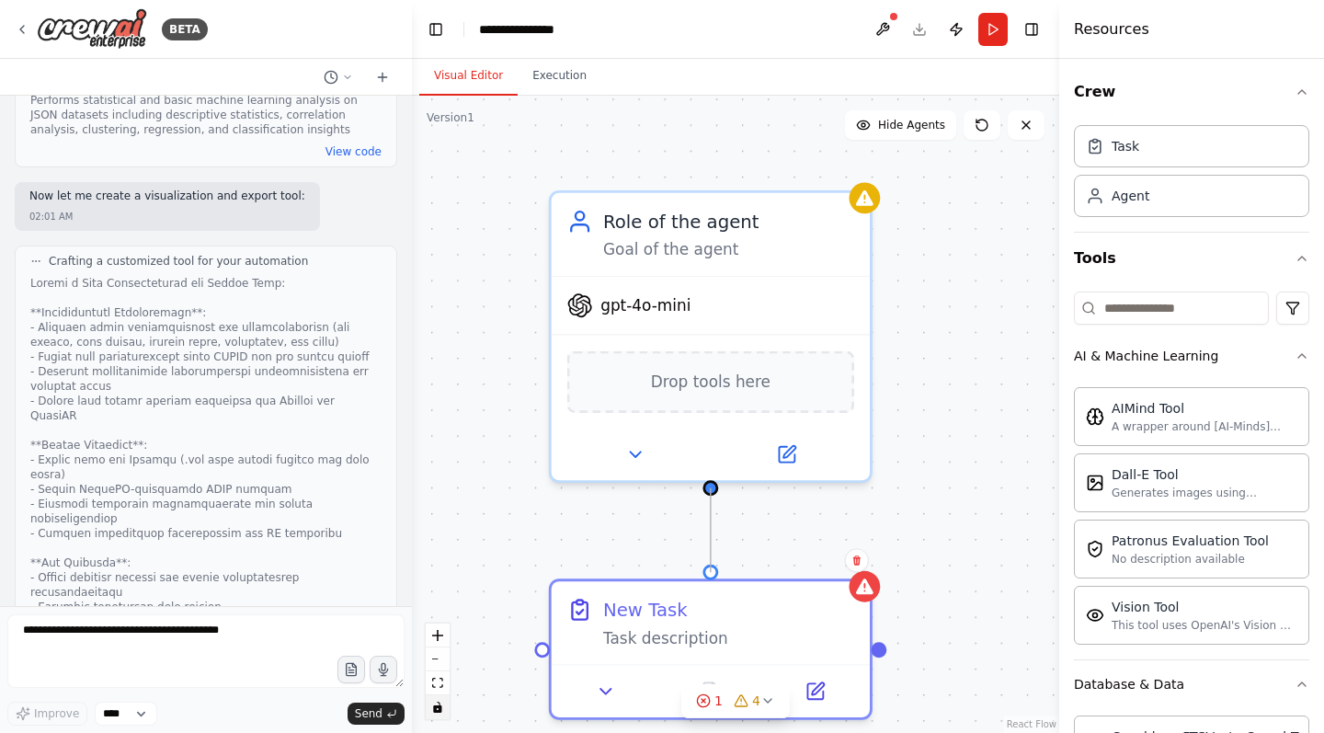
drag, startPoint x: 711, startPoint y: 565, endPoint x: 711, endPoint y: 496, distance: 69.0
click at [711, 496] on div "New Task Task description Role of the agent Goal of the agent gpt-4o-mini Drop …" at bounding box center [735, 414] width 647 height 637
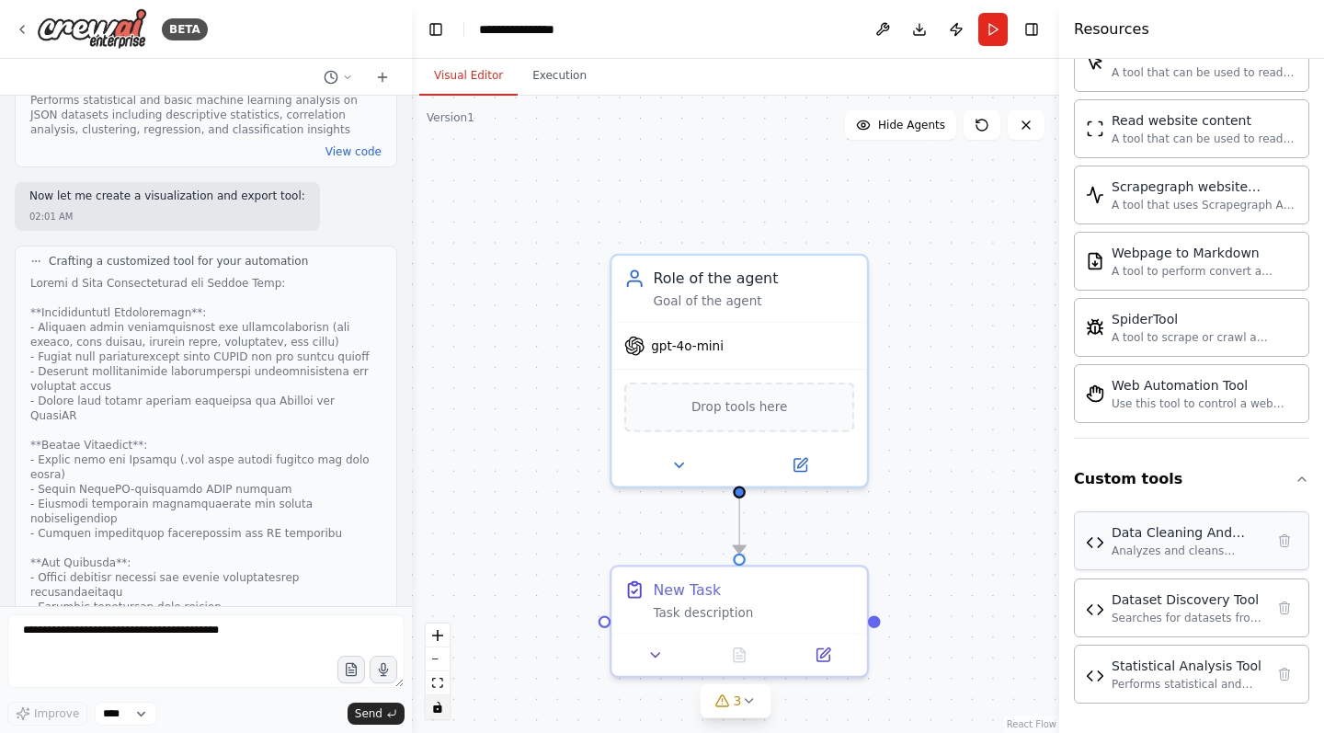
scroll to position [3157, 0]
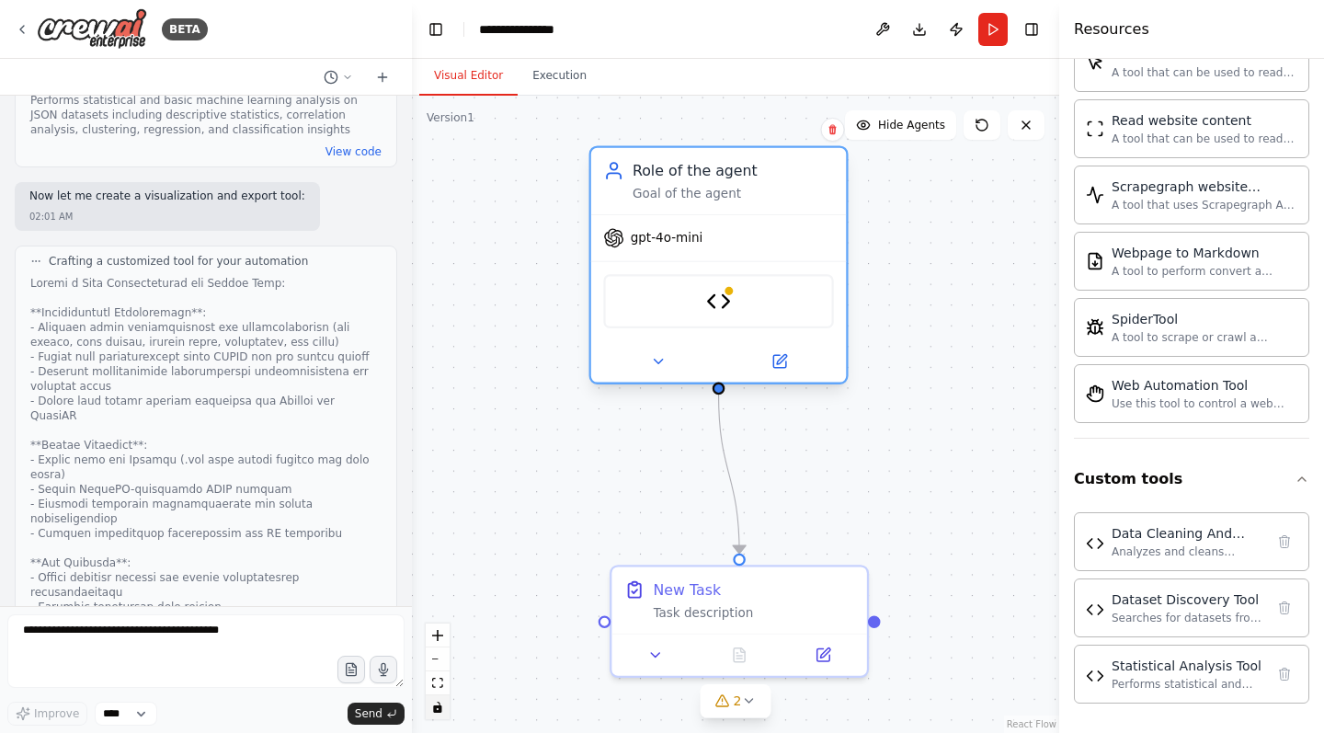
drag, startPoint x: 825, startPoint y: 341, endPoint x: 802, endPoint y: 246, distance: 97.4
click at [802, 246] on div "gpt-4o-mini" at bounding box center [718, 238] width 255 height 46
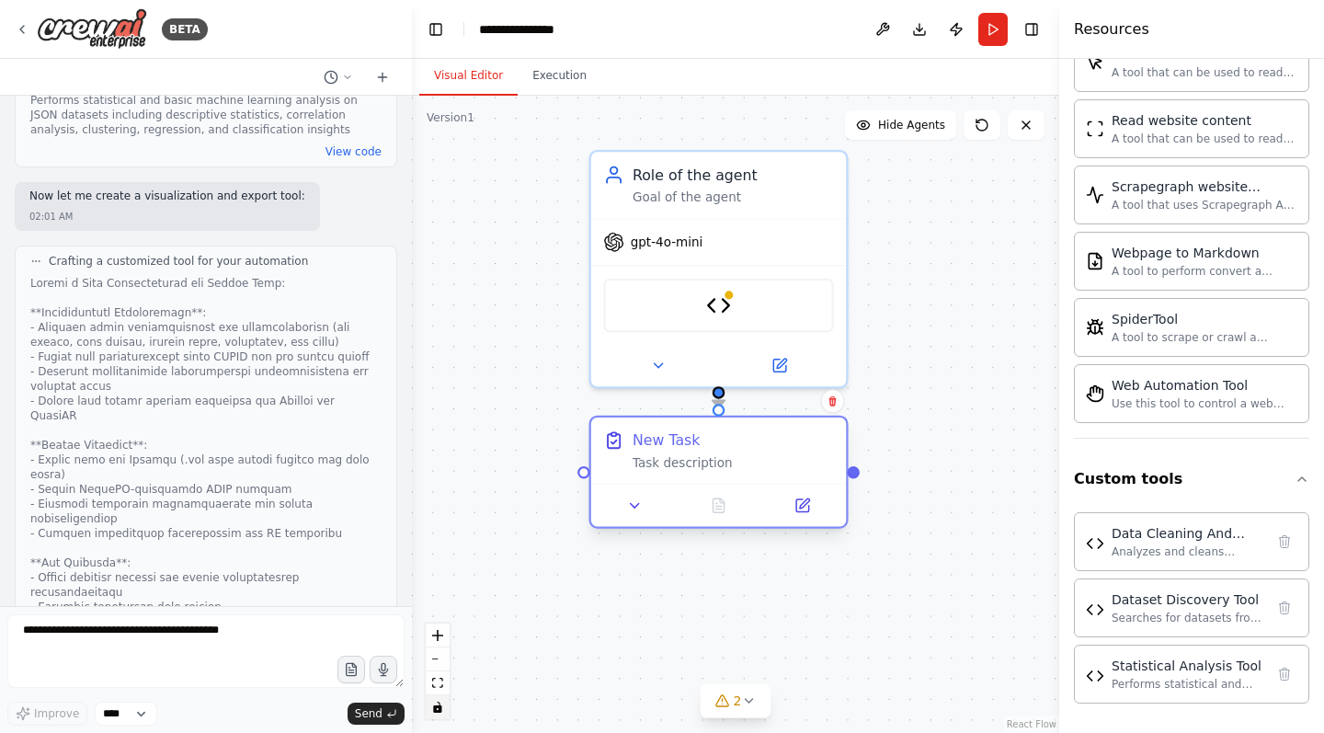
drag, startPoint x: 788, startPoint y: 586, endPoint x: 764, endPoint y: 451, distance: 137.3
click at [764, 451] on div "New Task Task description" at bounding box center [718, 450] width 255 height 66
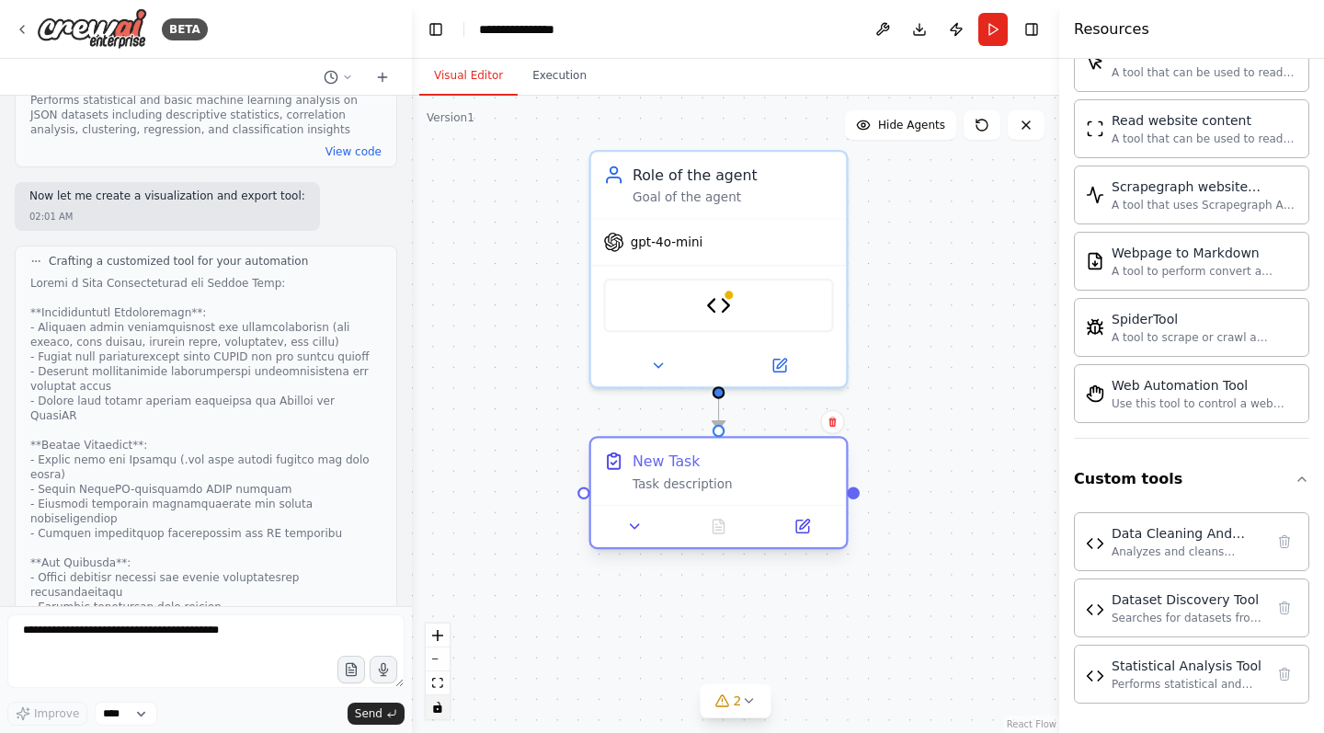
click at [723, 485] on div "Task description" at bounding box center [733, 483] width 201 height 17
click at [642, 532] on icon at bounding box center [635, 526] width 17 height 17
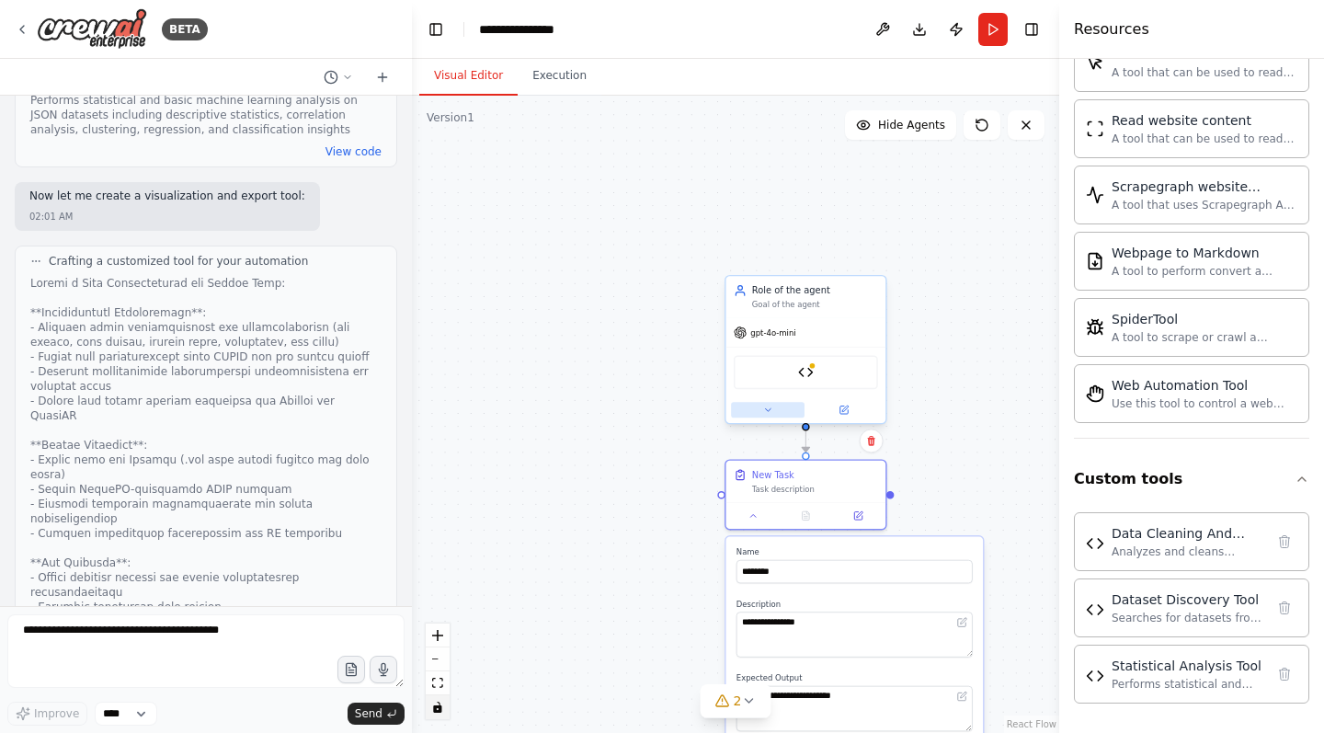
click at [760, 405] on button at bounding box center [768, 410] width 74 height 16
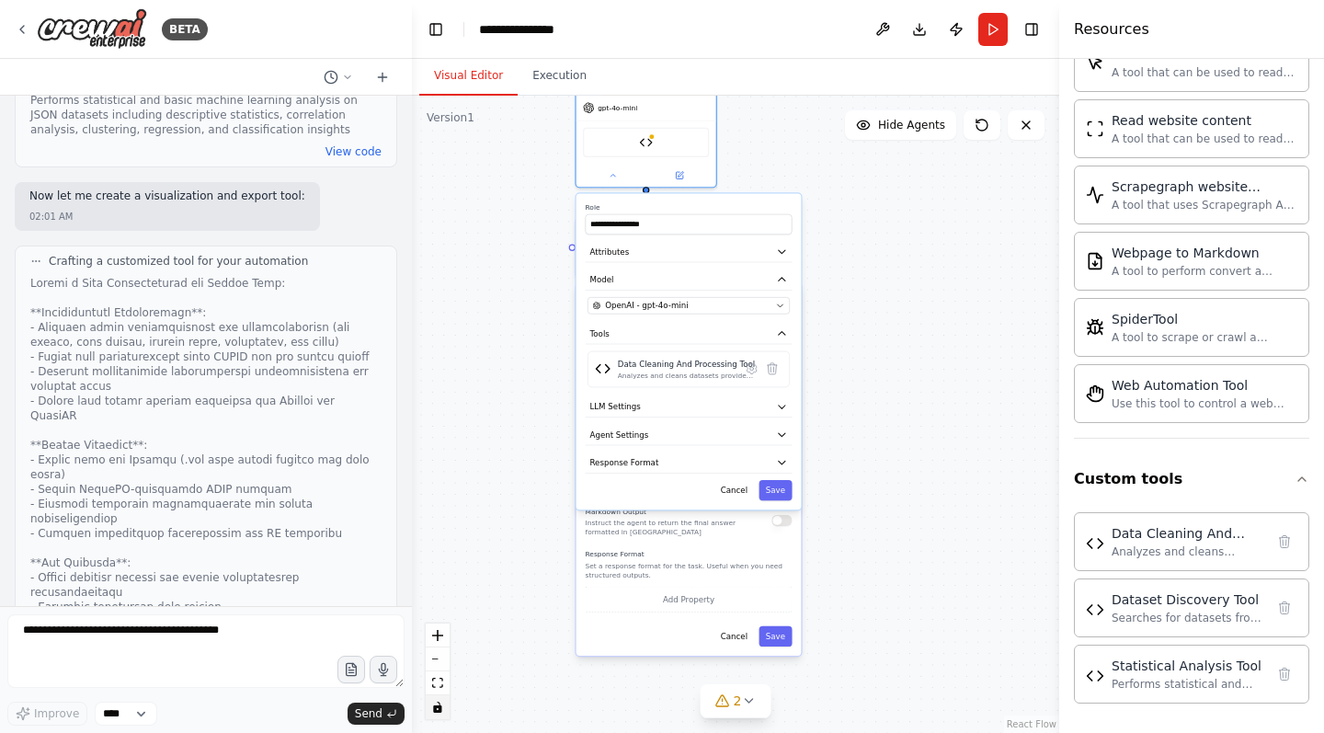
drag, startPoint x: 690, startPoint y: 529, endPoint x: 520, endPoint y: 289, distance: 293.6
click at [520, 289] on div "**********" at bounding box center [735, 414] width 647 height 637
click at [784, 307] on icon "button" at bounding box center [780, 305] width 9 height 9
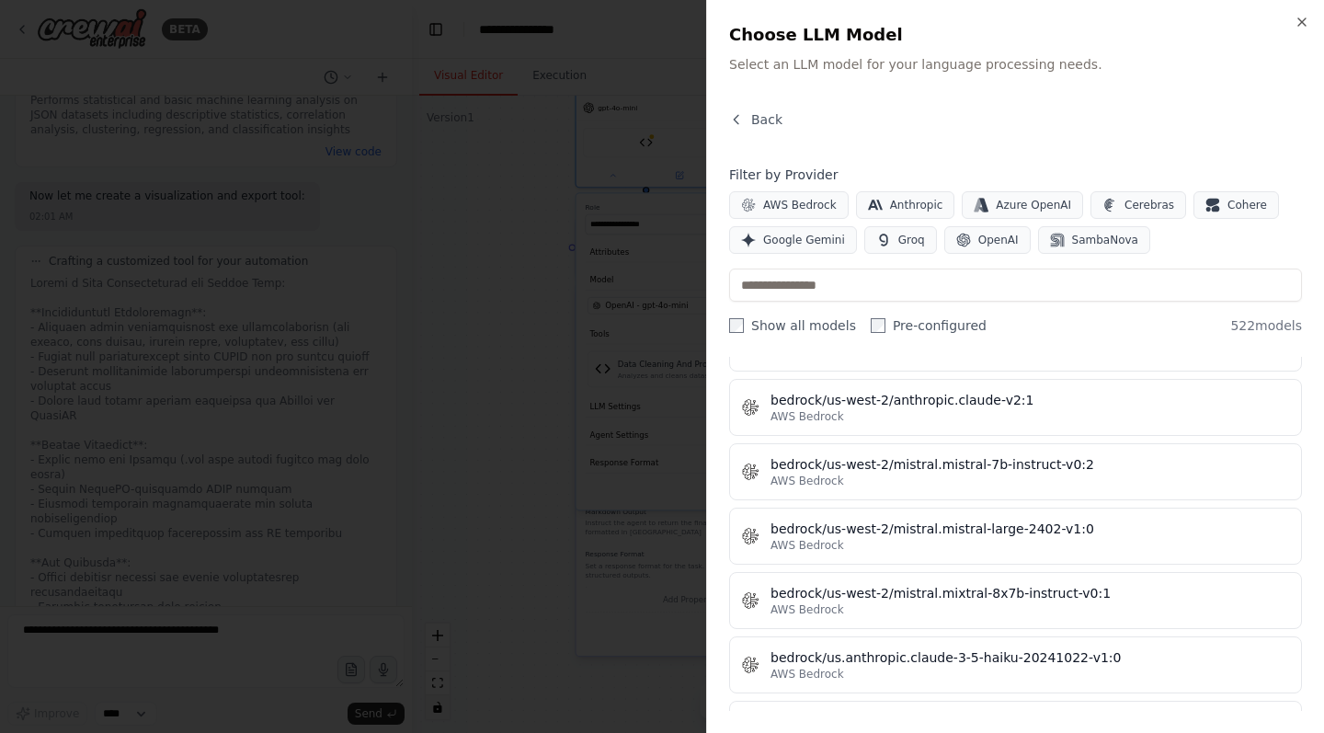
scroll to position [7773, 0]
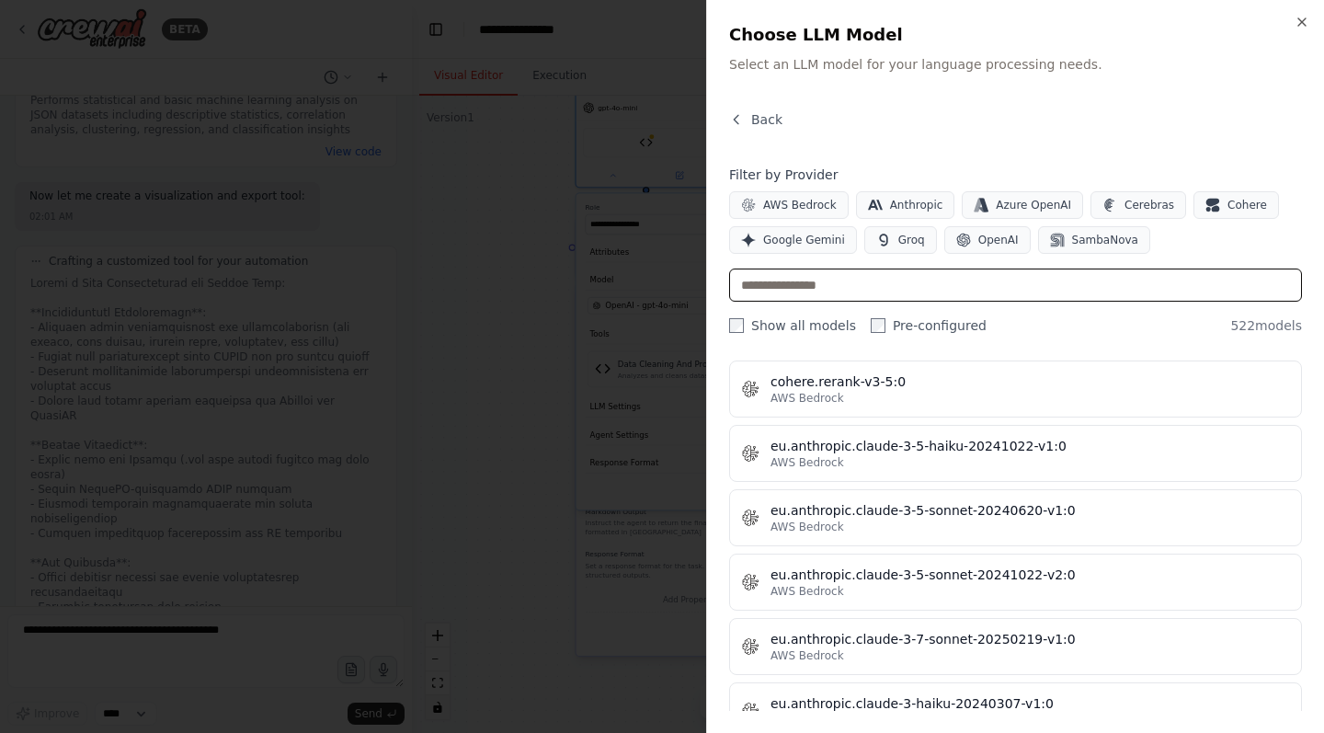
click at [847, 286] on input "text" at bounding box center [1015, 284] width 573 height 33
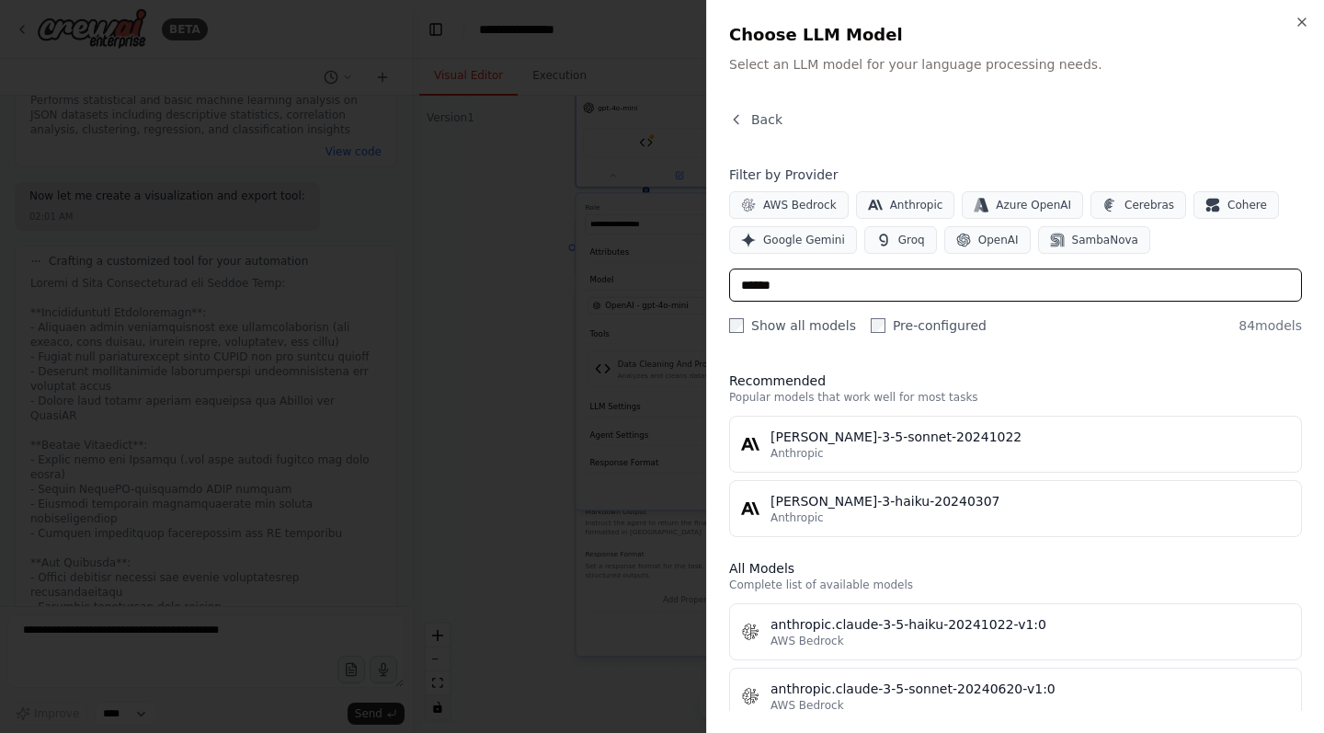
scroll to position [0, 0]
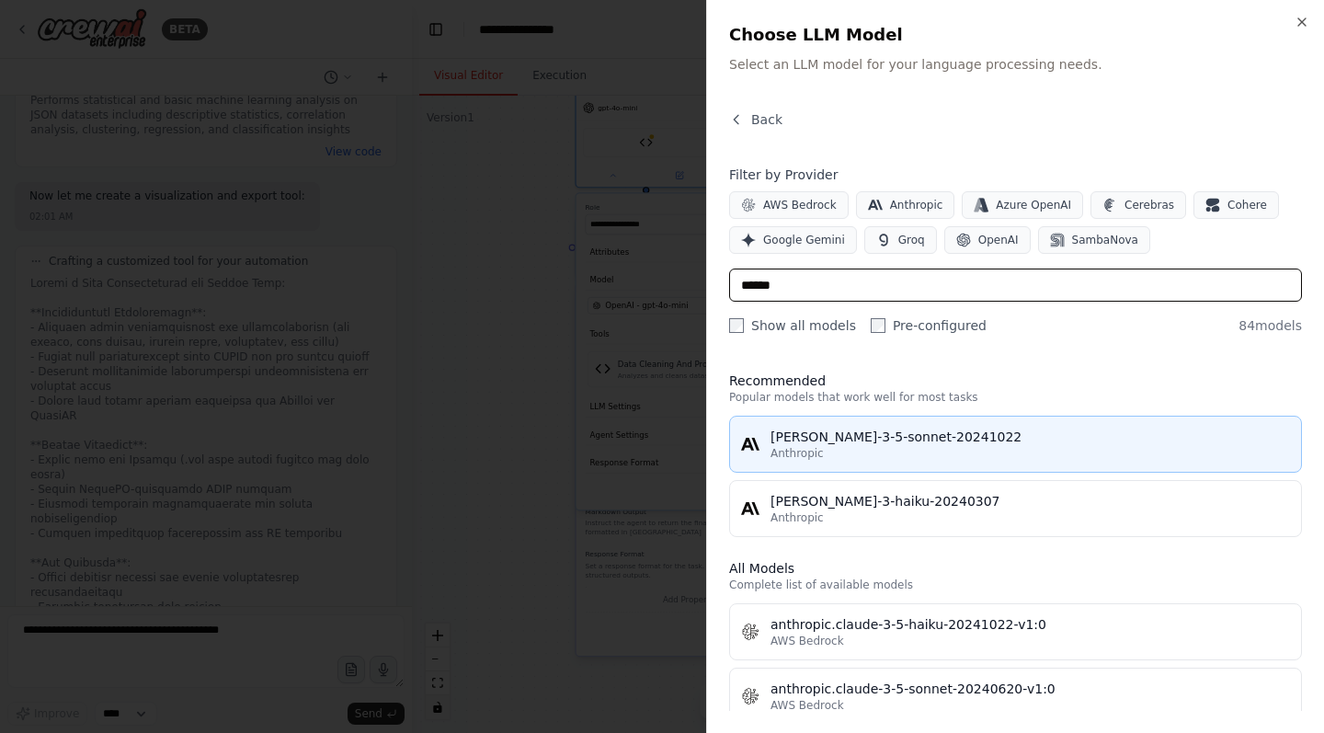
type input "******"
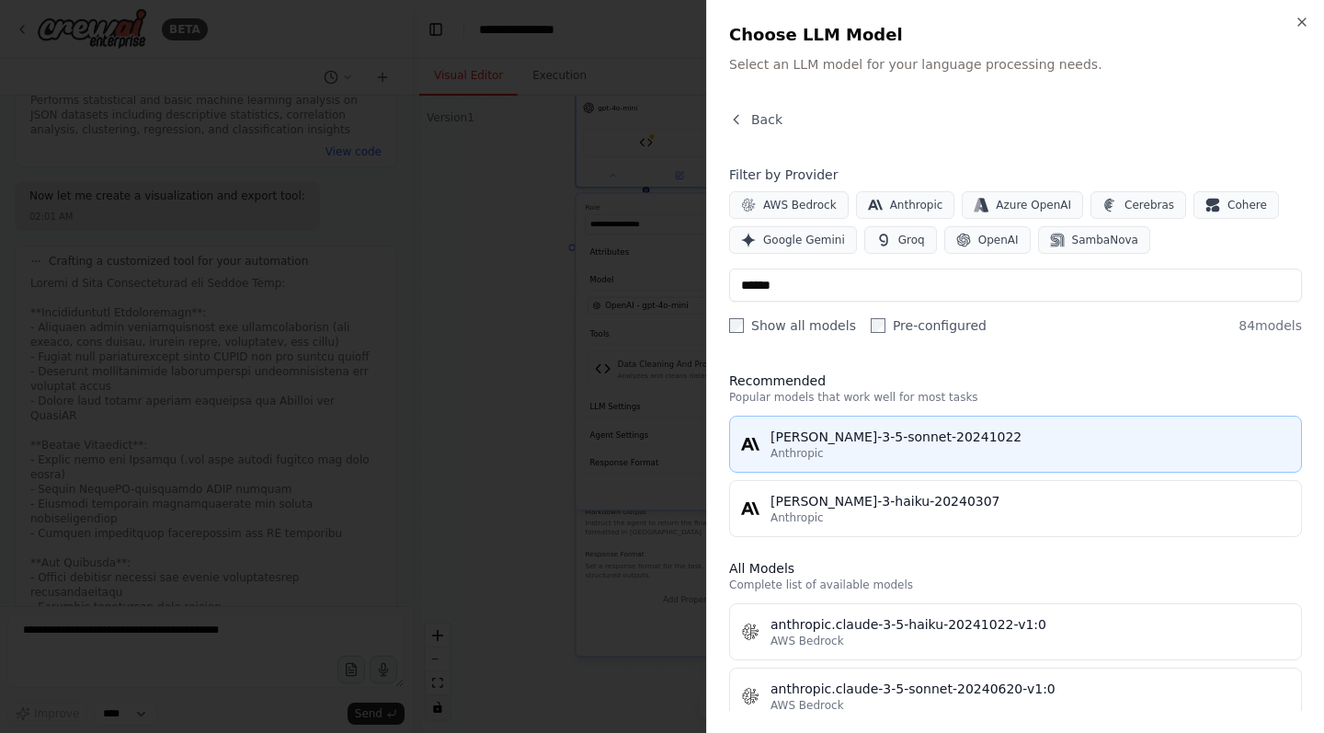
click at [881, 462] on button "claude-3-5-sonnet-20241022 Anthropic" at bounding box center [1015, 444] width 573 height 57
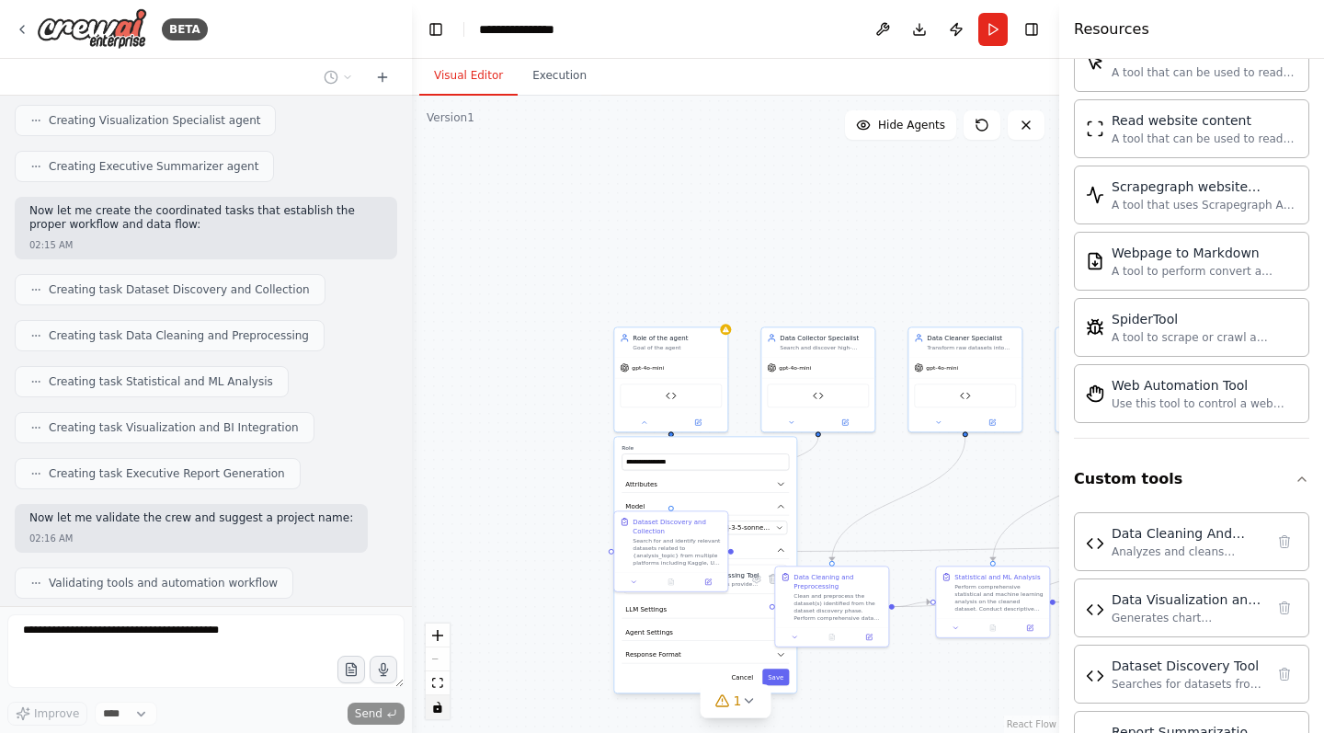
scroll to position [6441, 0]
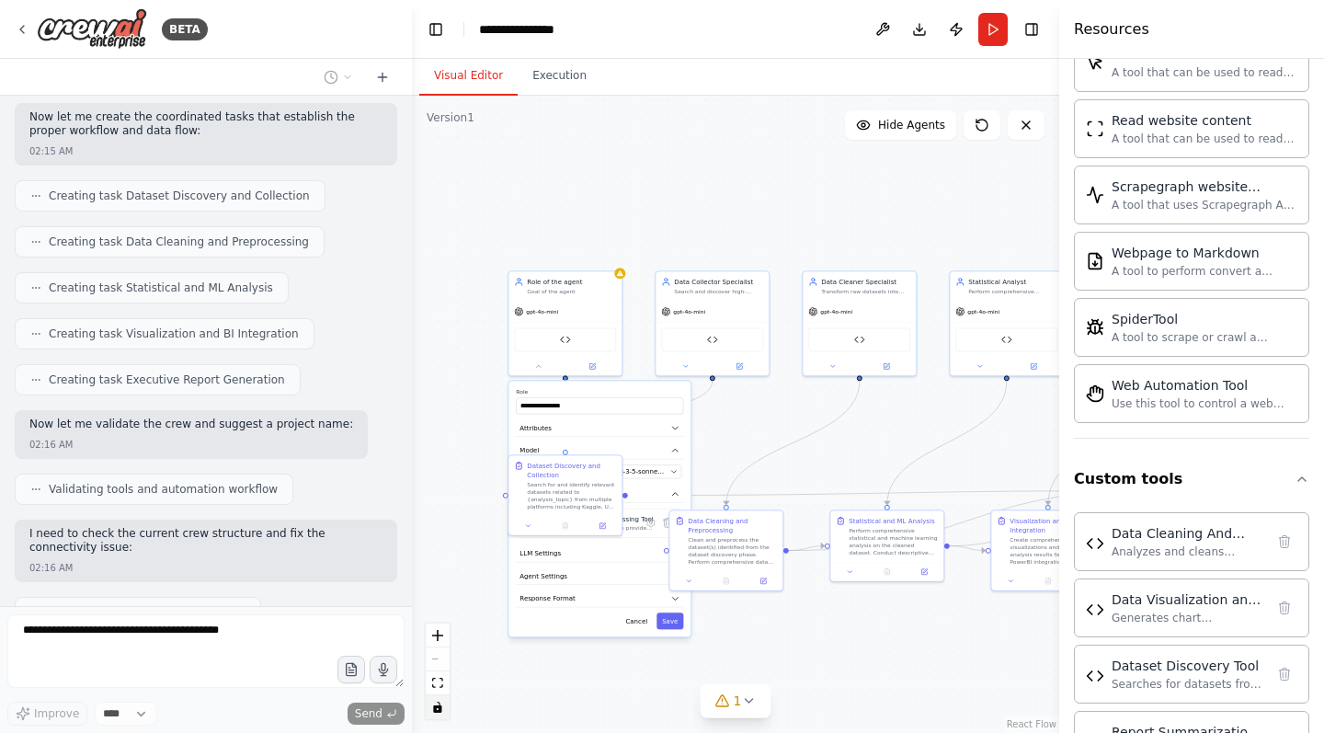
drag, startPoint x: 764, startPoint y: 223, endPoint x: 658, endPoint y: 167, distance: 119.7
click at [658, 167] on div ".deletable-edge-delete-btn { width: 20px; height: 20px; border: 0px solid #ffff…" at bounding box center [735, 414] width 647 height 637
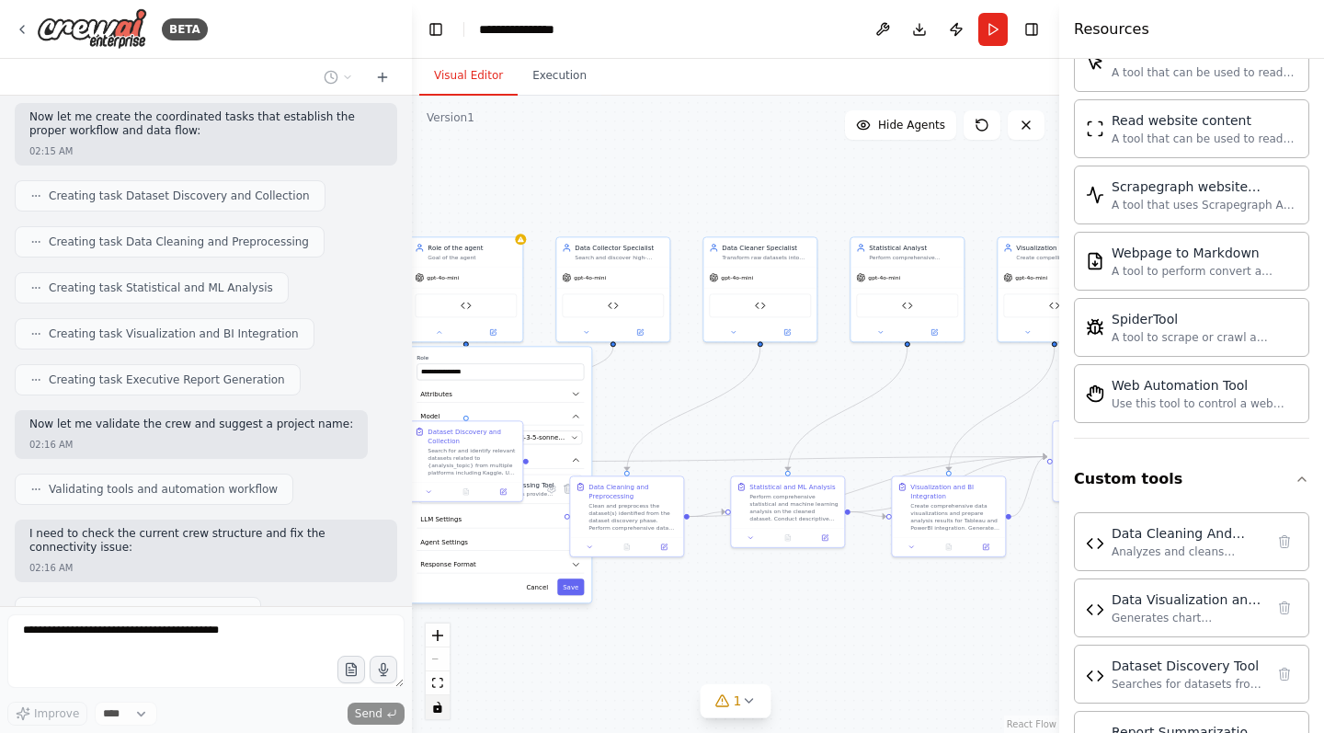
drag, startPoint x: 758, startPoint y: 225, endPoint x: 658, endPoint y: 191, distance: 105.0
click at [658, 191] on div ".deletable-edge-delete-btn { width: 20px; height: 20px; border: 0px solid #ffff…" at bounding box center [735, 414] width 647 height 637
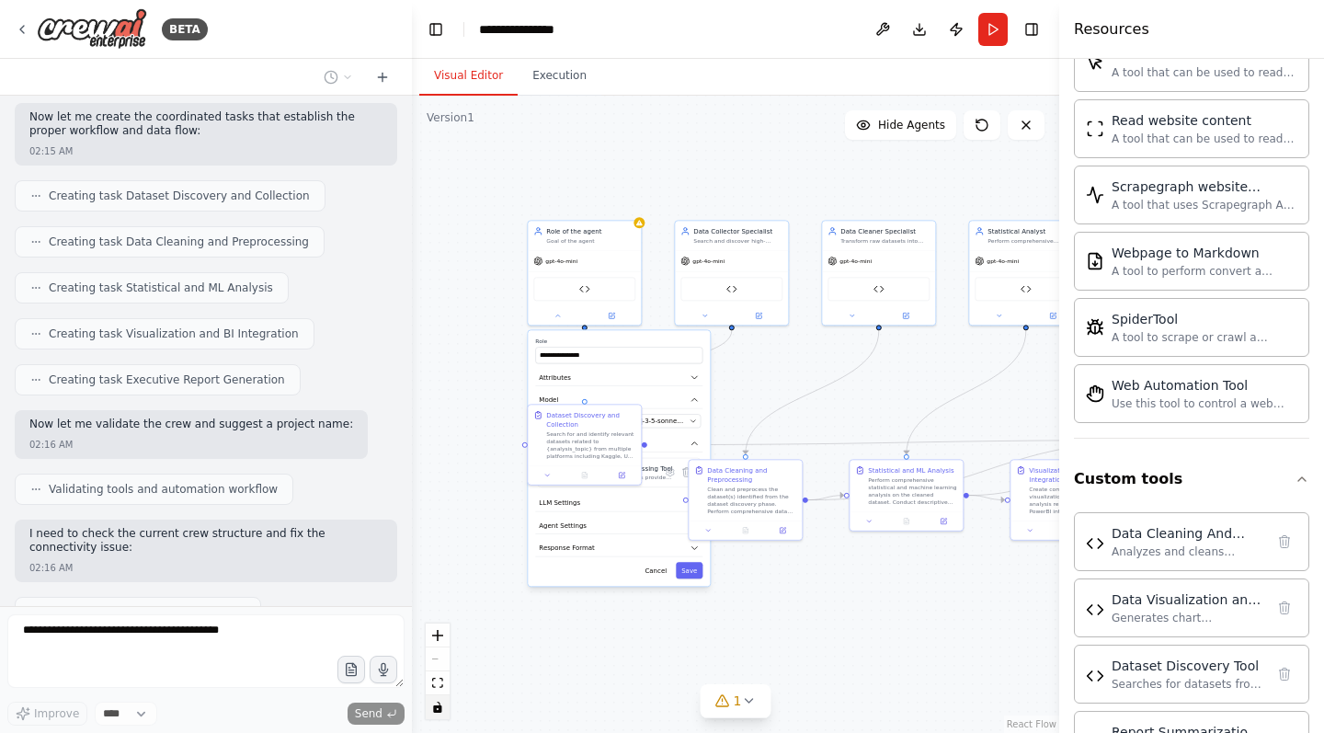
drag, startPoint x: 632, startPoint y: 401, endPoint x: 750, endPoint y: 384, distance: 119.8
click at [750, 384] on div ".deletable-edge-delete-btn { width: 20px; height: 20px; border: 0px solid #ffff…" at bounding box center [735, 414] width 647 height 637
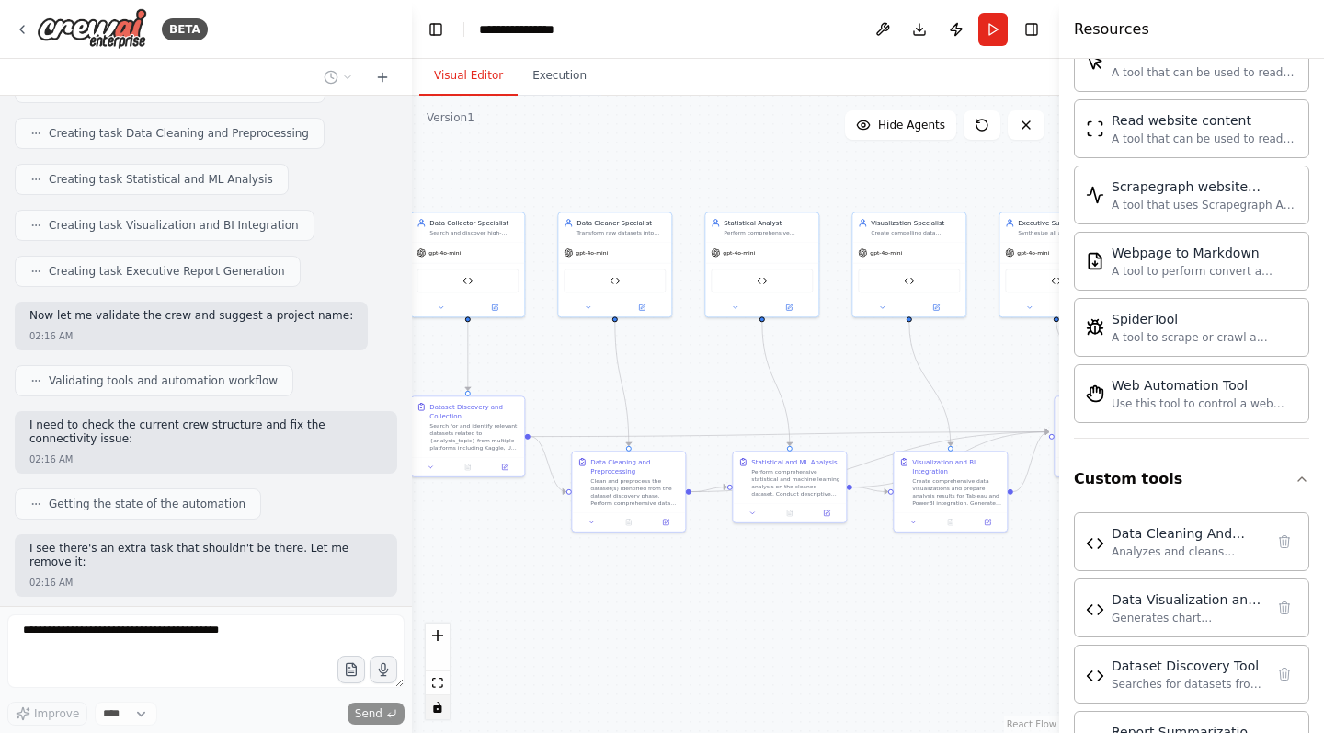
scroll to position [6596, 0]
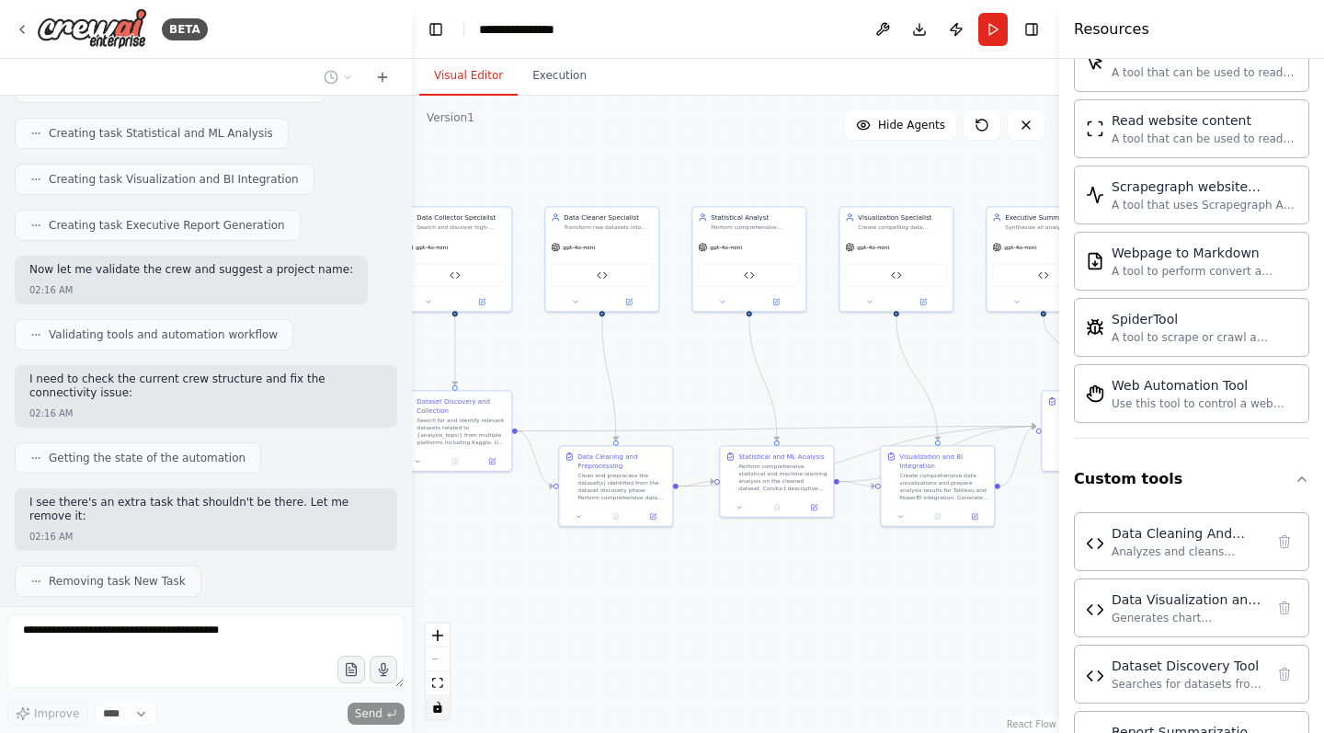
drag, startPoint x: 789, startPoint y: 177, endPoint x: 659, endPoint y: 163, distance: 130.4
click at [659, 163] on div ".deletable-edge-delete-btn { width: 20px; height: 20px; border: 0px solid #ffff…" at bounding box center [735, 414] width 647 height 637
click at [441, 656] on div "React Flow controls" at bounding box center [438, 671] width 24 height 96
click at [435, 655] on div "React Flow controls" at bounding box center [438, 671] width 24 height 96
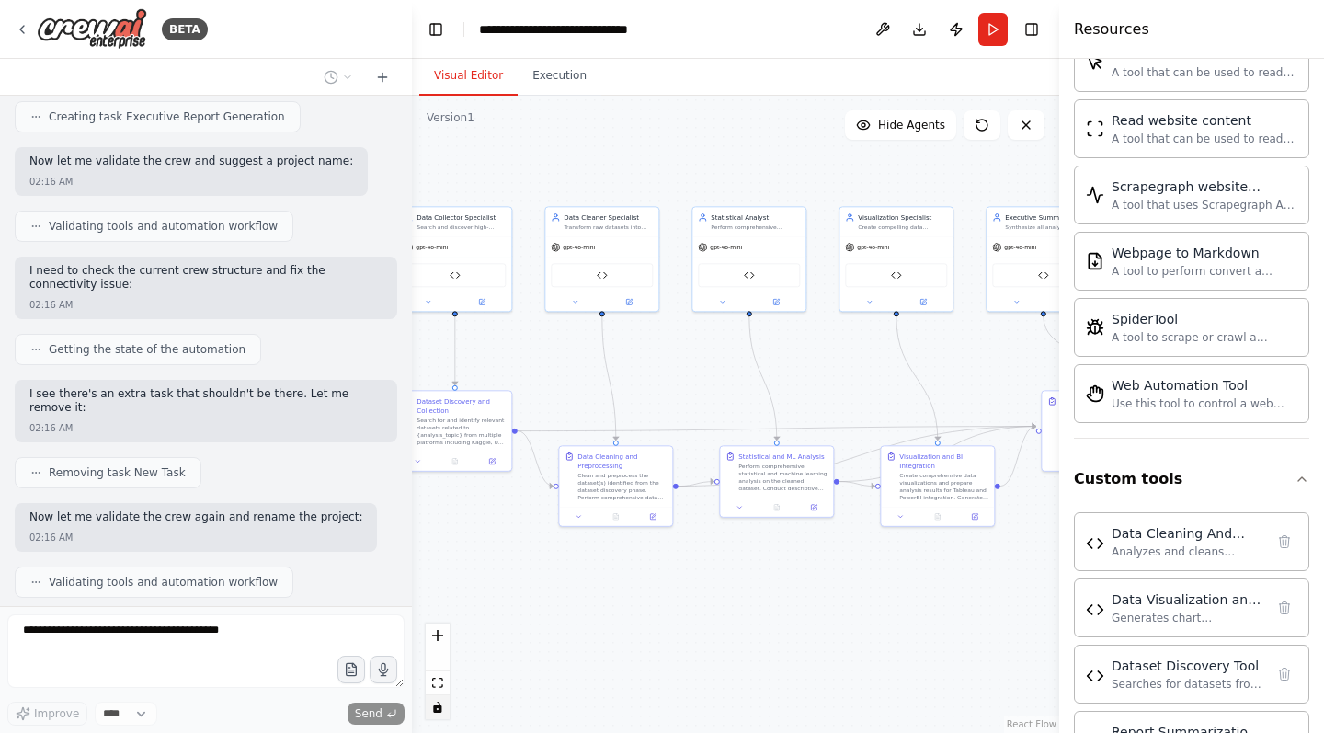
scroll to position [6704, 0]
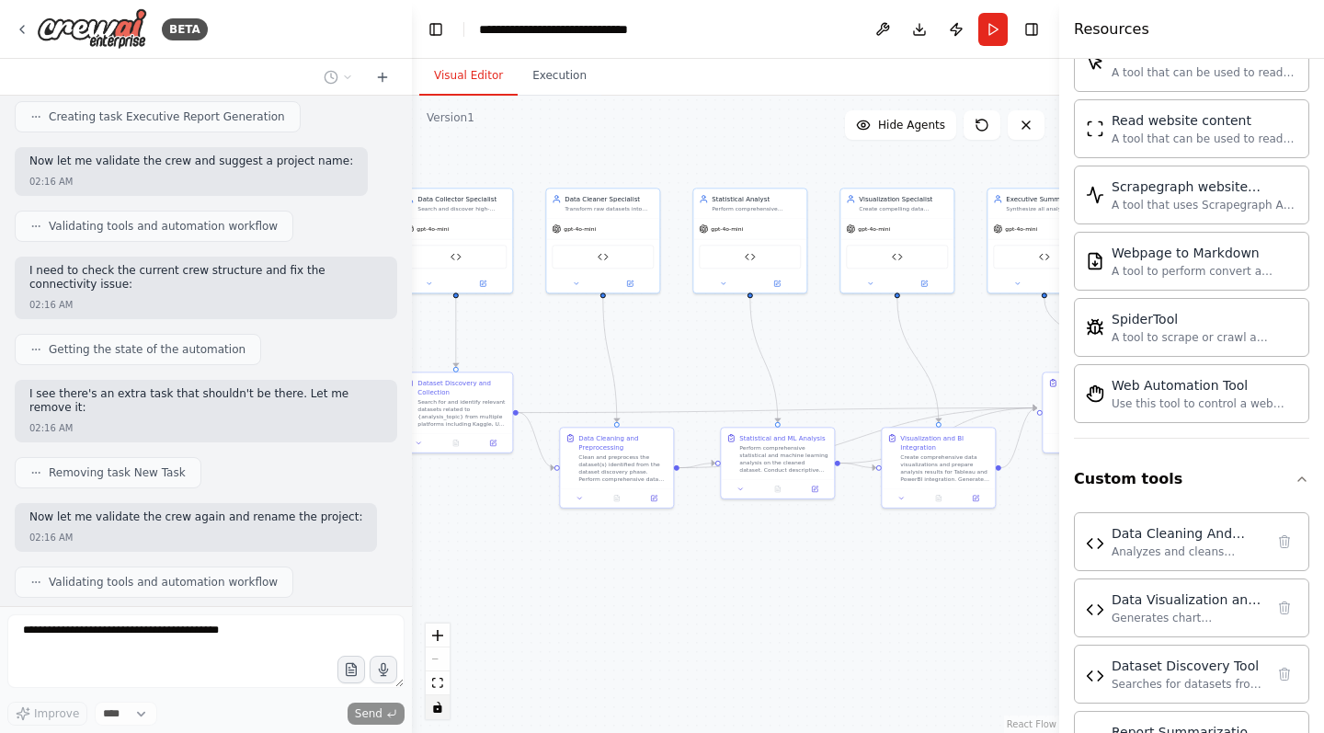
drag, startPoint x: 712, startPoint y: 356, endPoint x: 713, endPoint y: 337, distance: 18.4
click at [713, 337] on div ".deletable-edge-delete-btn { width: 20px; height: 20px; border: 0px solid #ffff…" at bounding box center [735, 414] width 647 height 637
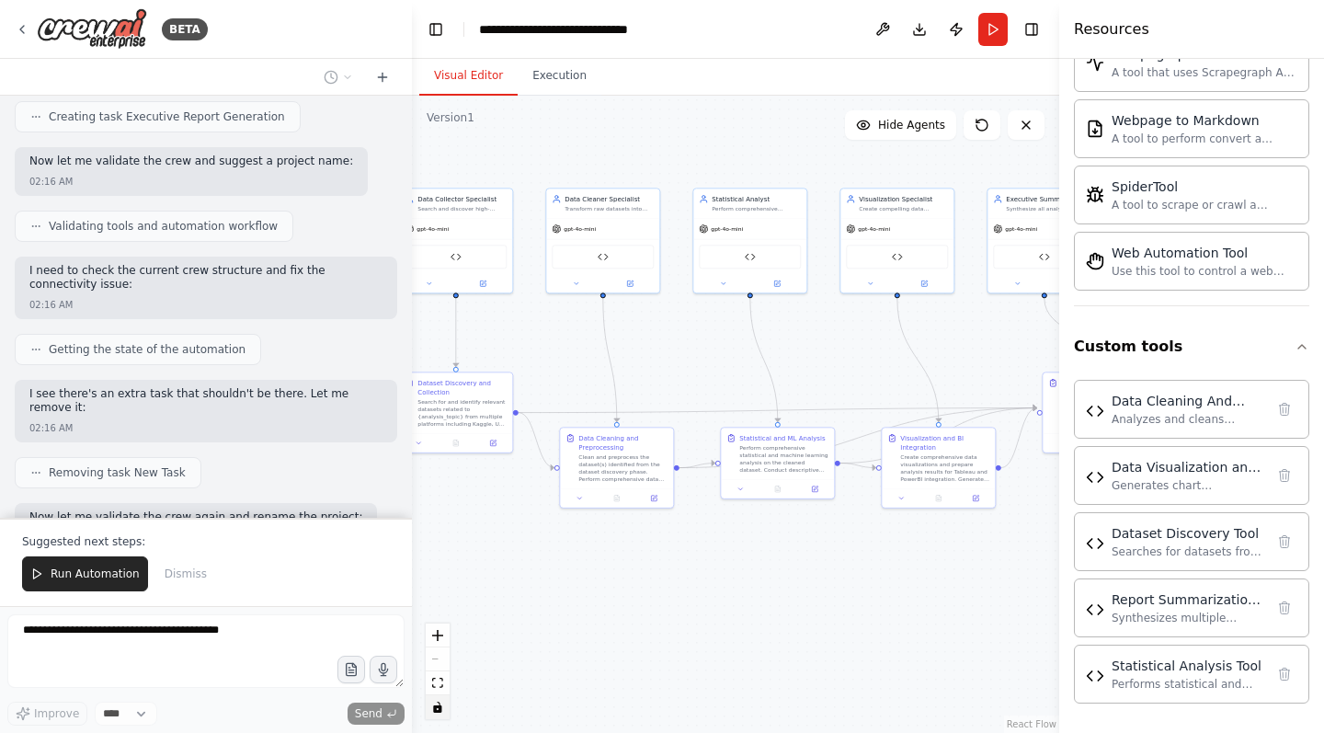
scroll to position [3290, 0]
